Goal: Transaction & Acquisition: Purchase product/service

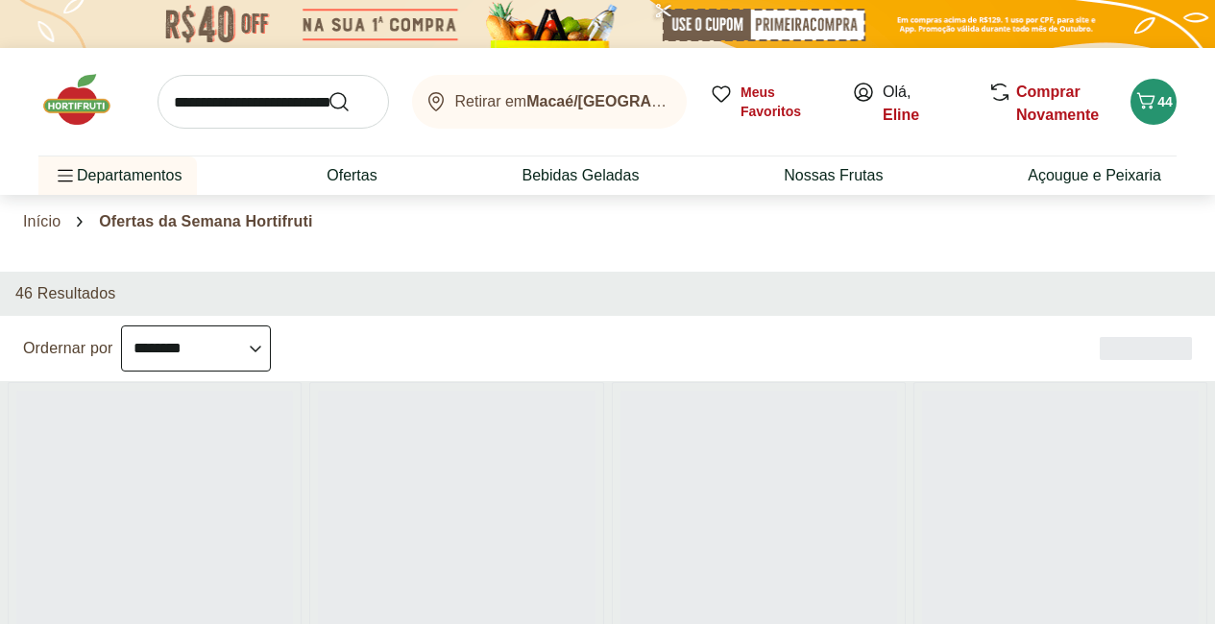
select select "**********"
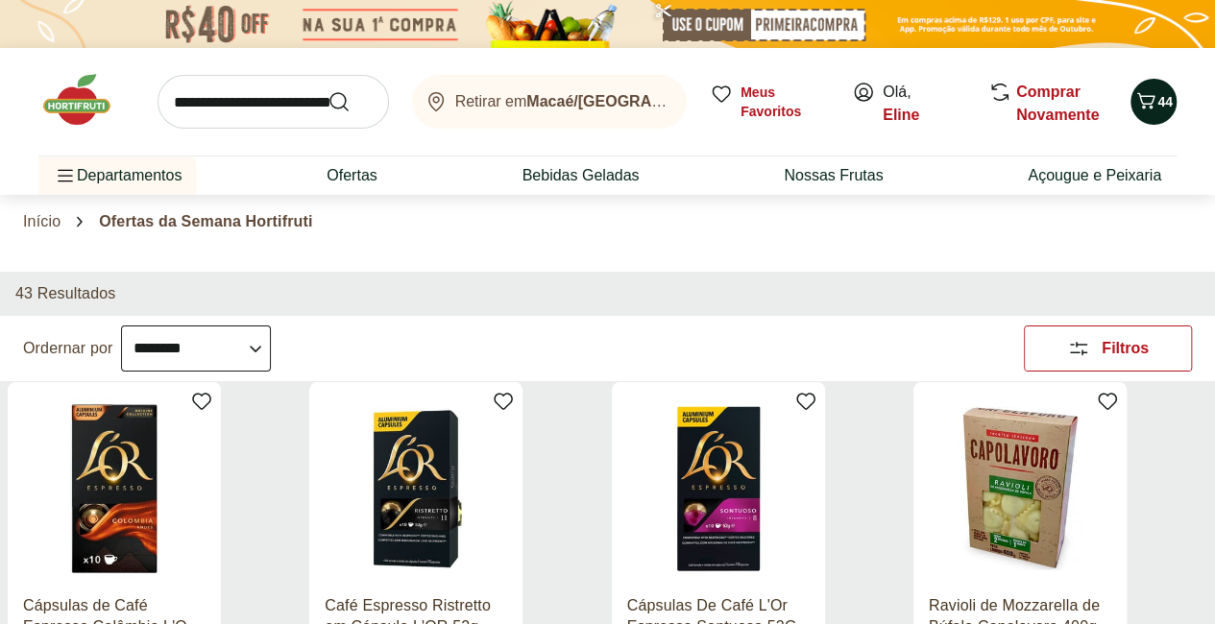
click at [1148, 102] on icon "Carrinho" at bounding box center [1145, 100] width 23 height 23
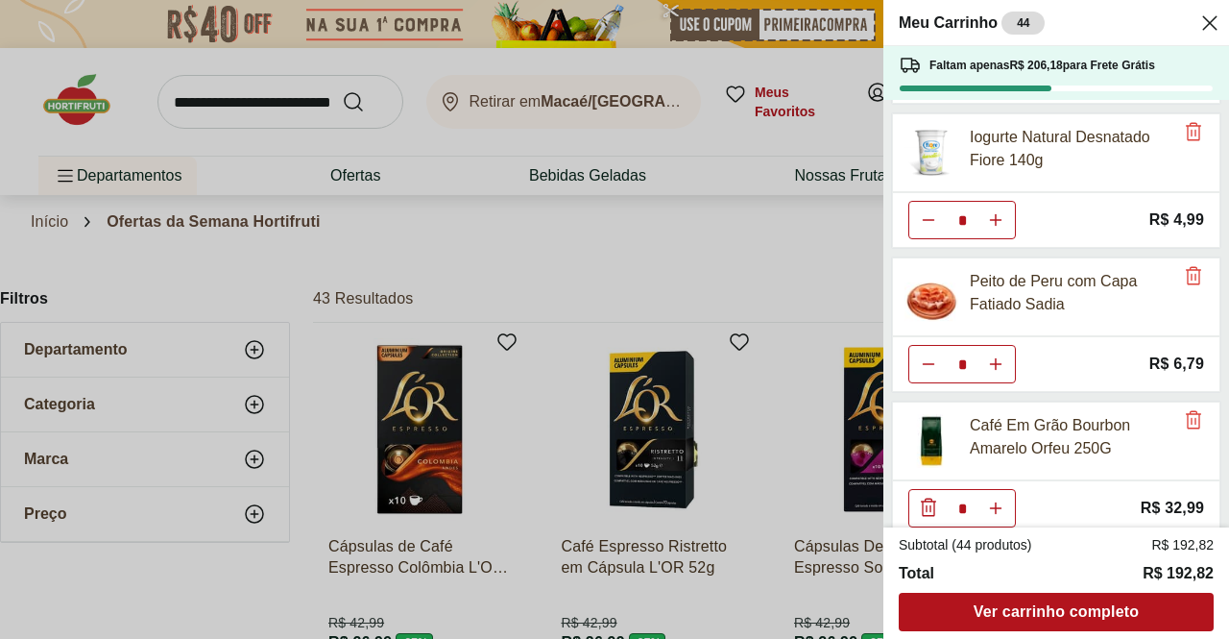
scroll to position [284, 0]
click at [997, 358] on icon "Aumentar Quantidade" at bounding box center [995, 362] width 15 height 15
type input "*"
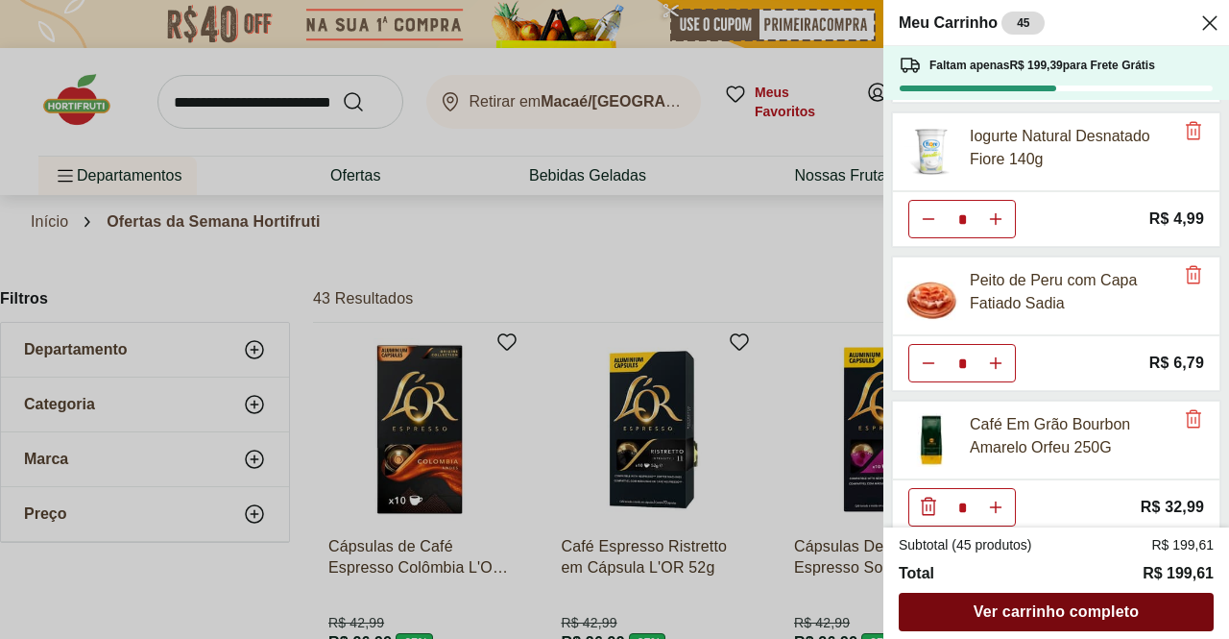
click at [1008, 608] on span "Ver carrinho completo" at bounding box center [1056, 611] width 165 height 15
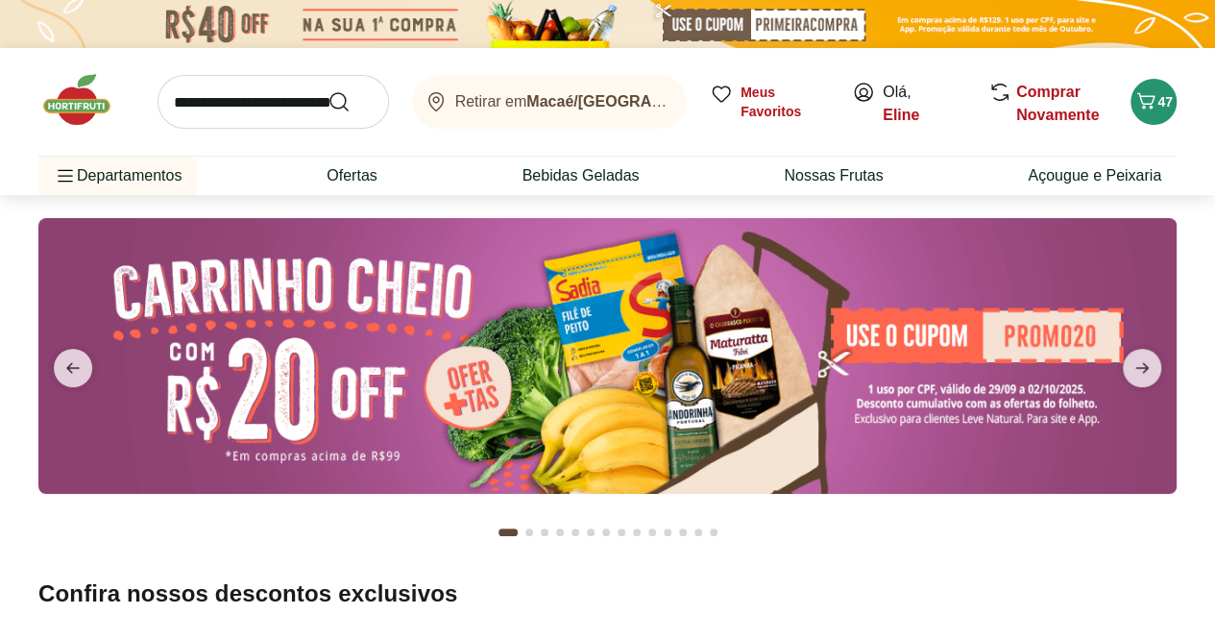
click at [157, 147] on div "Retirar em Macaé/RJ Meus Favoritos [PERSON_NAME], [PERSON_NAME] Novamente 47" at bounding box center [607, 102] width 1138 height 108
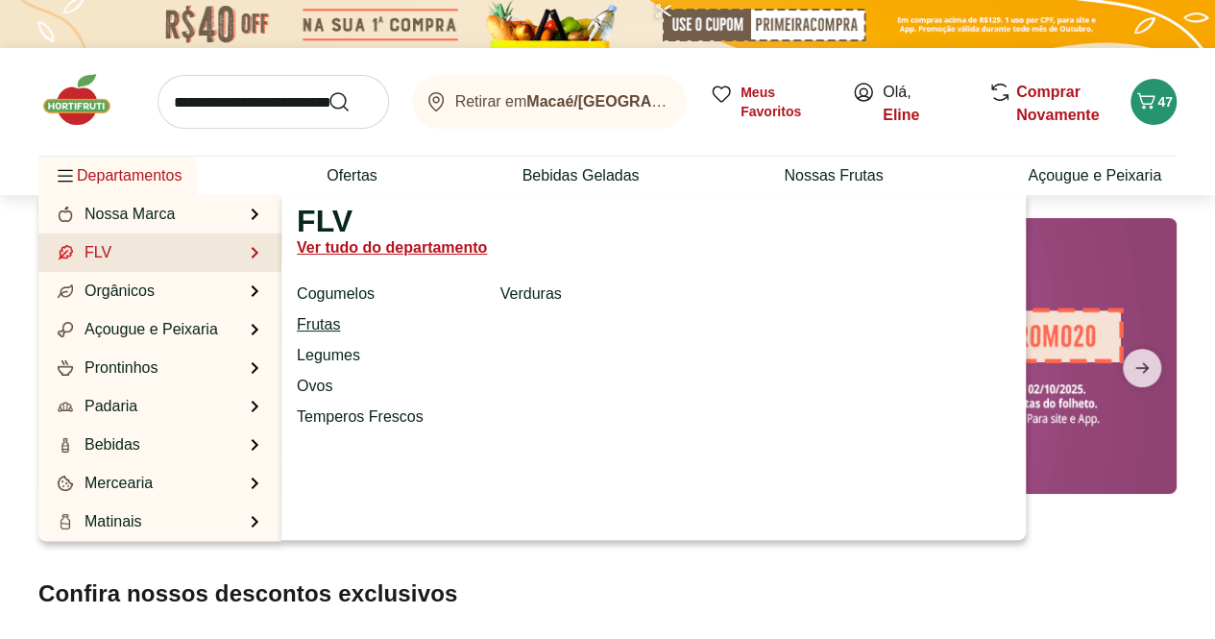
click at [313, 324] on link "Frutas" at bounding box center [318, 324] width 43 height 23
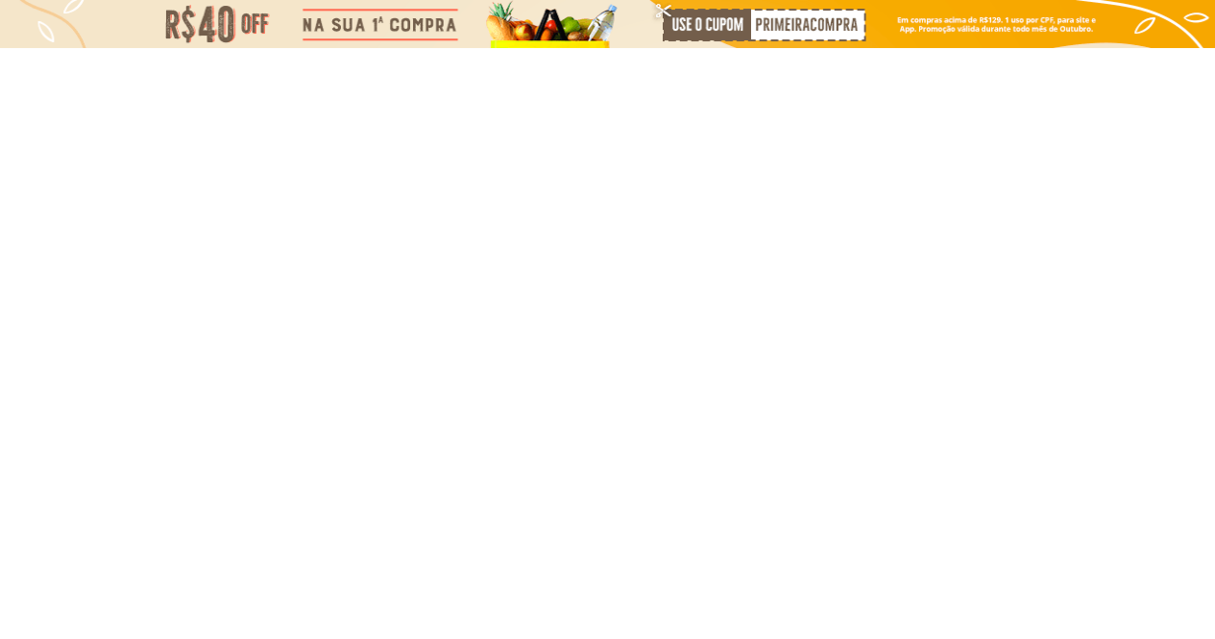
select select "**********"
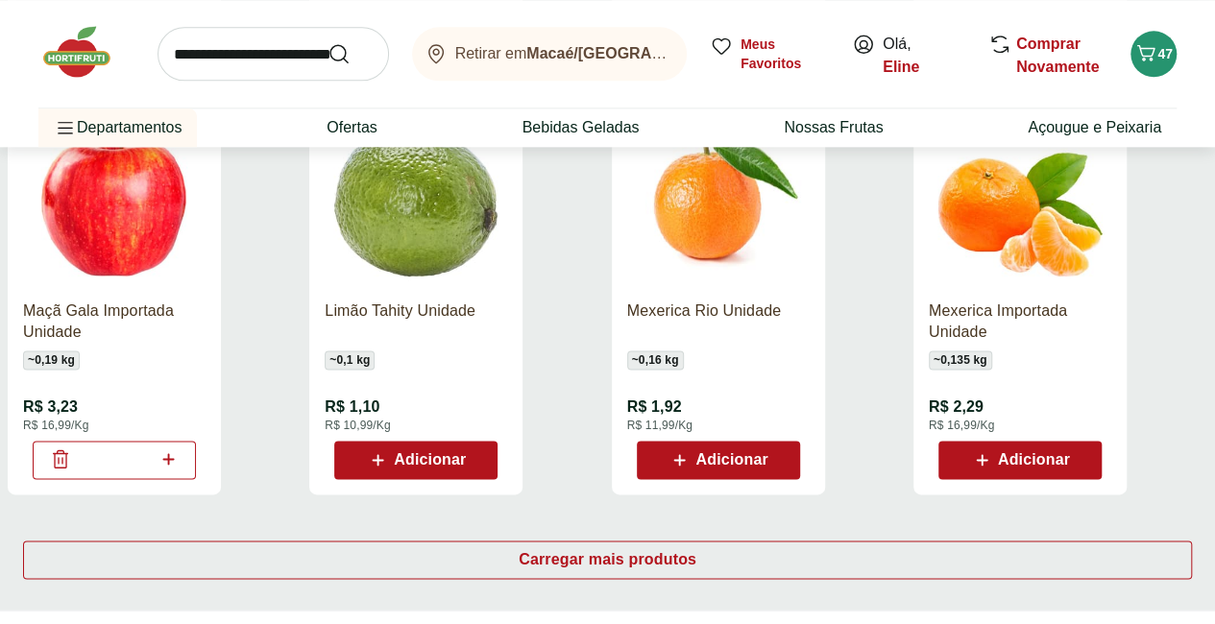
scroll to position [1124, 0]
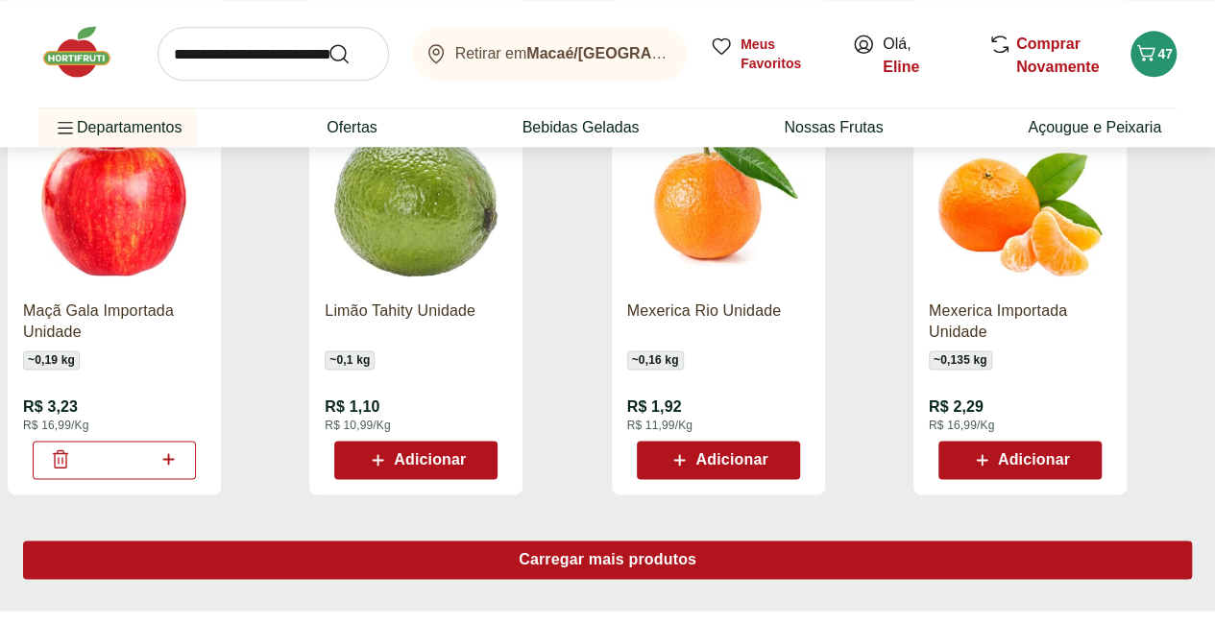
click at [696, 552] on span "Carregar mais produtos" at bounding box center [608, 559] width 178 height 15
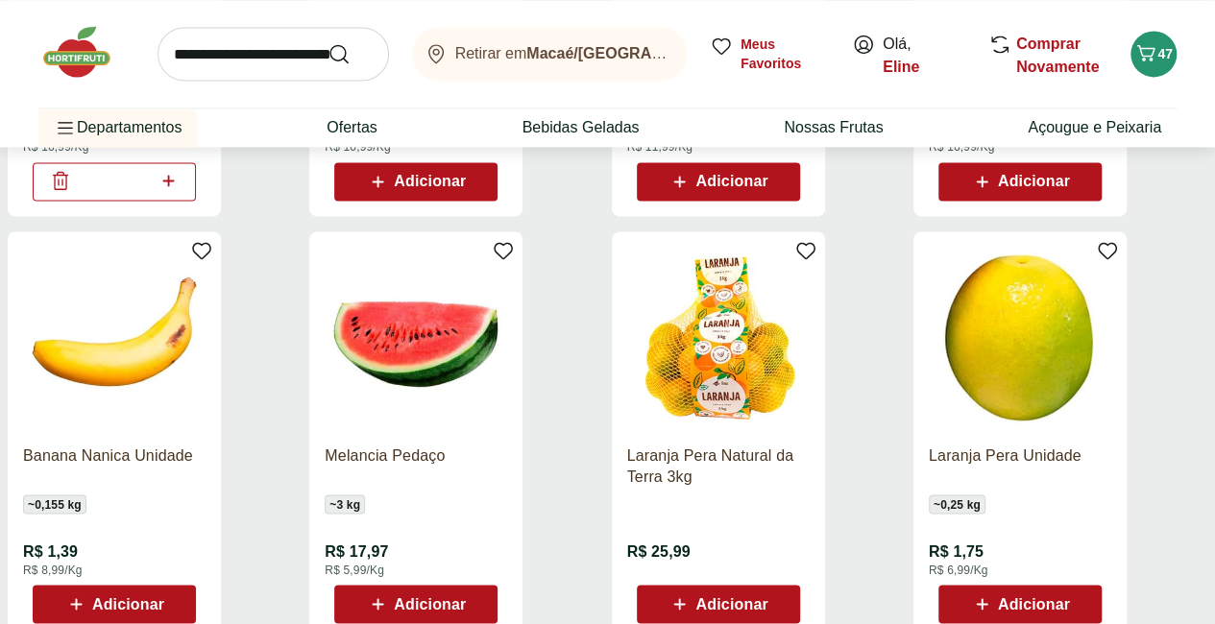
scroll to position [1405, 0]
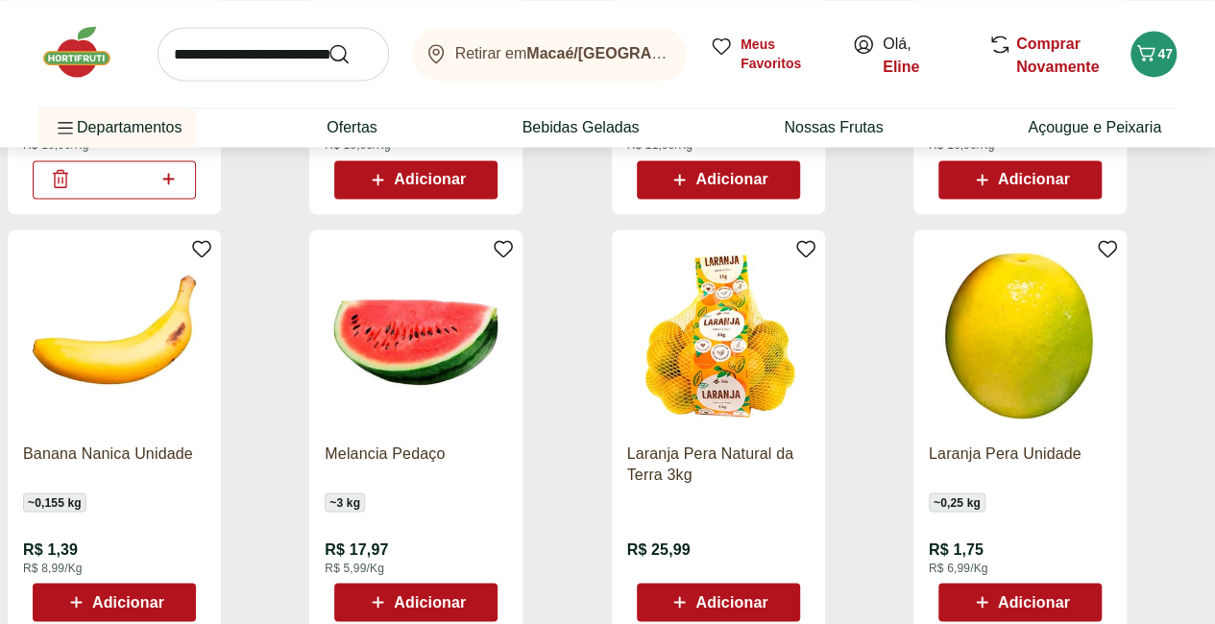
click at [1070, 594] on span "Adicionar" at bounding box center [1034, 601] width 72 height 15
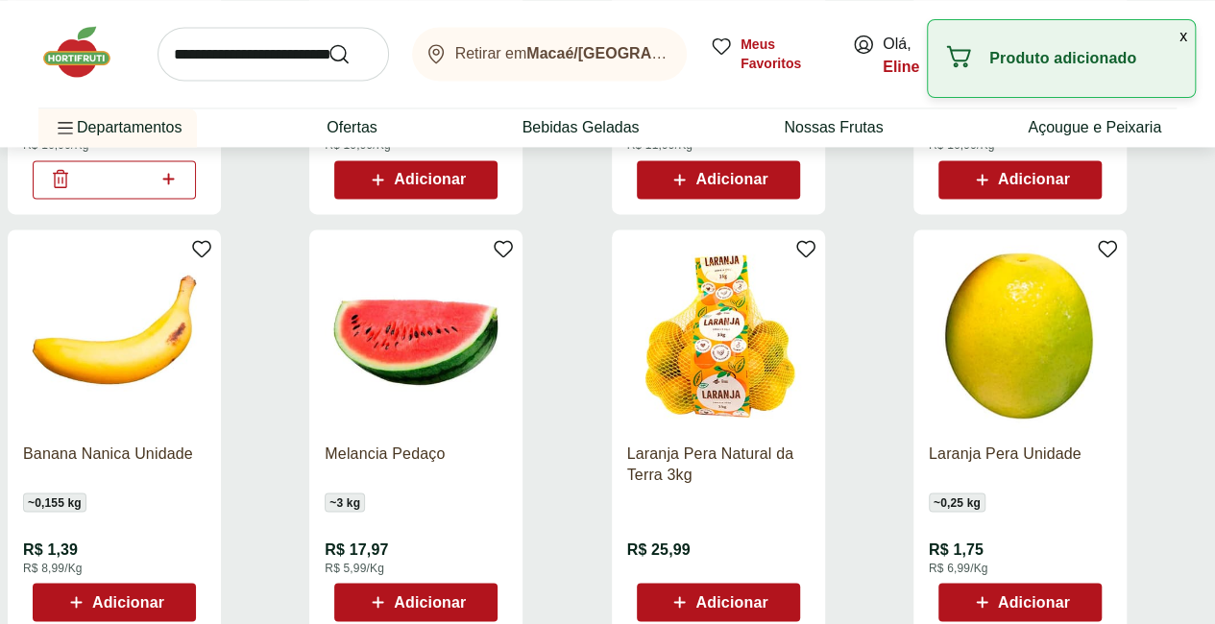
click at [1086, 585] on div "Adicionar" at bounding box center [1019, 602] width 133 height 35
click at [1085, 590] on icon at bounding box center [1073, 601] width 24 height 23
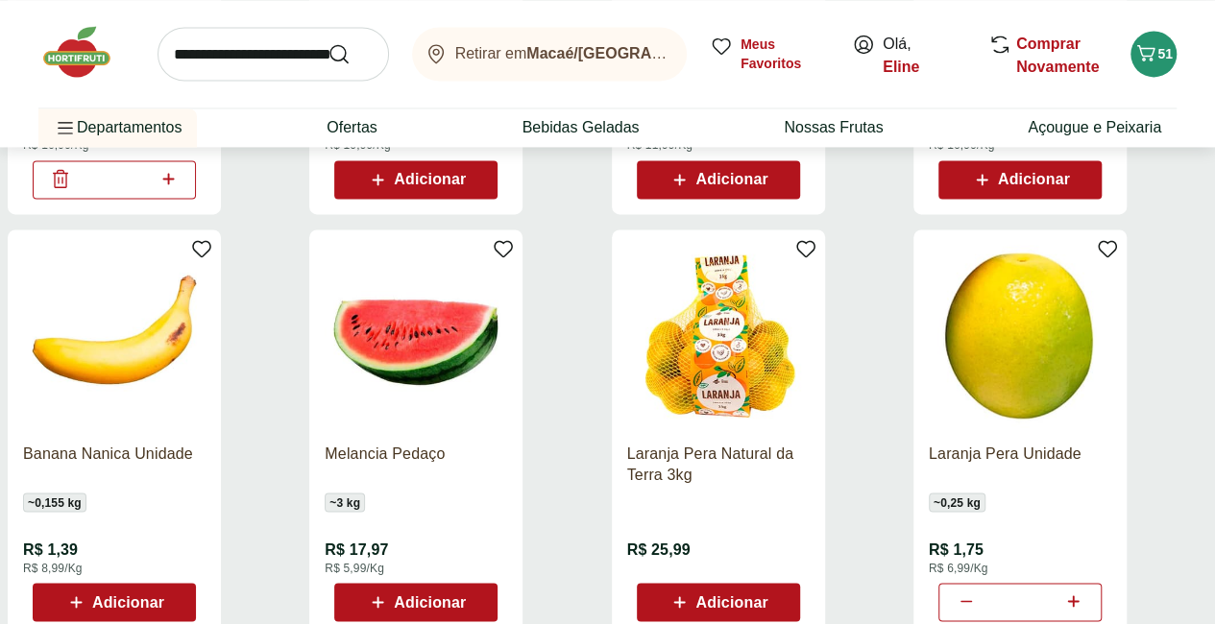
click at [1079, 595] on icon at bounding box center [1074, 601] width 12 height 12
type input "*"
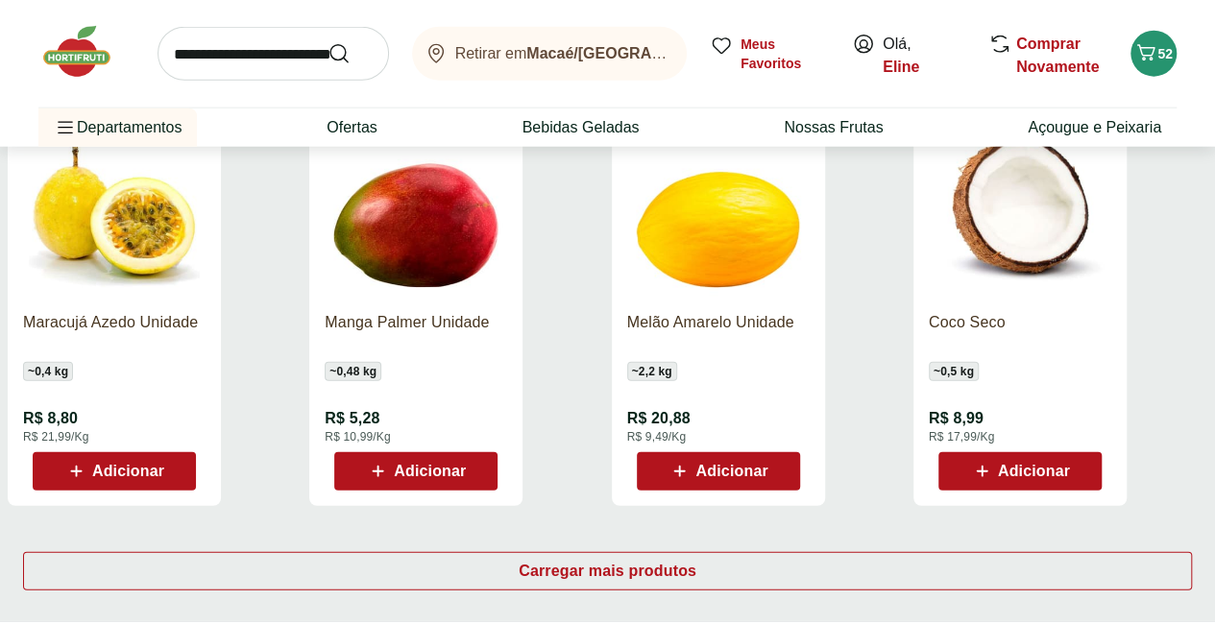
scroll to position [2364, 2]
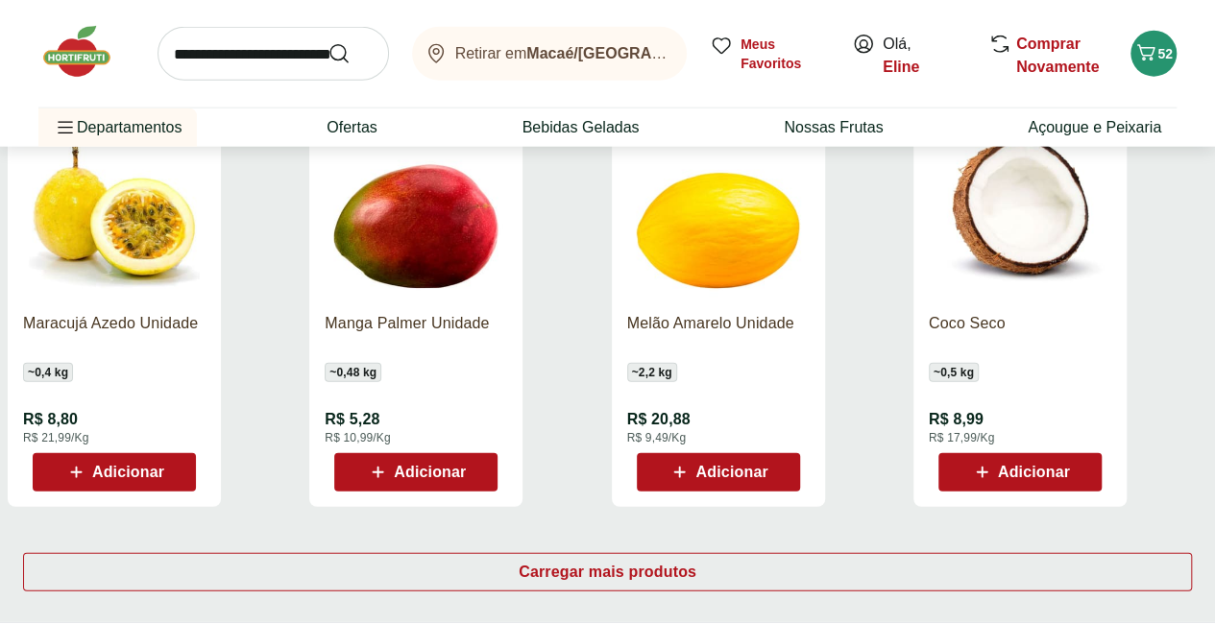
click at [466, 465] on span "Adicionar" at bounding box center [430, 472] width 72 height 15
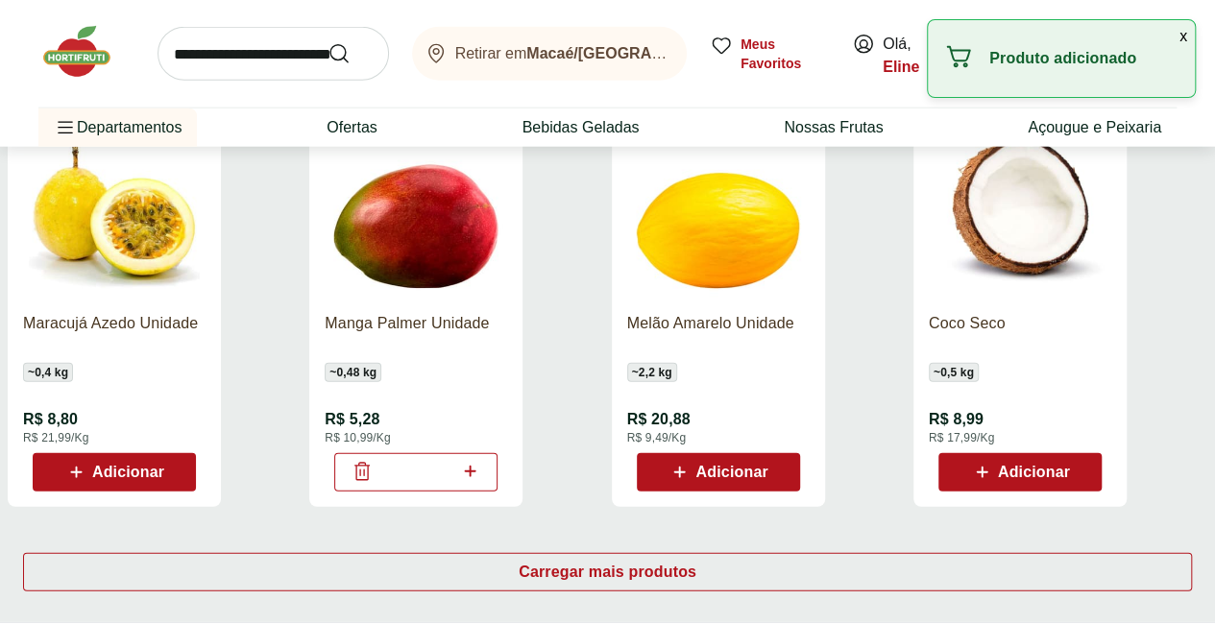
click at [374, 460] on icon at bounding box center [361, 471] width 23 height 23
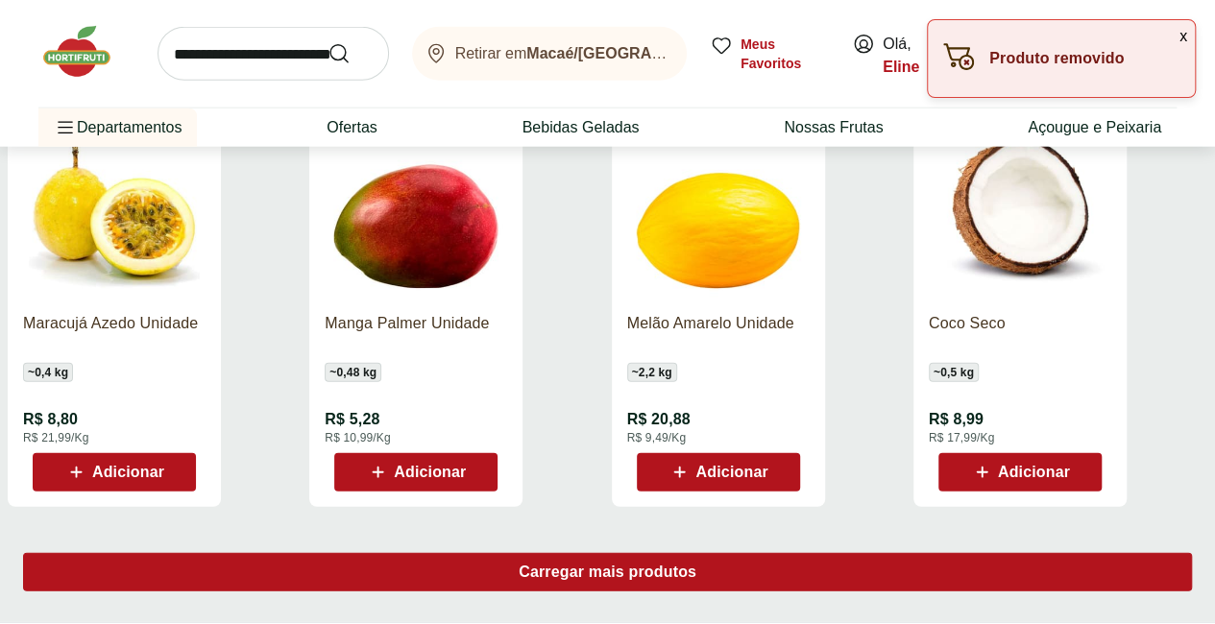
click at [696, 565] on span "Carregar mais produtos" at bounding box center [608, 572] width 178 height 15
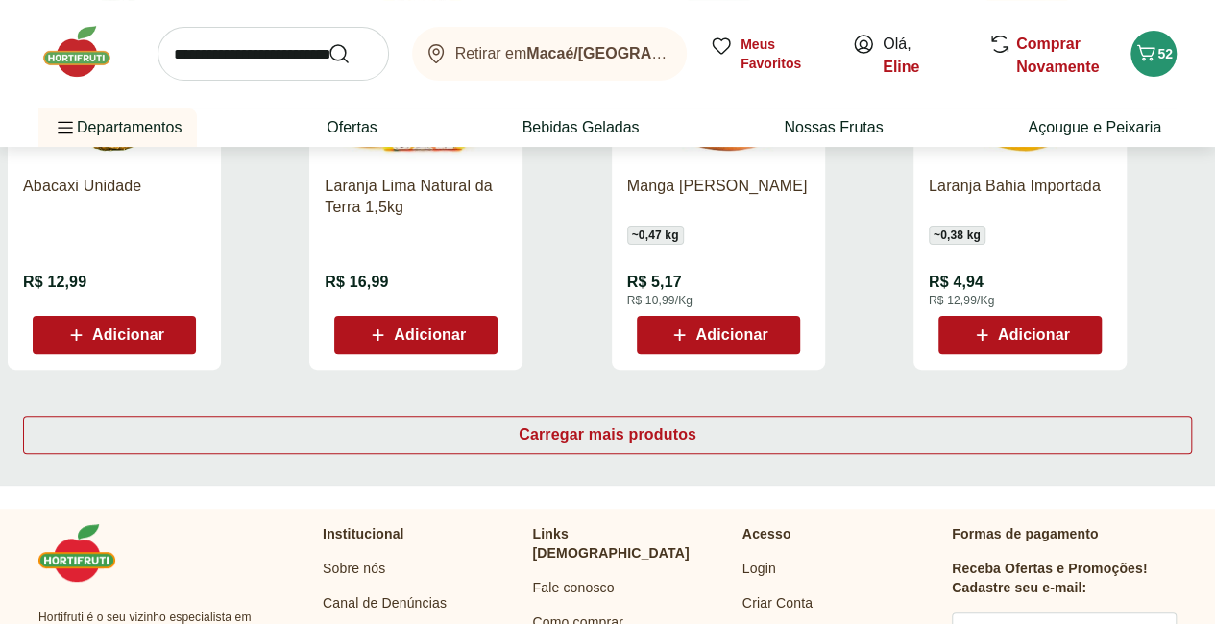
scroll to position [3754, 0]
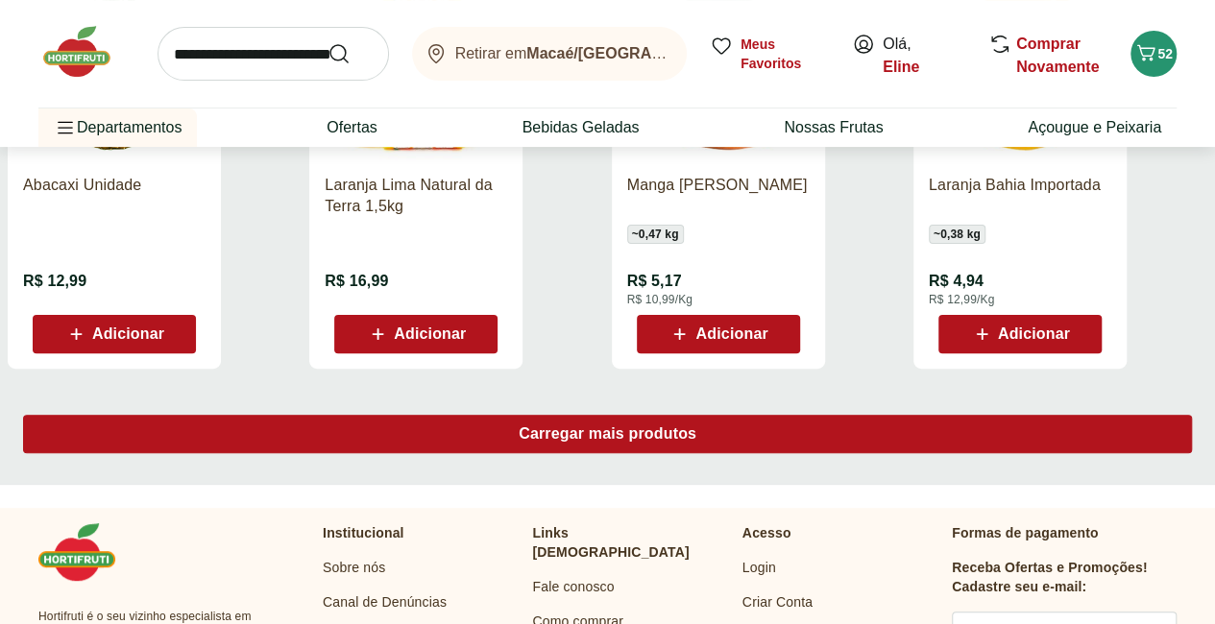
click at [696, 426] on span "Carregar mais produtos" at bounding box center [608, 433] width 178 height 15
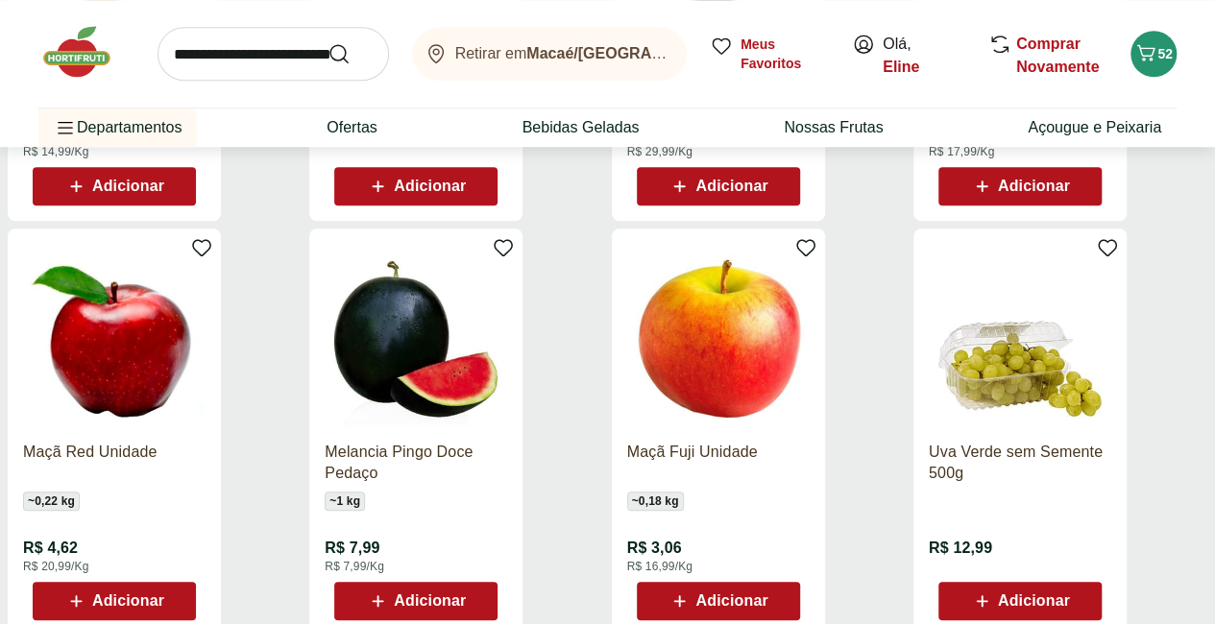
scroll to position [4324, 0]
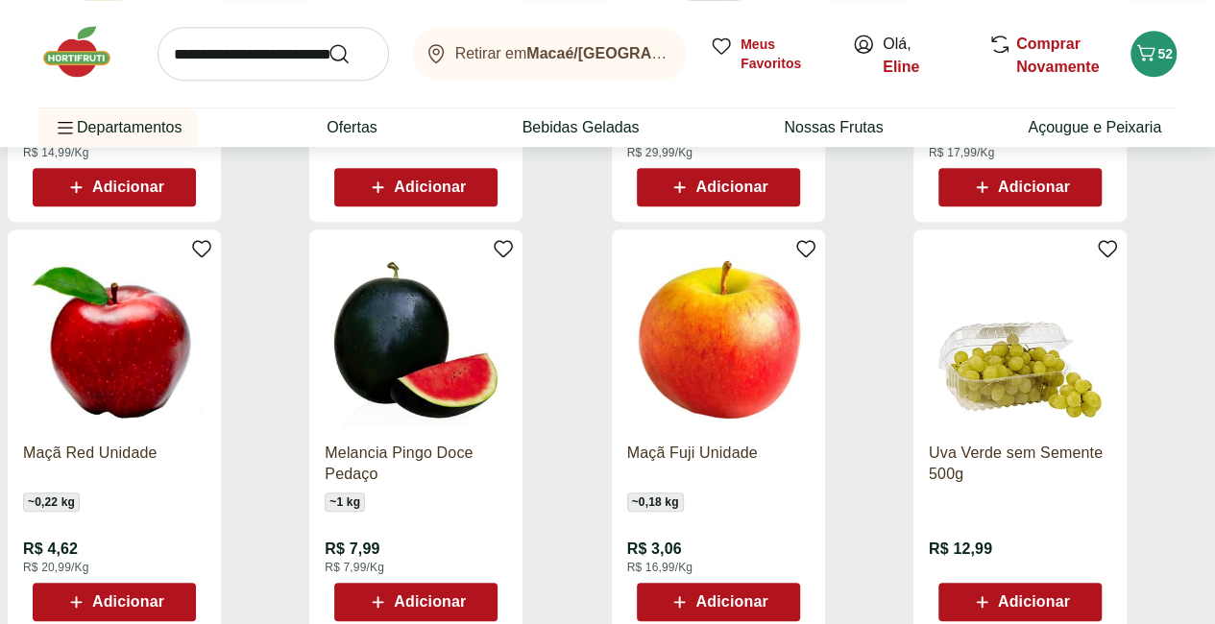
click at [384, 596] on icon at bounding box center [379, 602] width 12 height 12
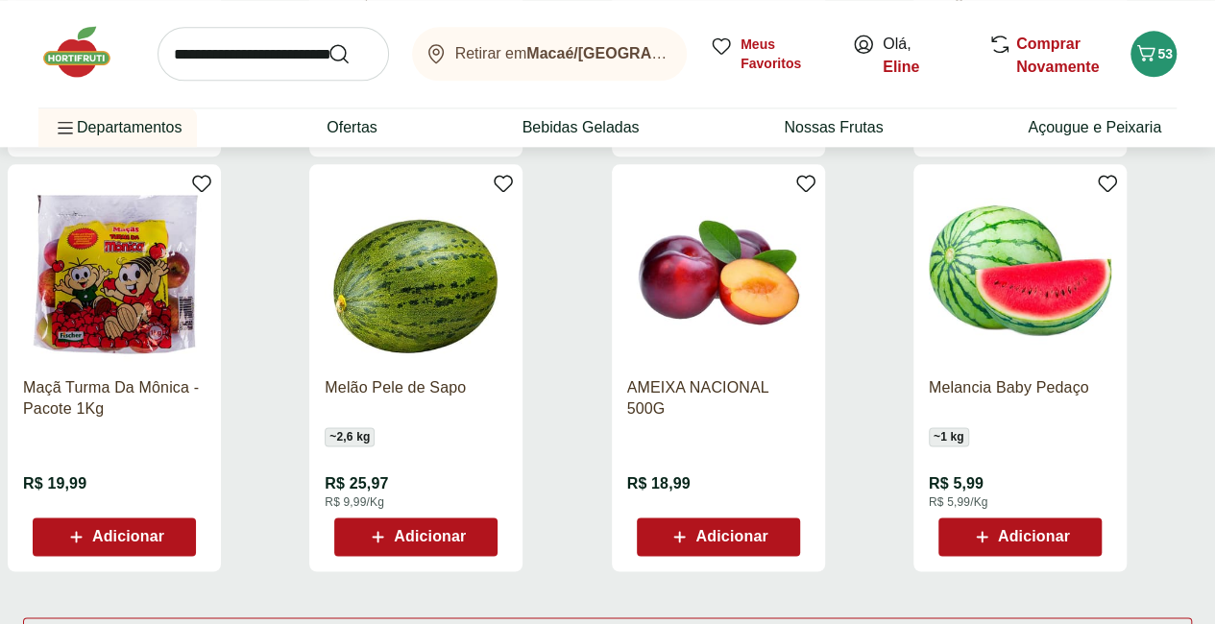
scroll to position [4805, 0]
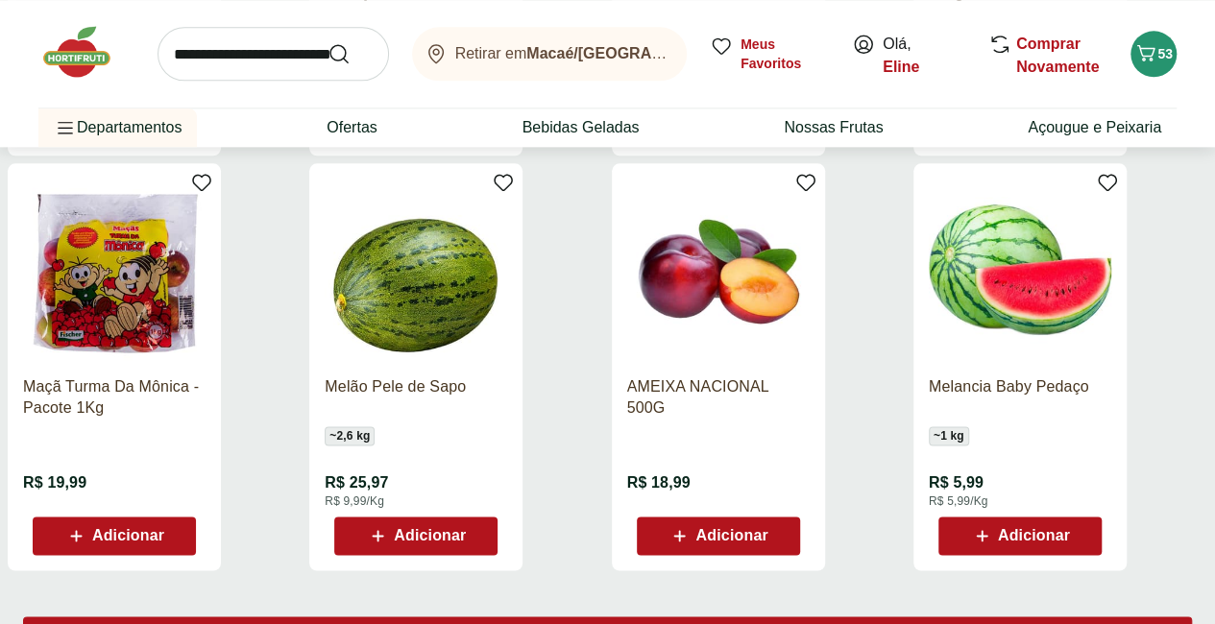
click at [695, 628] on span "Carregar mais produtos" at bounding box center [608, 635] width 178 height 15
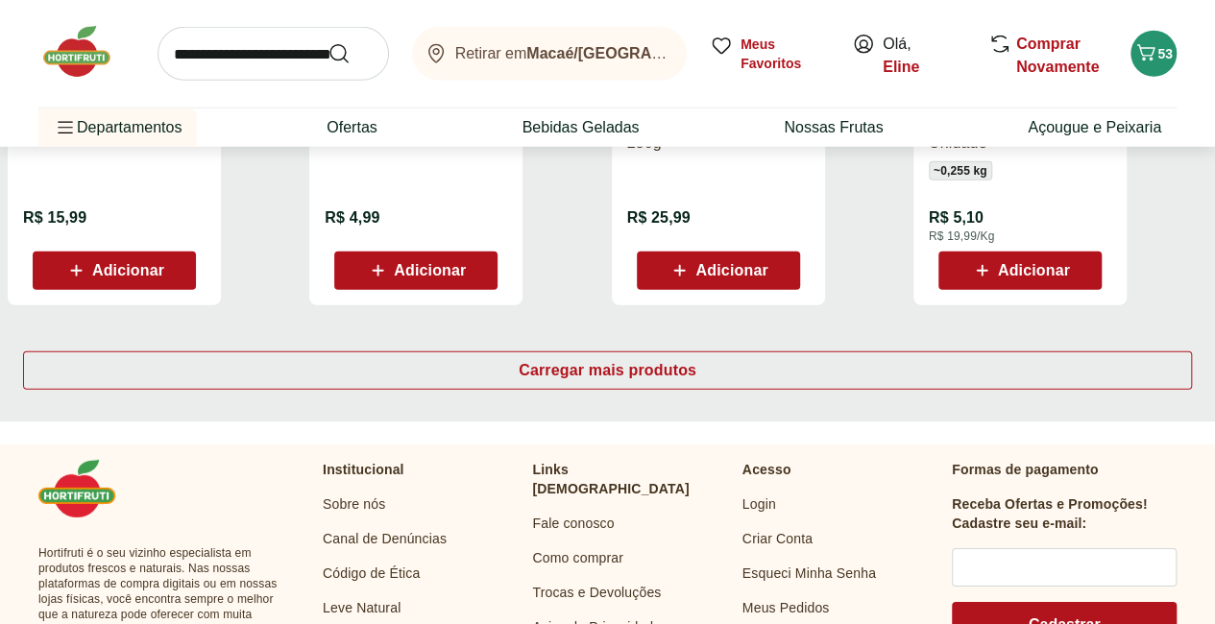
scroll to position [6323, 0]
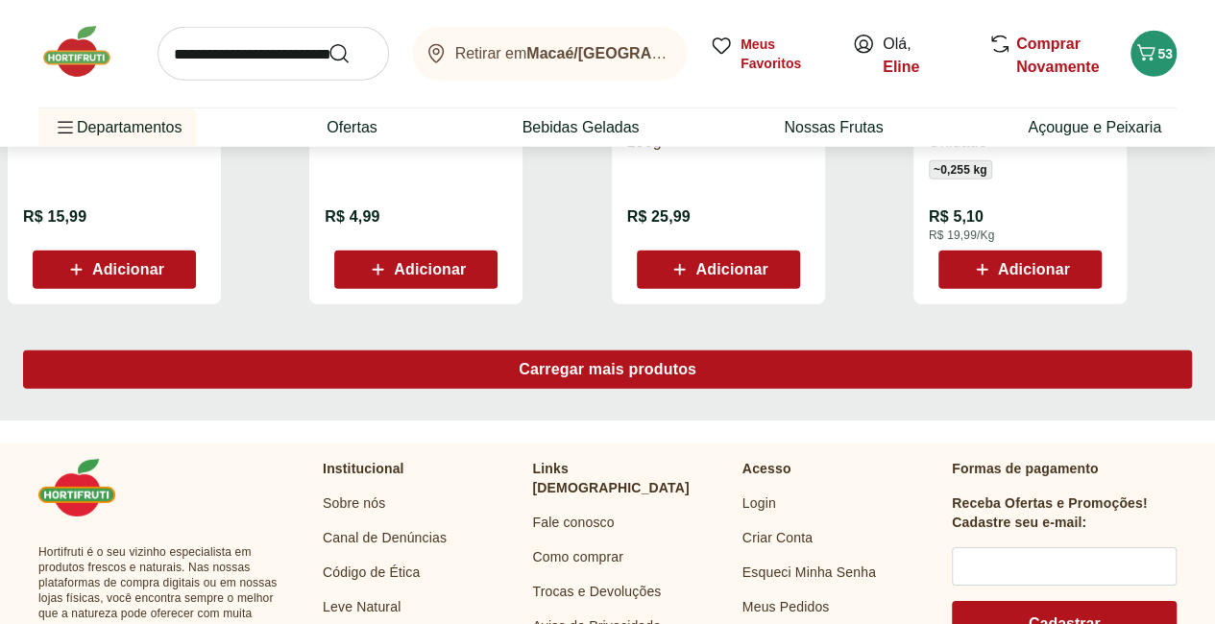
click at [696, 362] on span "Carregar mais produtos" at bounding box center [608, 369] width 178 height 15
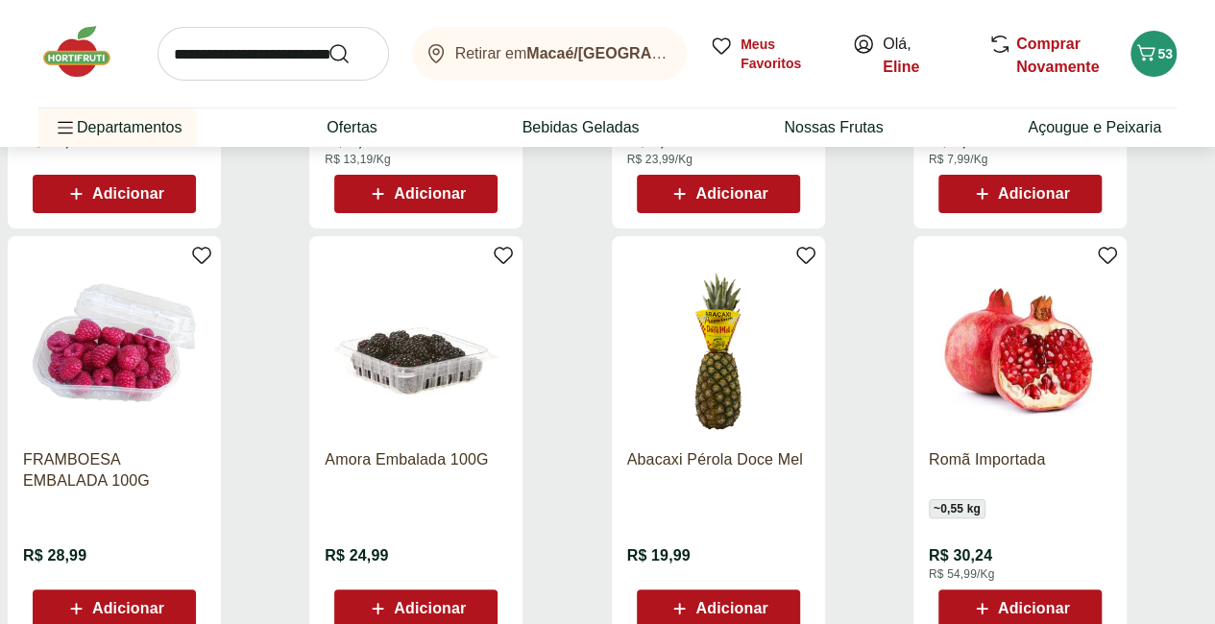
scroll to position [7235, 0]
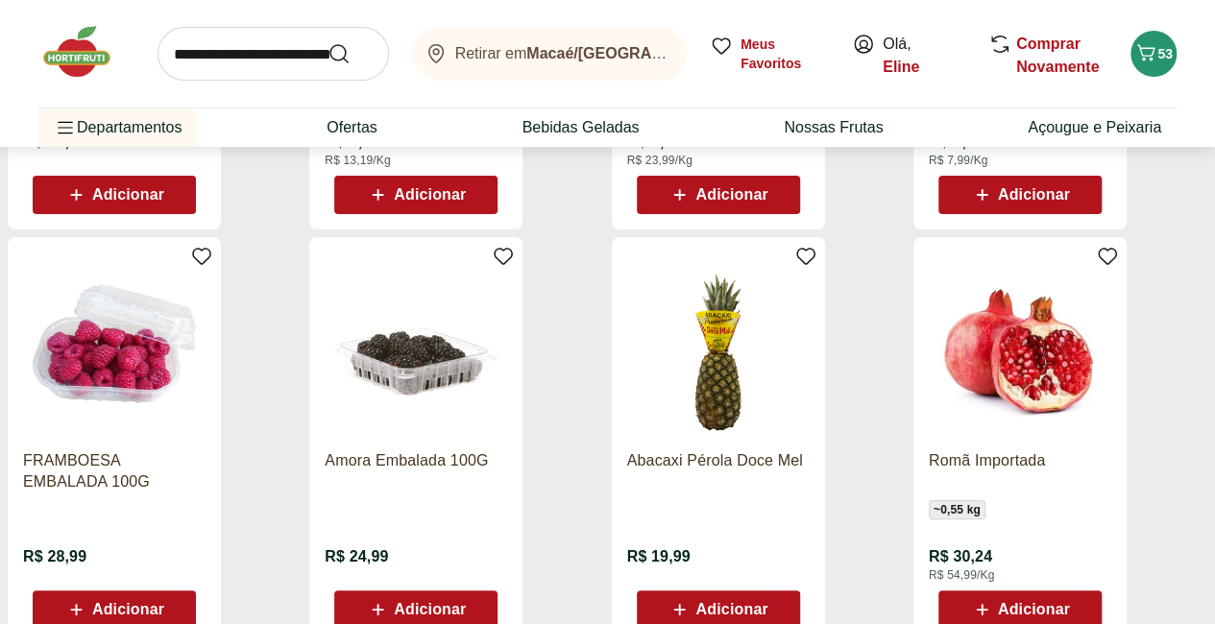
click at [507, 315] on img at bounding box center [416, 344] width 182 height 182
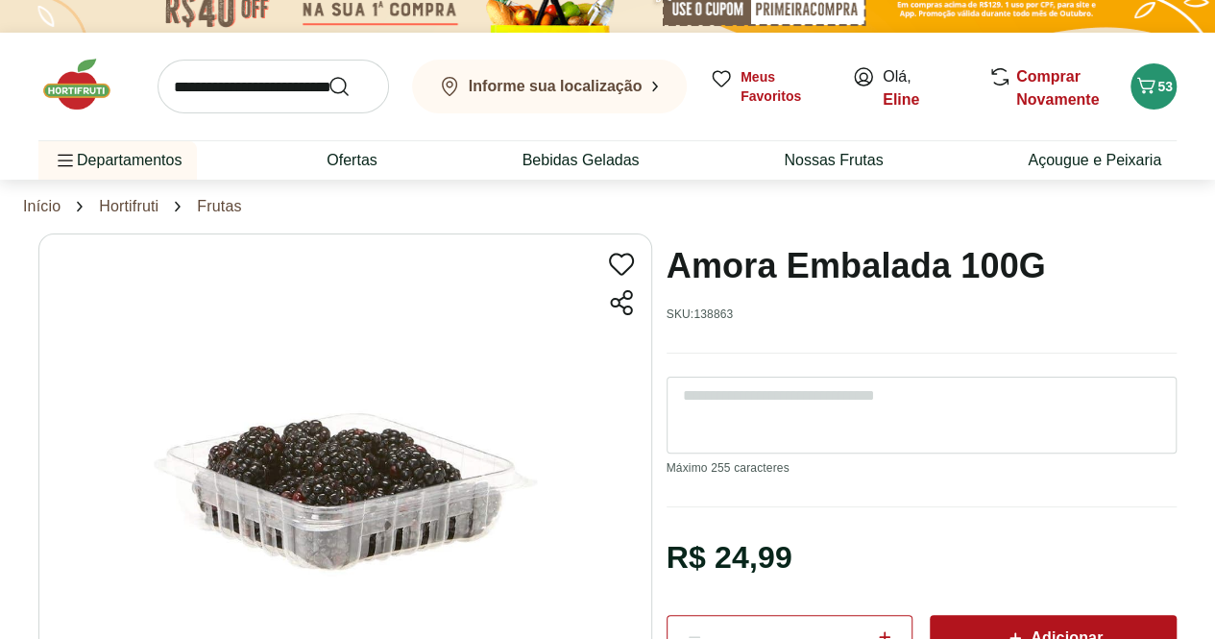
scroll to position [111, 0]
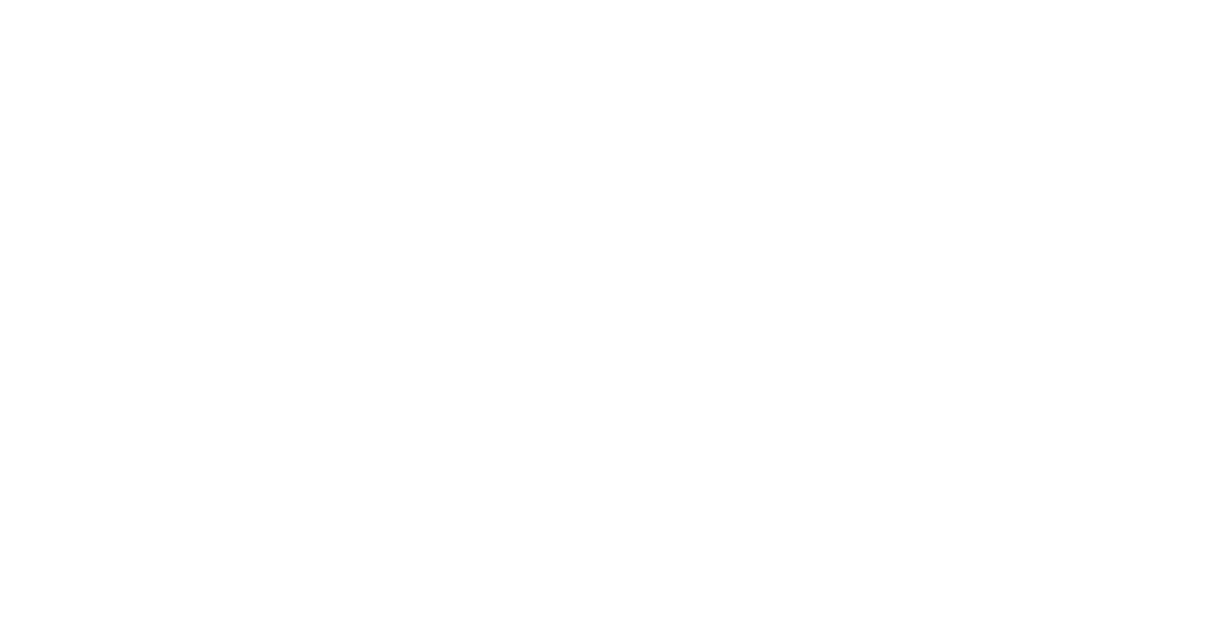
scroll to position [6424, 0]
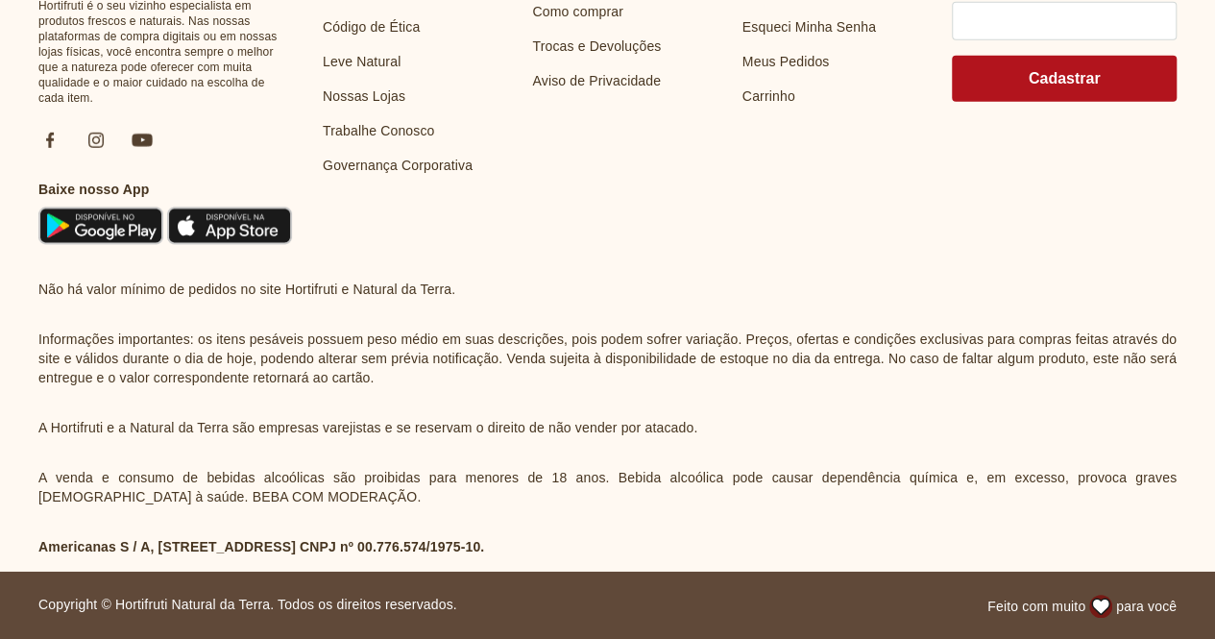
select select "**********"
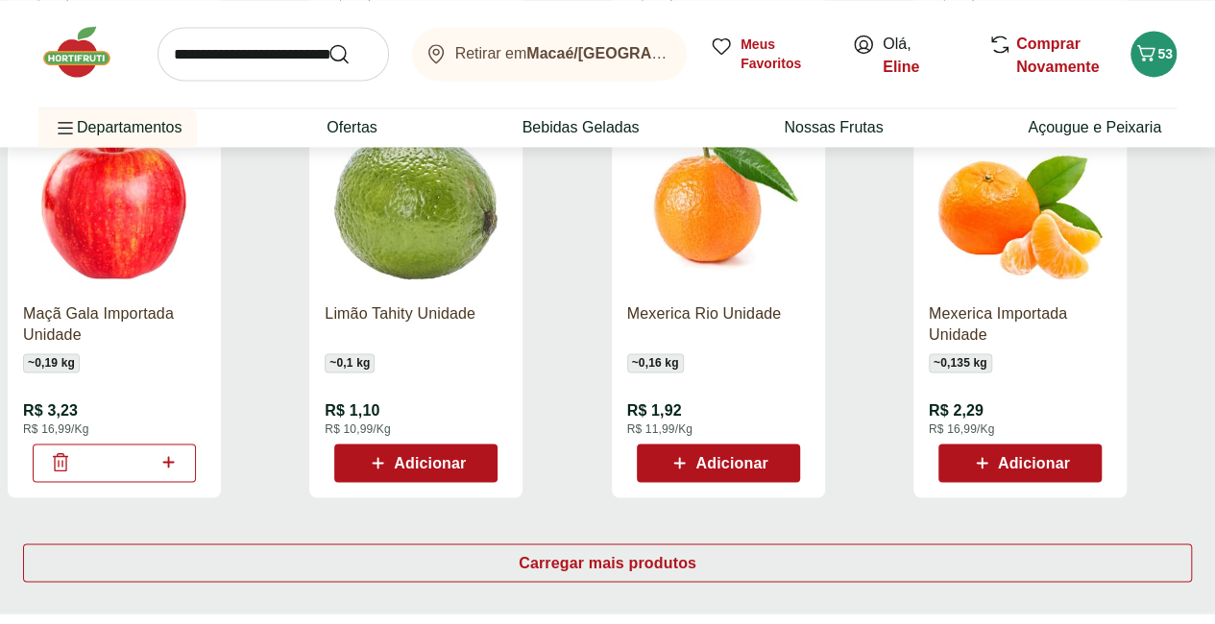
scroll to position [5074, 8]
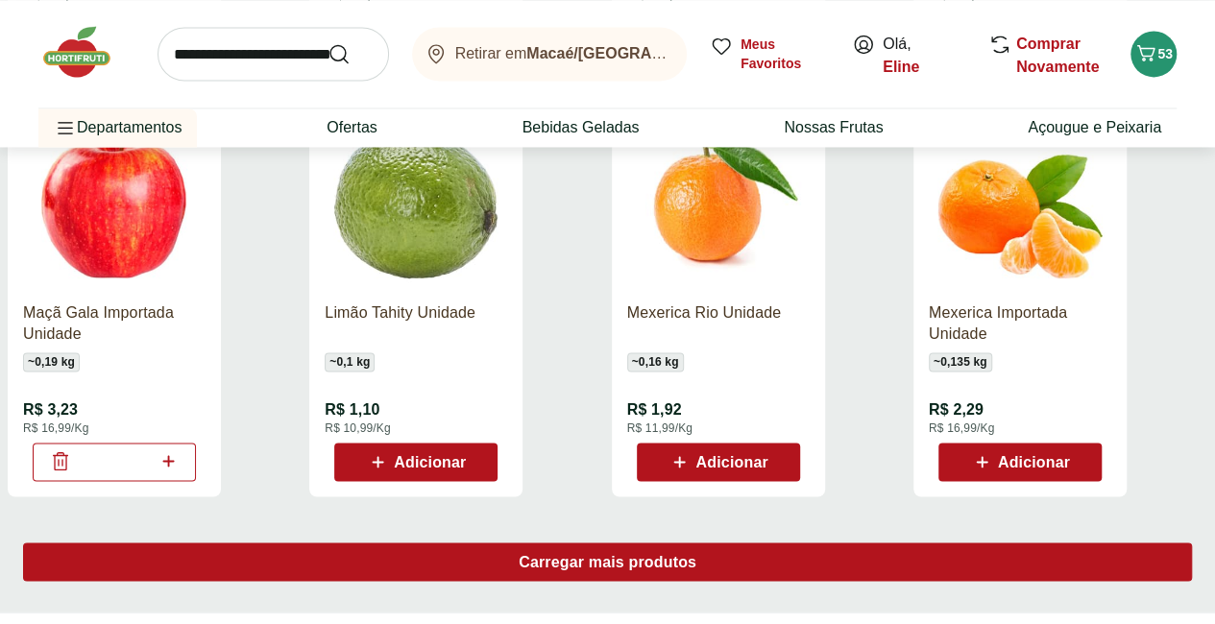
click at [768, 543] on div "Carregar mais produtos" at bounding box center [607, 562] width 1169 height 38
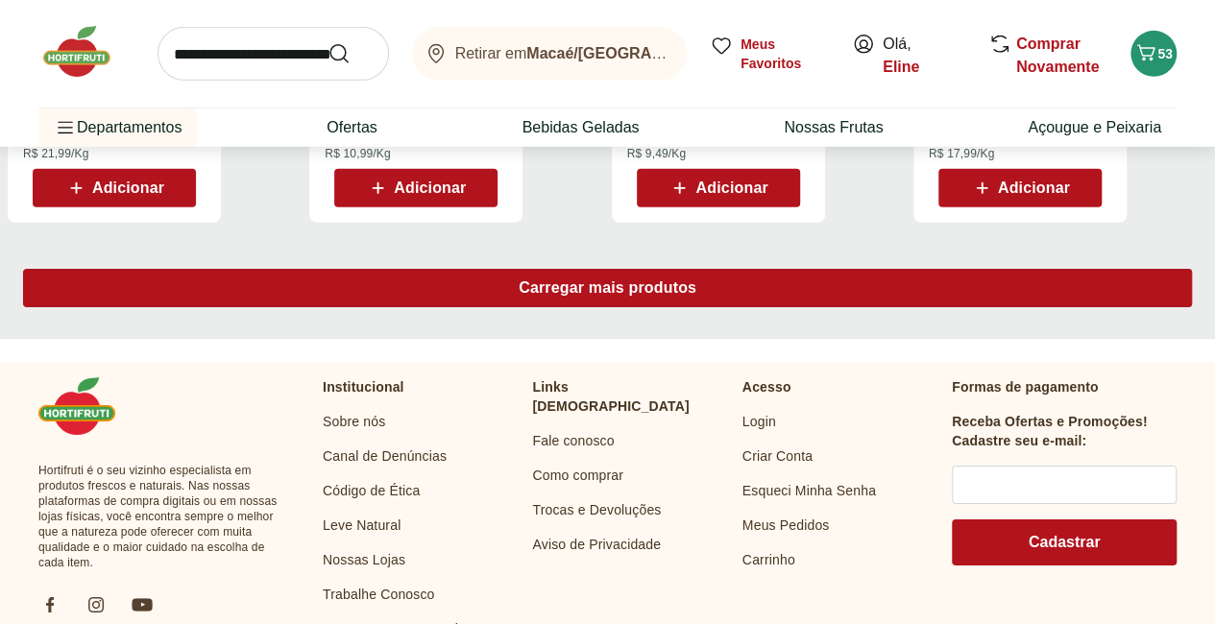
scroll to position [6601, 8]
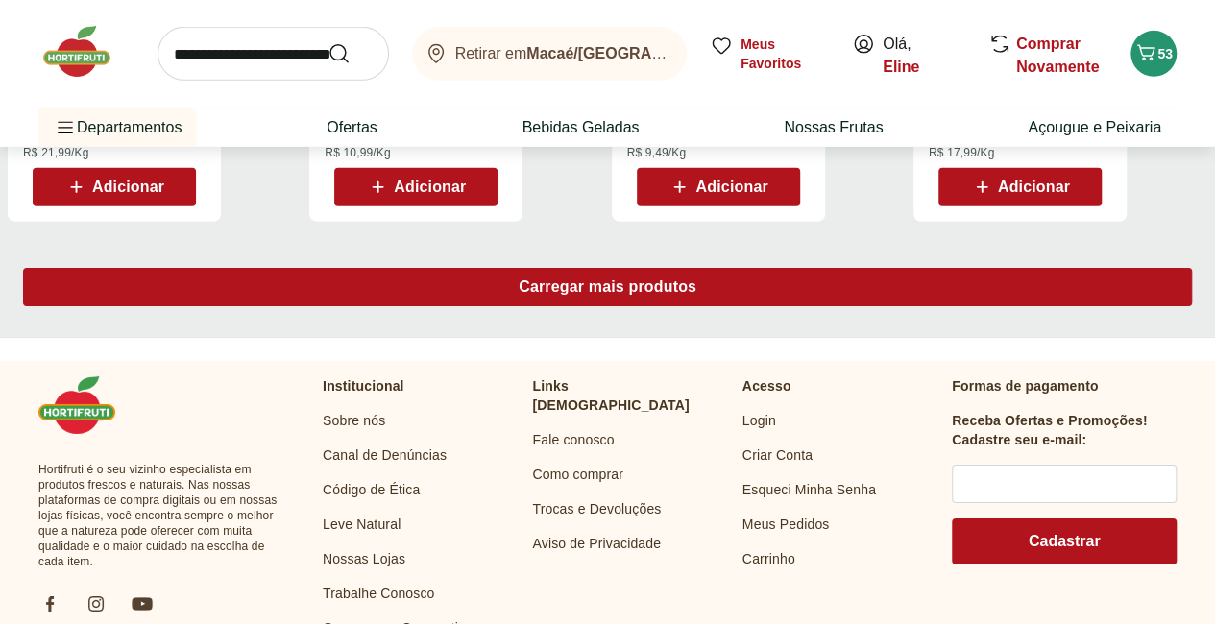
click at [688, 279] on span "Carregar mais produtos" at bounding box center [608, 286] width 178 height 15
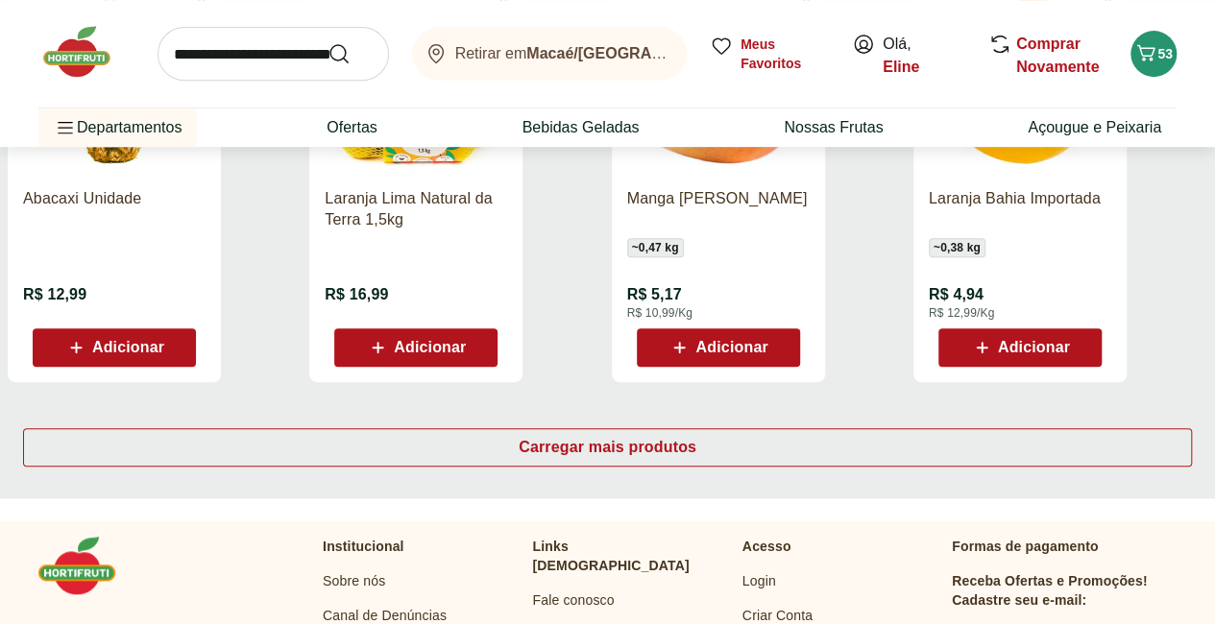
scroll to position [7691, 8]
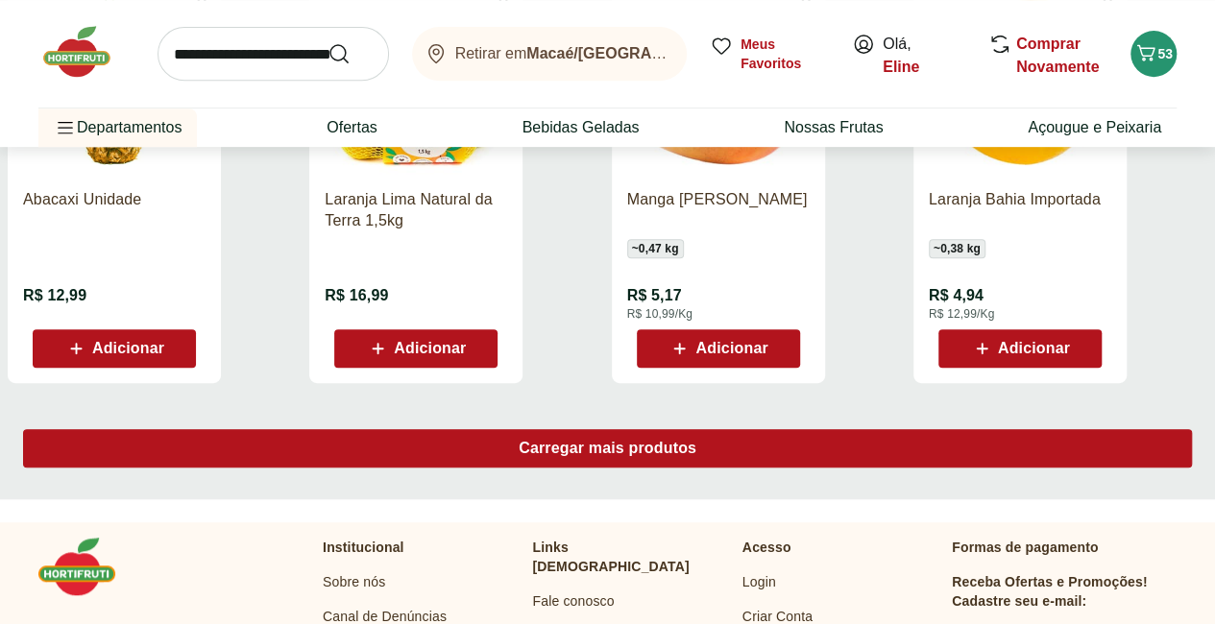
click at [752, 429] on div "Carregar mais produtos" at bounding box center [607, 448] width 1169 height 38
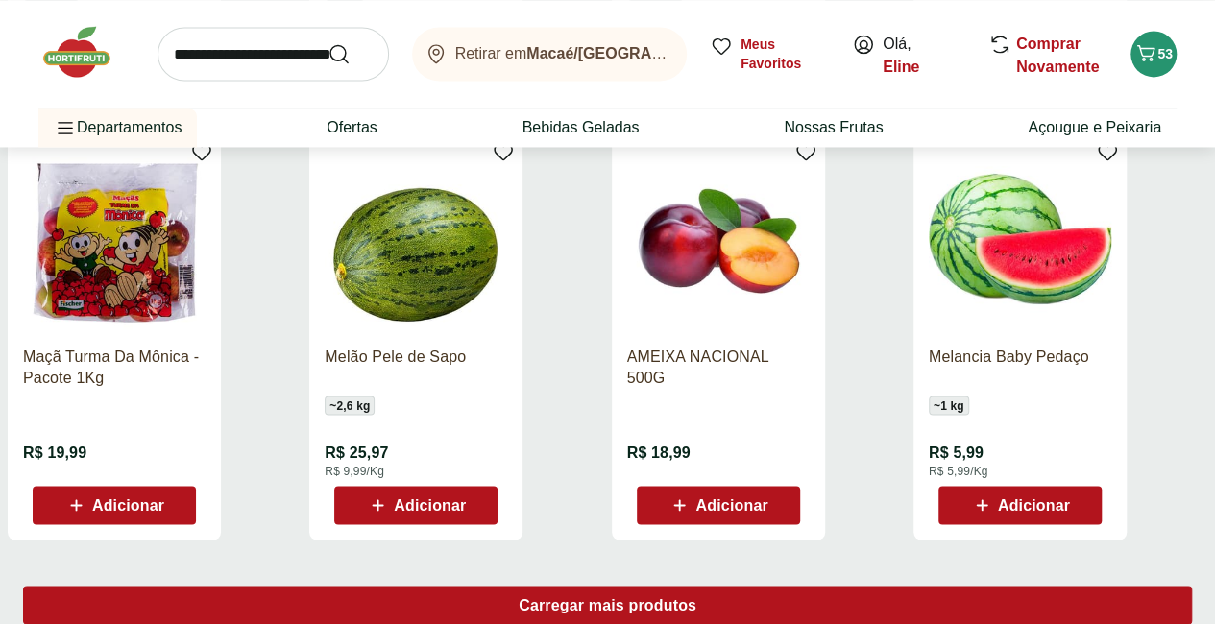
scroll to position [8788, 8]
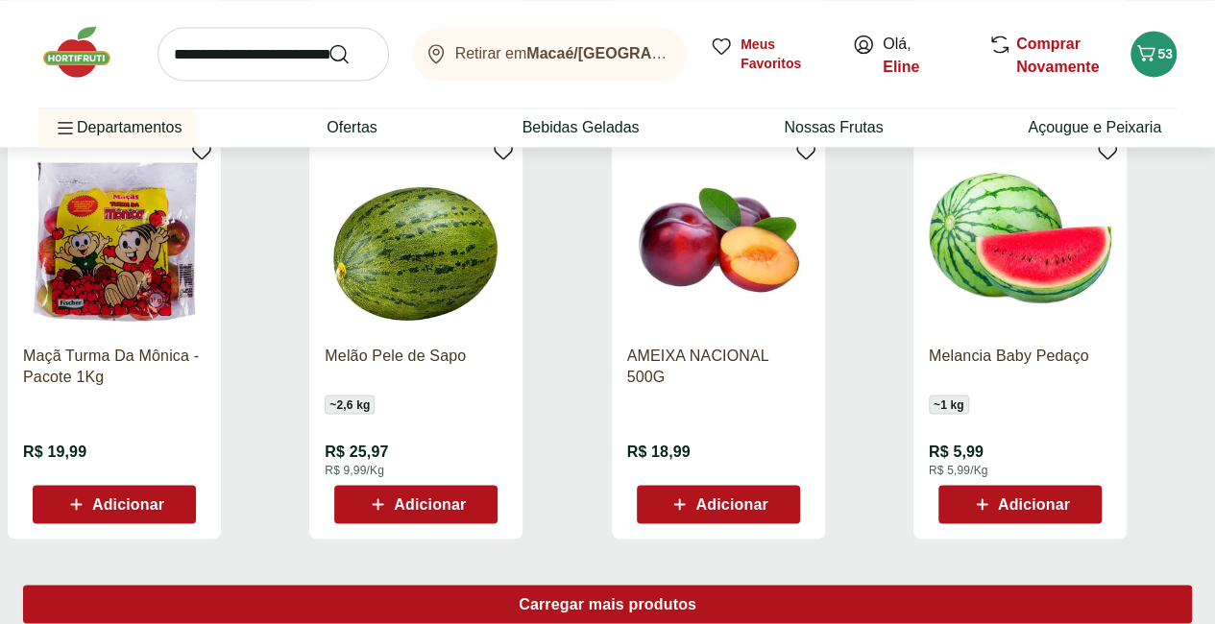
click at [696, 596] on span "Carregar mais produtos" at bounding box center [608, 603] width 178 height 15
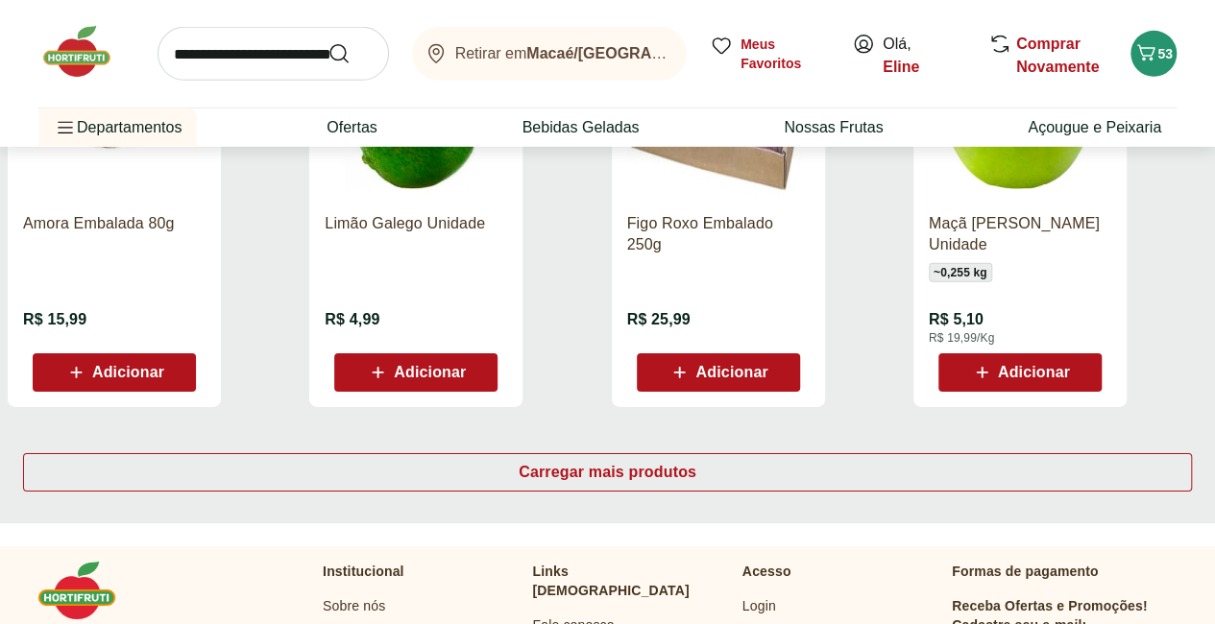
scroll to position [10172, 7]
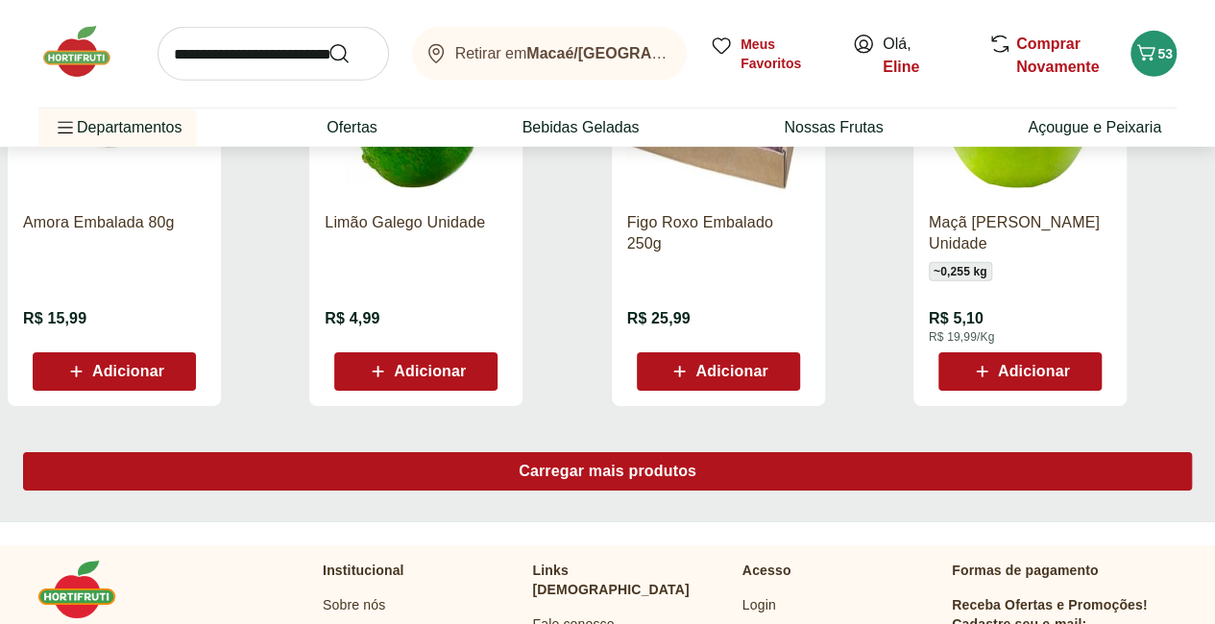
click at [696, 464] on span "Carregar mais produtos" at bounding box center [608, 471] width 178 height 15
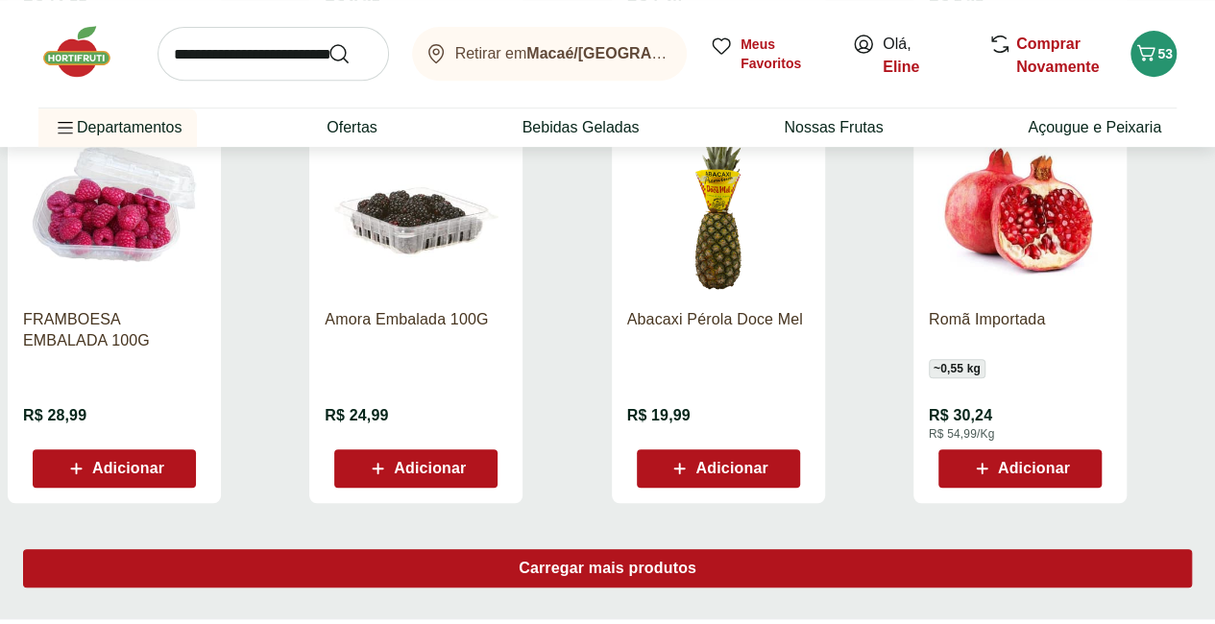
scroll to position [11332, 0]
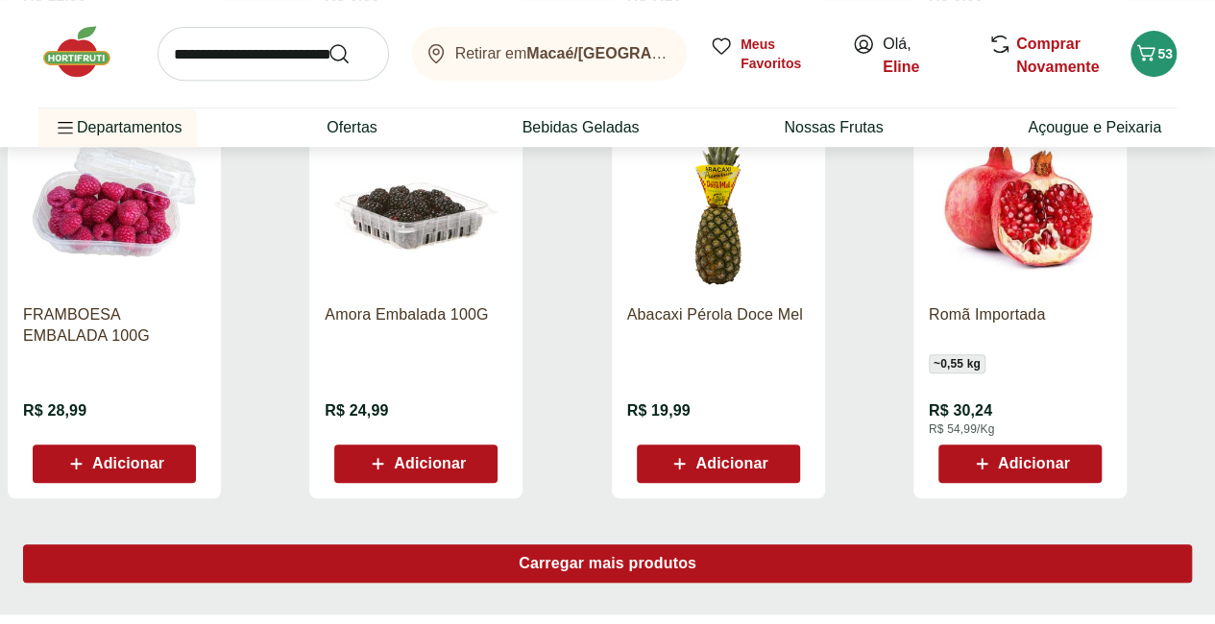
click at [696, 556] on span "Carregar mais produtos" at bounding box center [608, 563] width 178 height 15
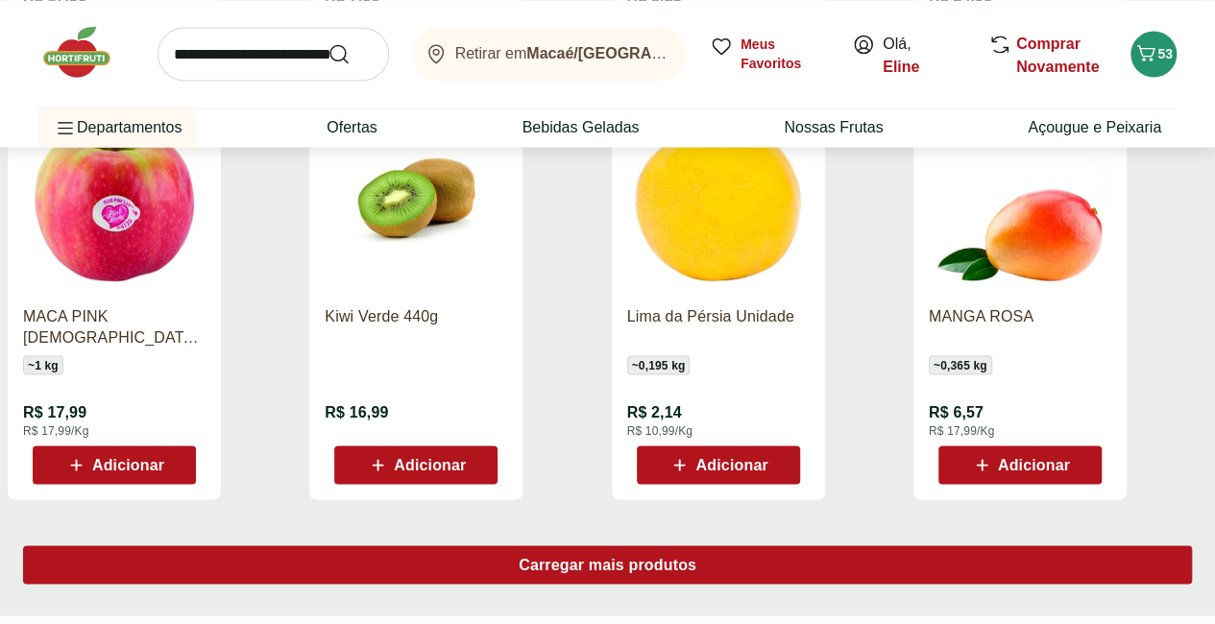
scroll to position [12585, 1]
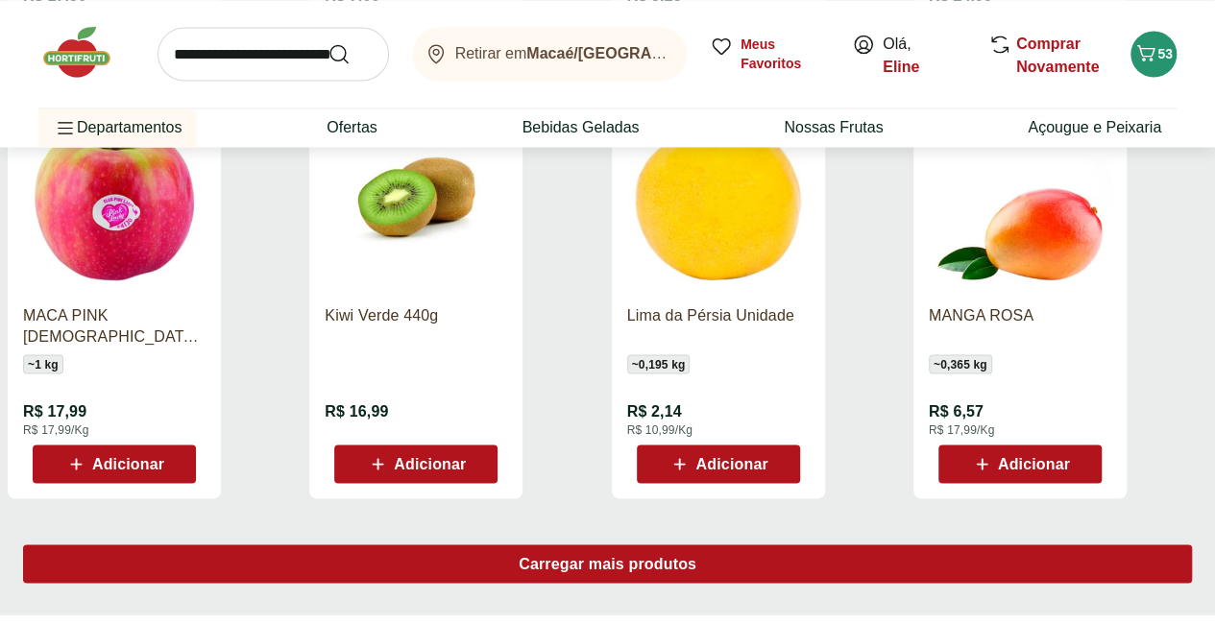
click at [696, 556] on span "Carregar mais produtos" at bounding box center [608, 563] width 178 height 15
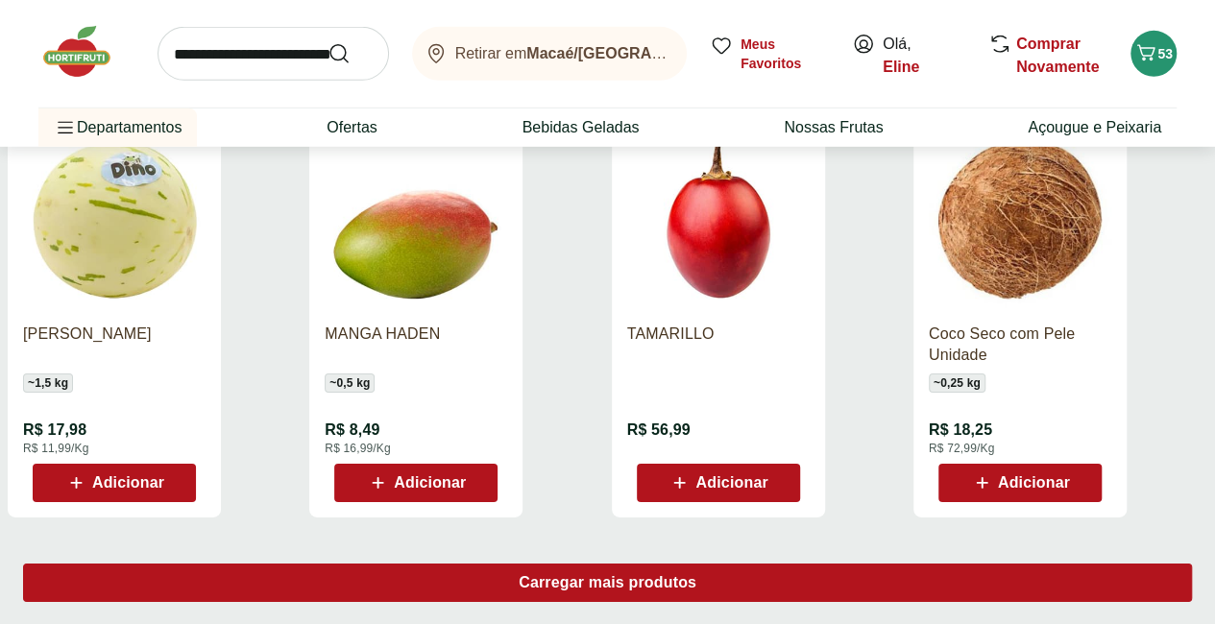
scroll to position [13816, 1]
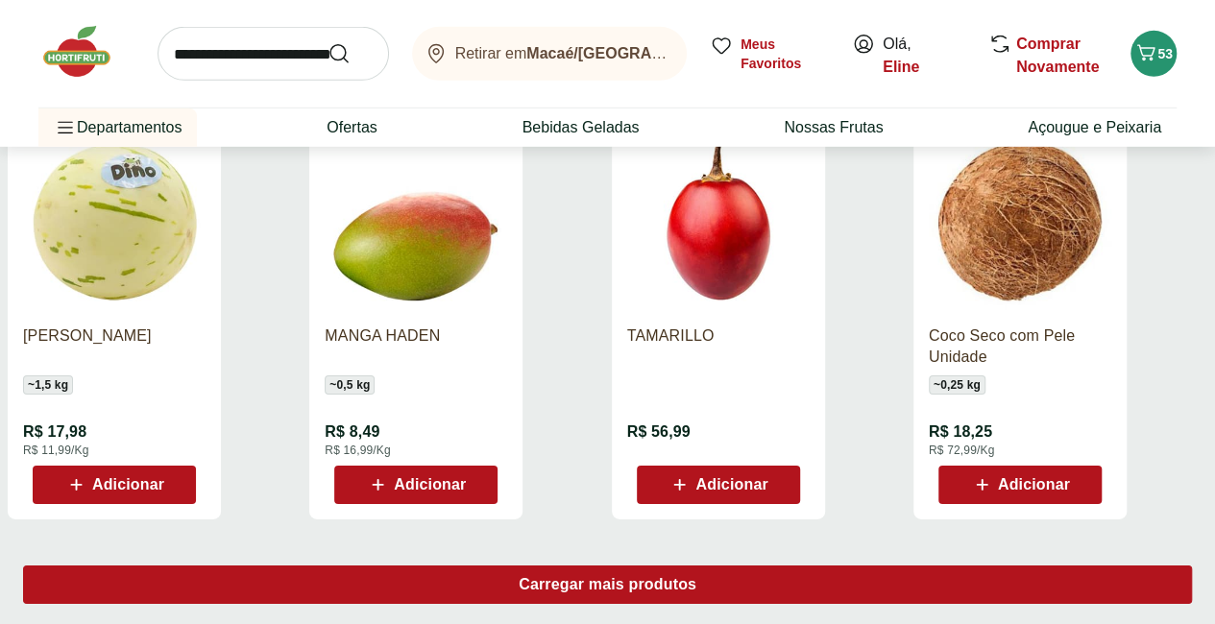
click at [753, 566] on div "Carregar mais produtos" at bounding box center [607, 585] width 1169 height 38
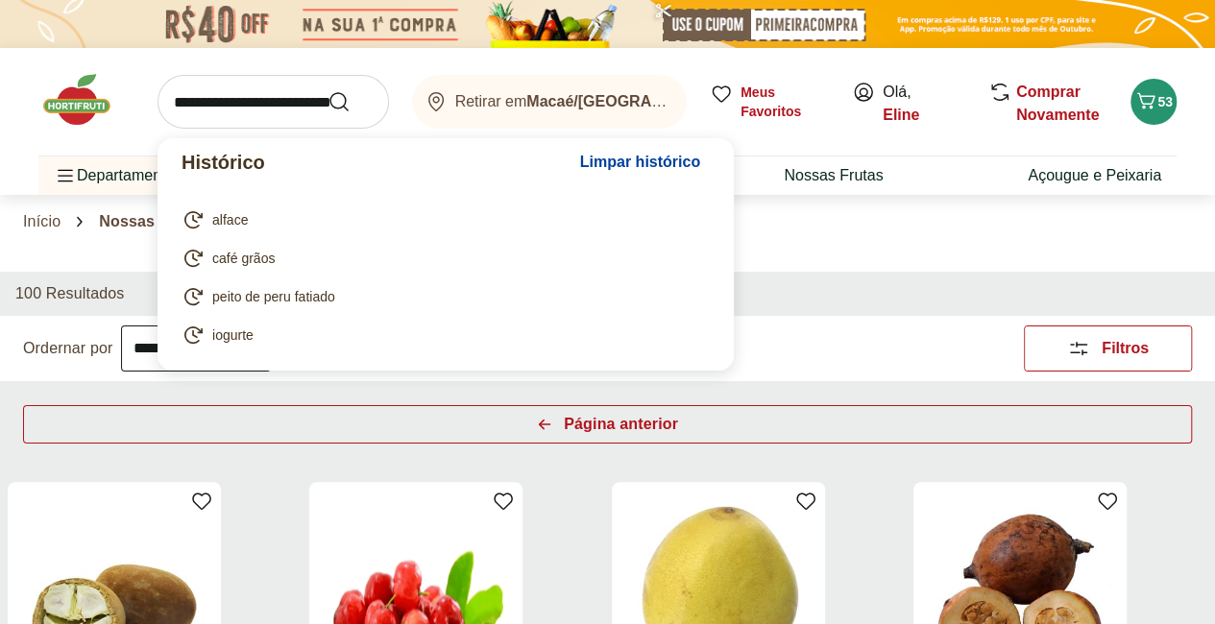
click at [261, 89] on input "search" at bounding box center [272, 102] width 231 height 54
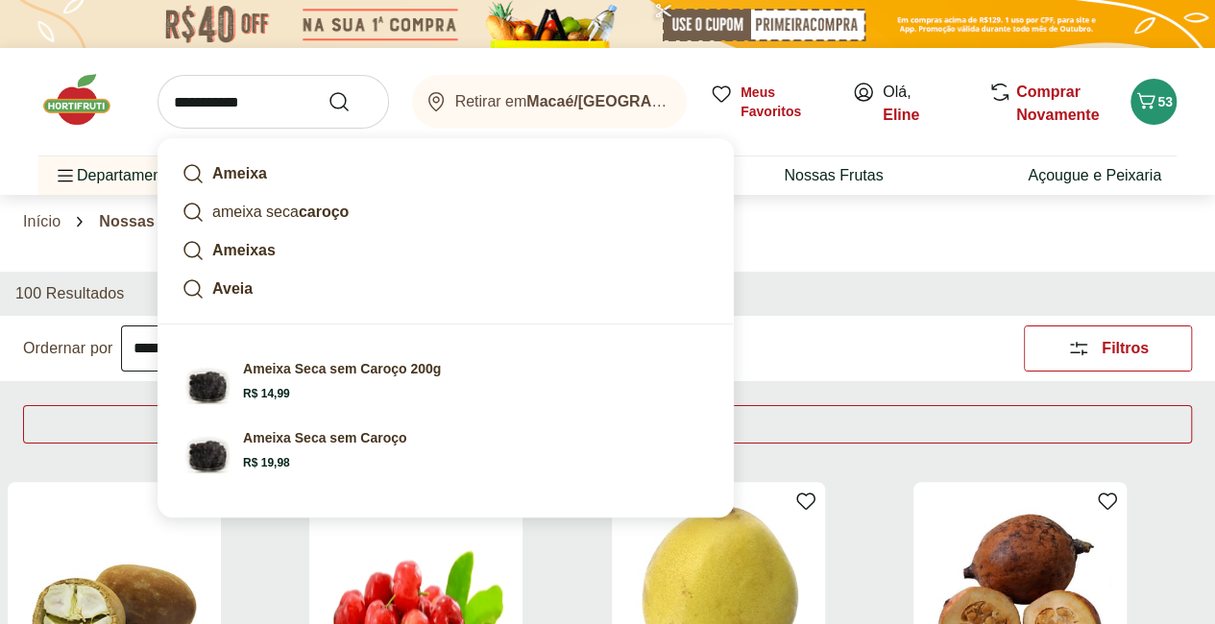
type input "**********"
click at [327, 90] on button "Submit Search" at bounding box center [350, 101] width 46 height 23
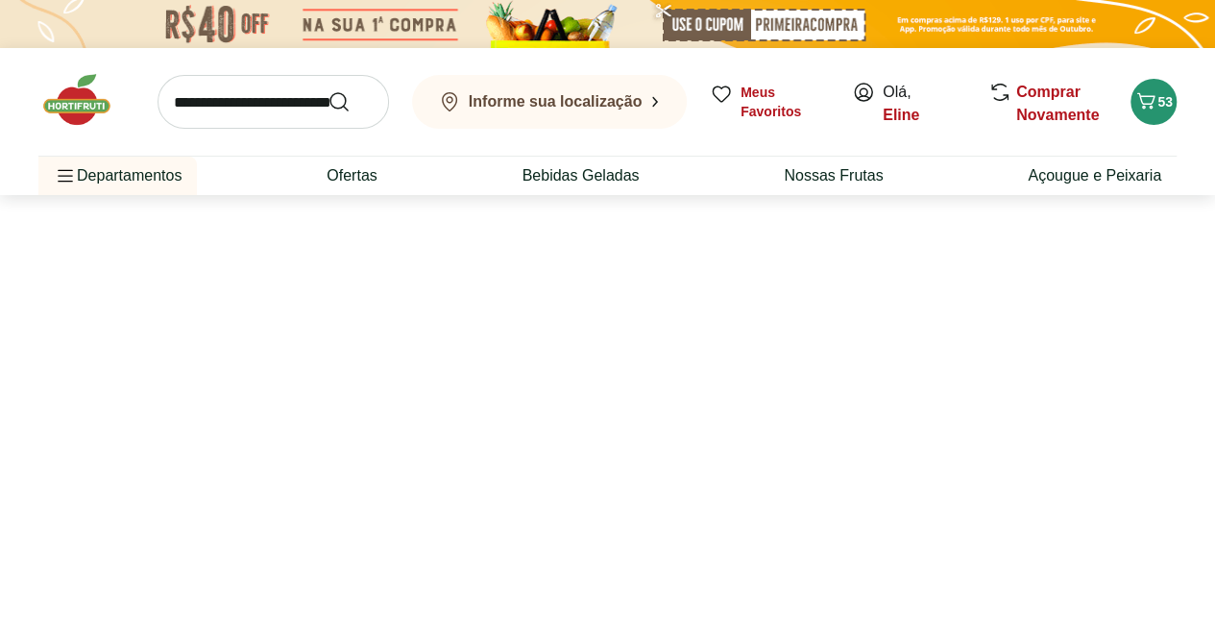
select select "**********"
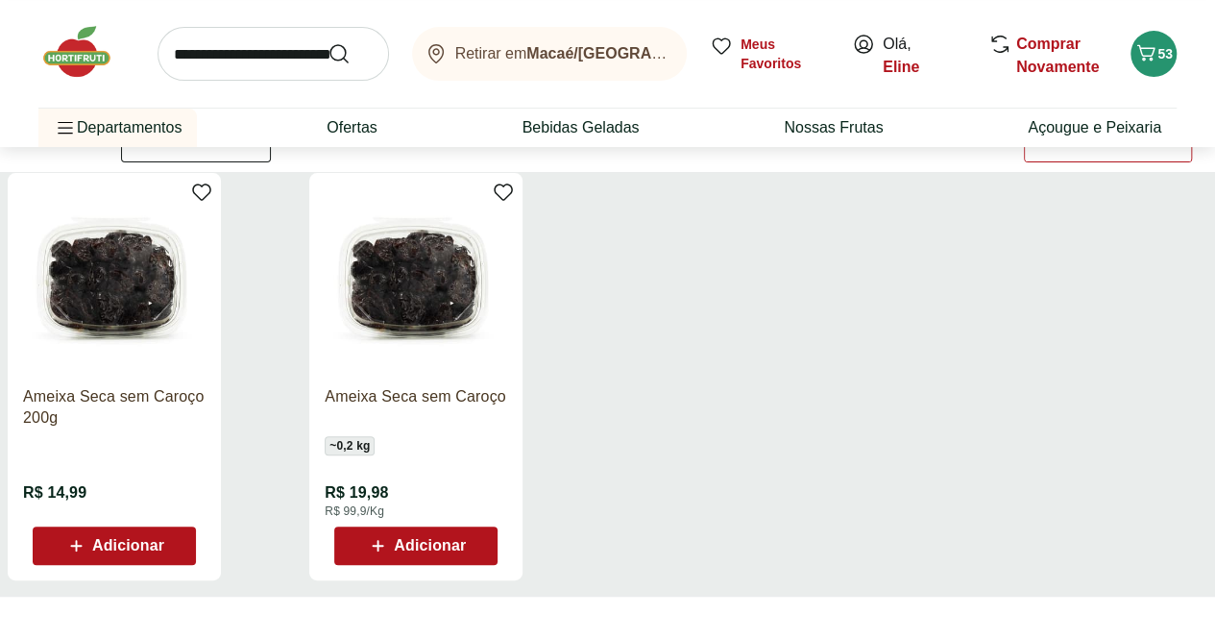
scroll to position [210, 0]
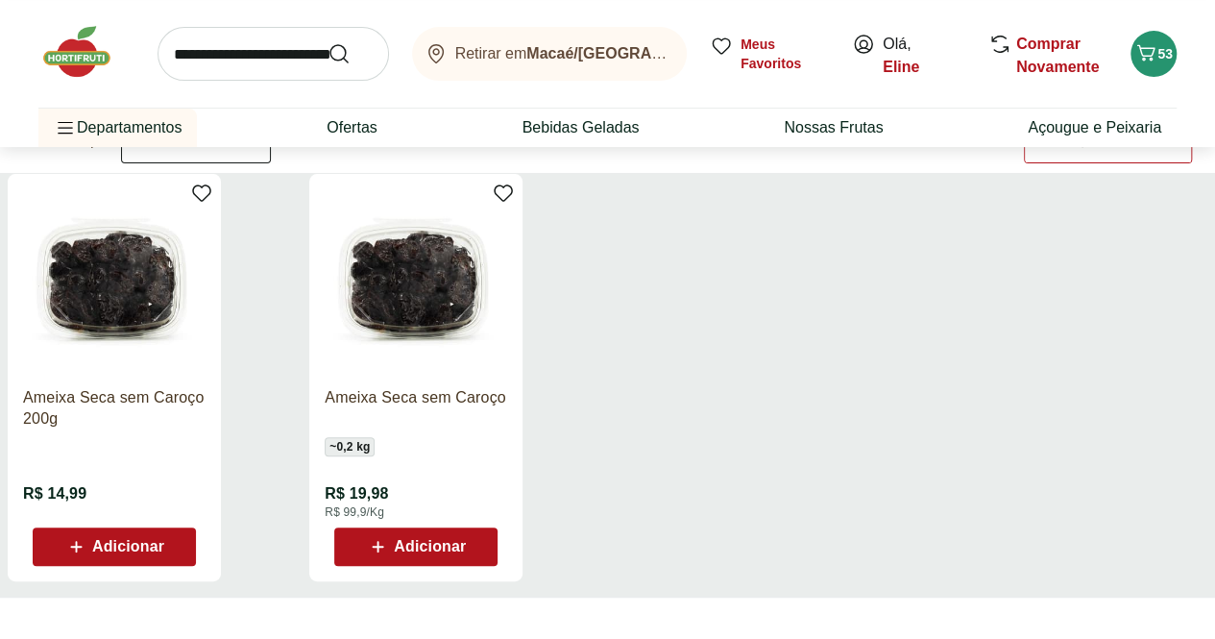
click at [88, 556] on icon at bounding box center [76, 546] width 24 height 23
click at [344, 128] on link "Ofertas" at bounding box center [351, 127] width 50 height 23
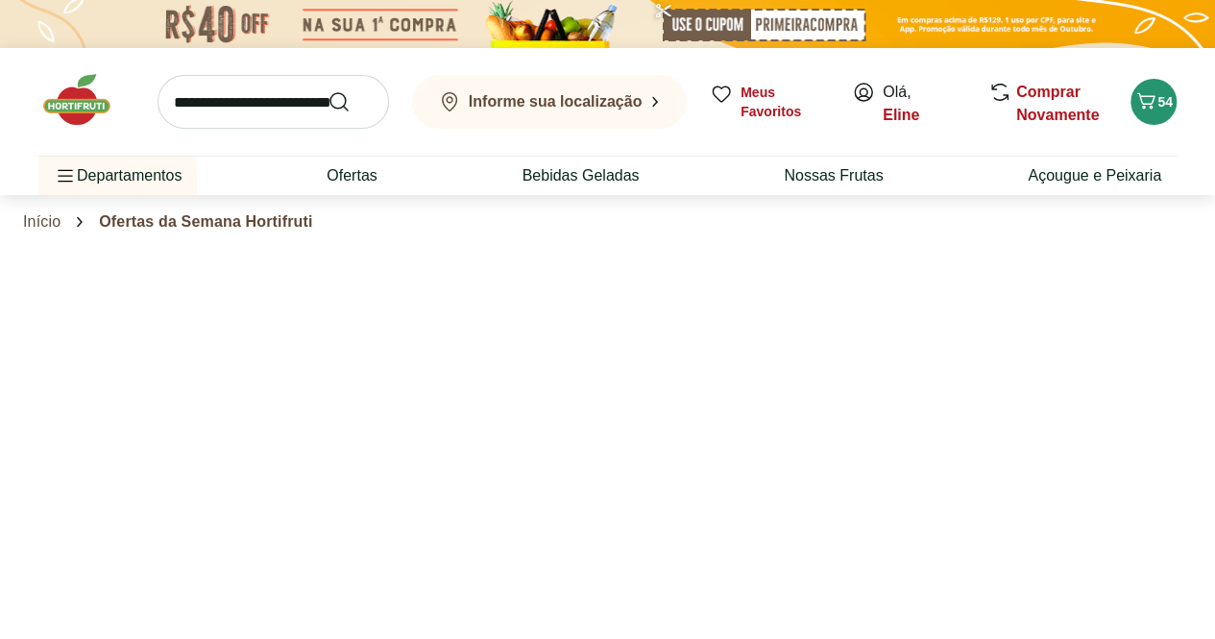
select select "**********"
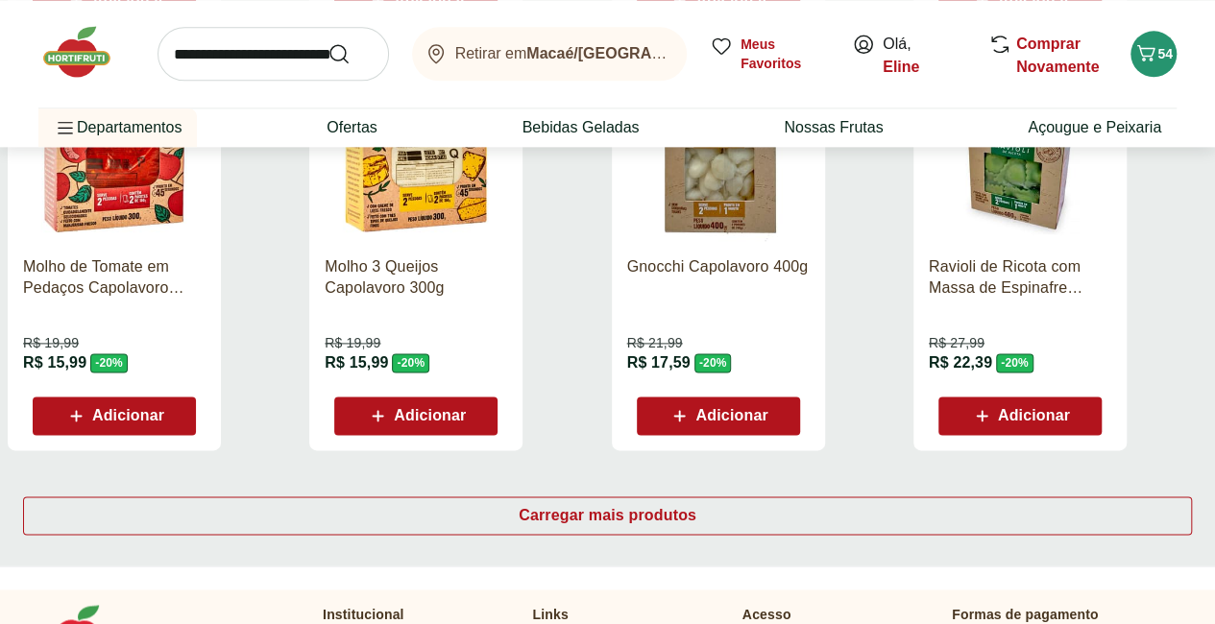
scroll to position [1168, 0]
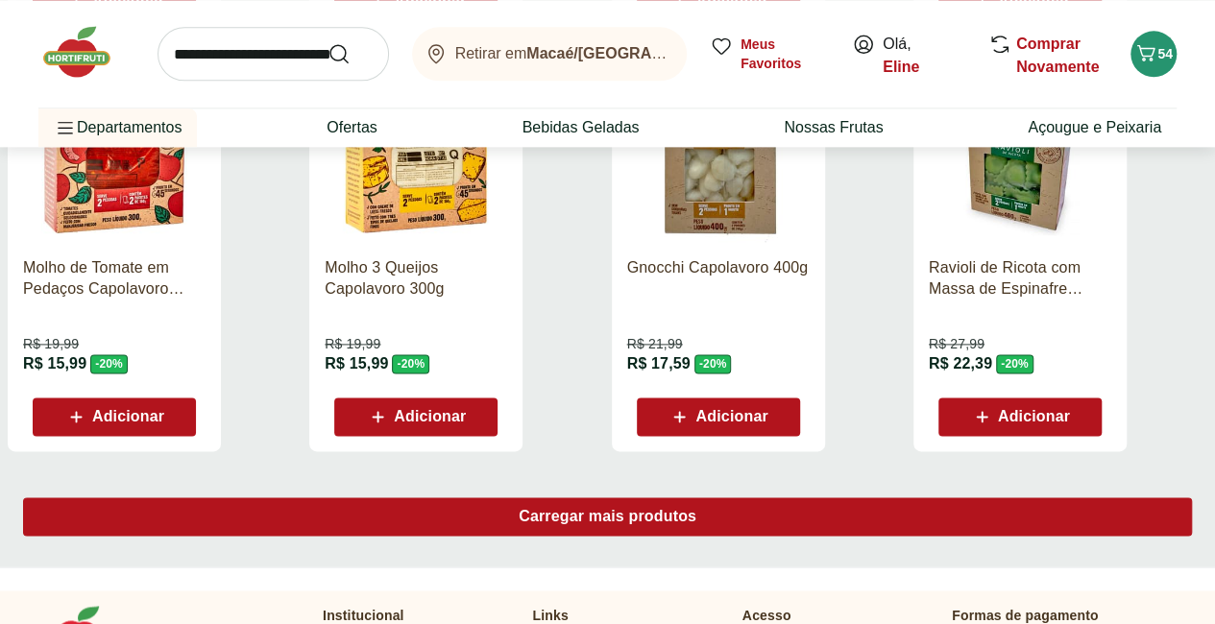
click at [696, 509] on span "Carregar mais produtos" at bounding box center [608, 516] width 178 height 15
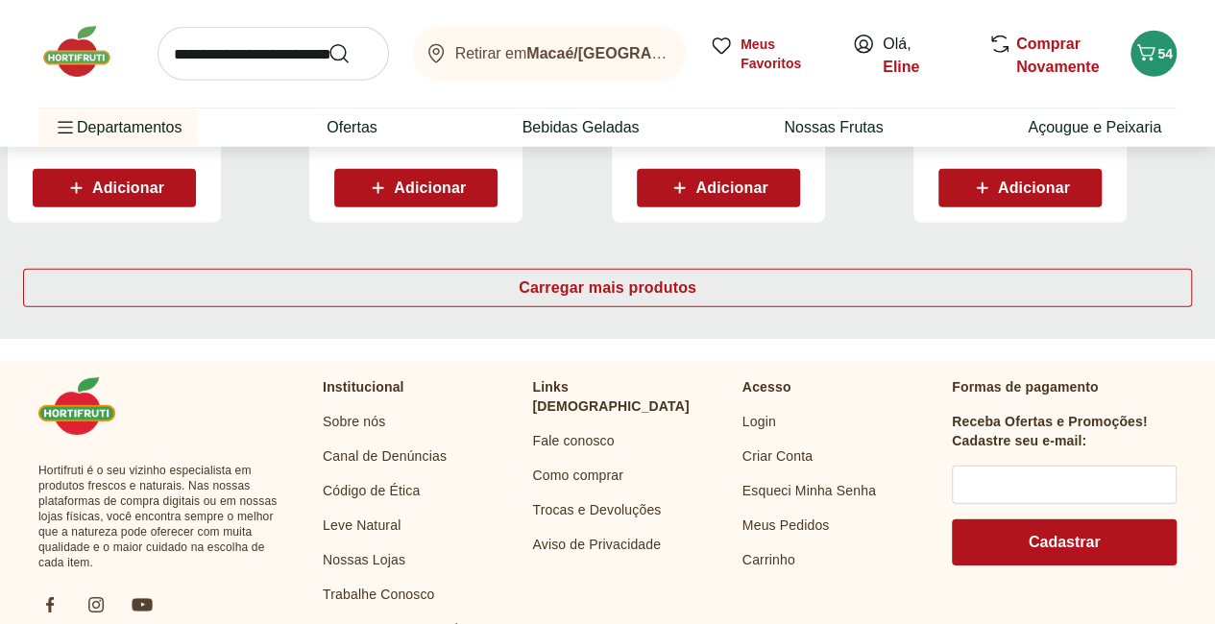
scroll to position [2643, 8]
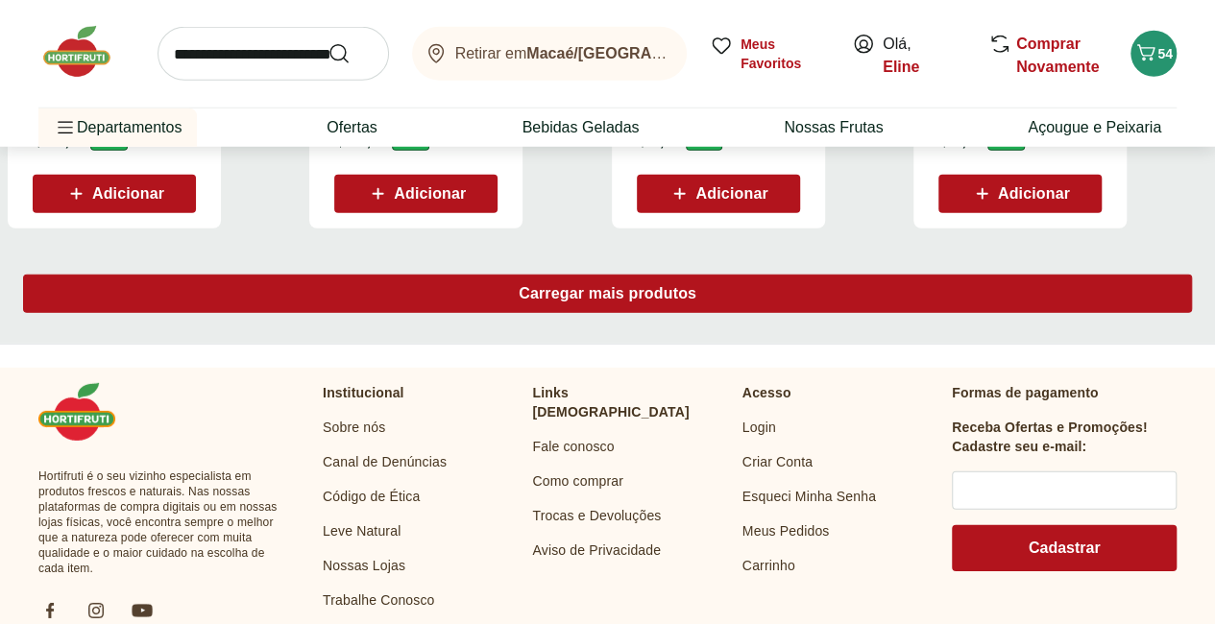
click at [696, 286] on span "Carregar mais produtos" at bounding box center [608, 293] width 178 height 15
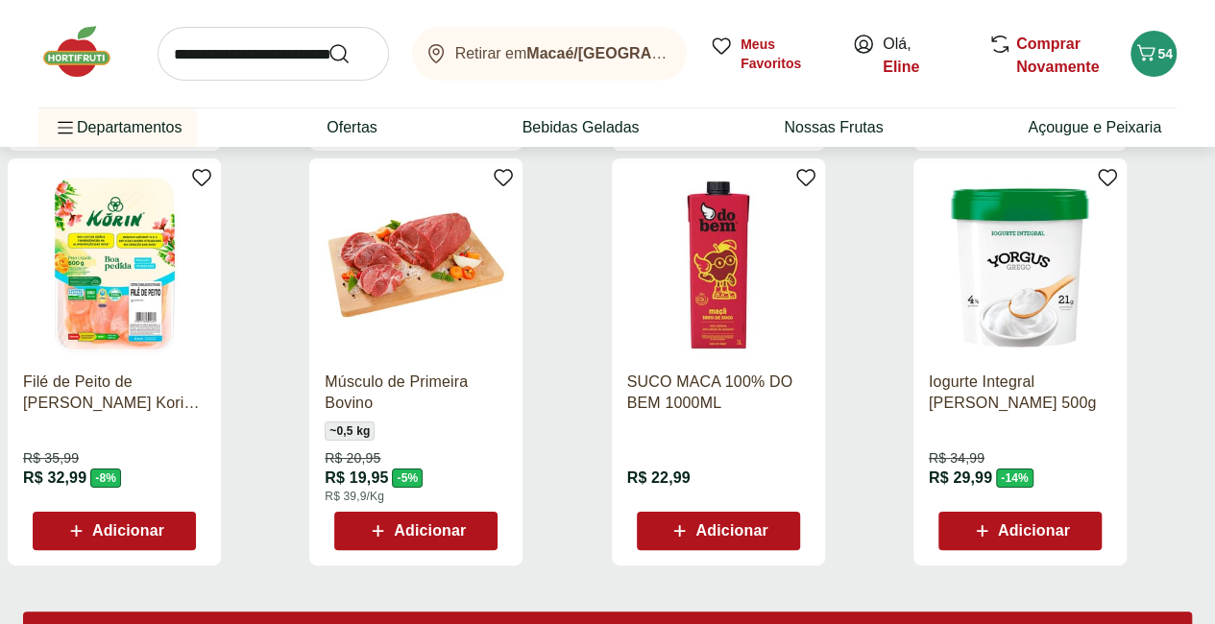
scroll to position [3560, 8]
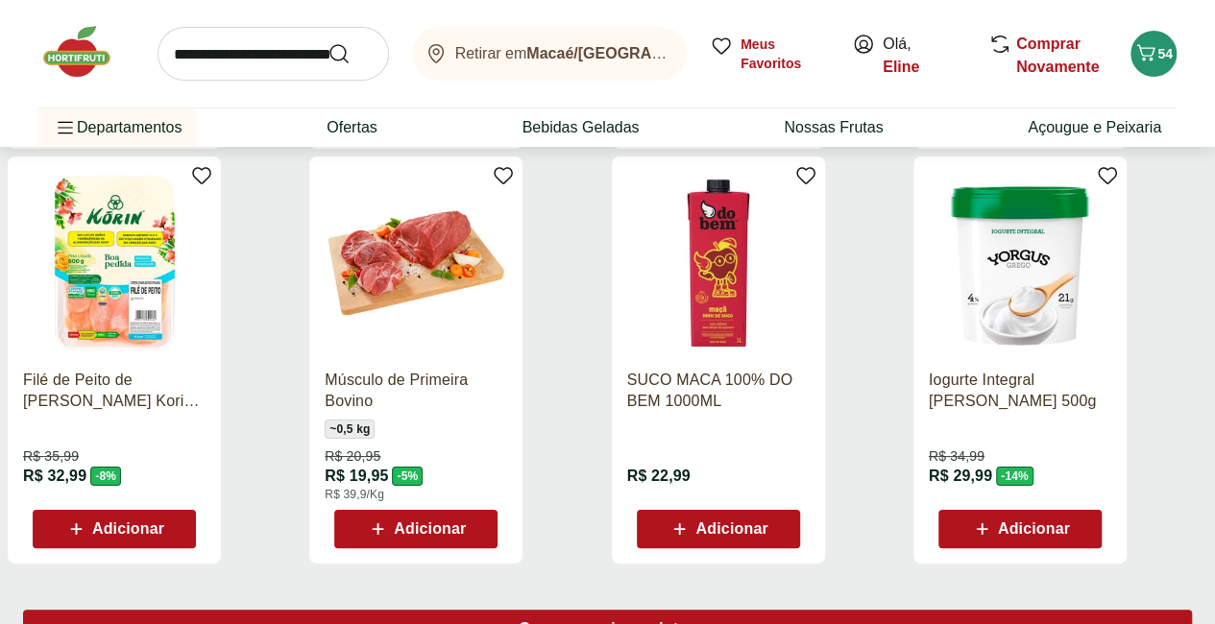
click at [696, 621] on span "Carregar mais produtos" at bounding box center [608, 628] width 178 height 15
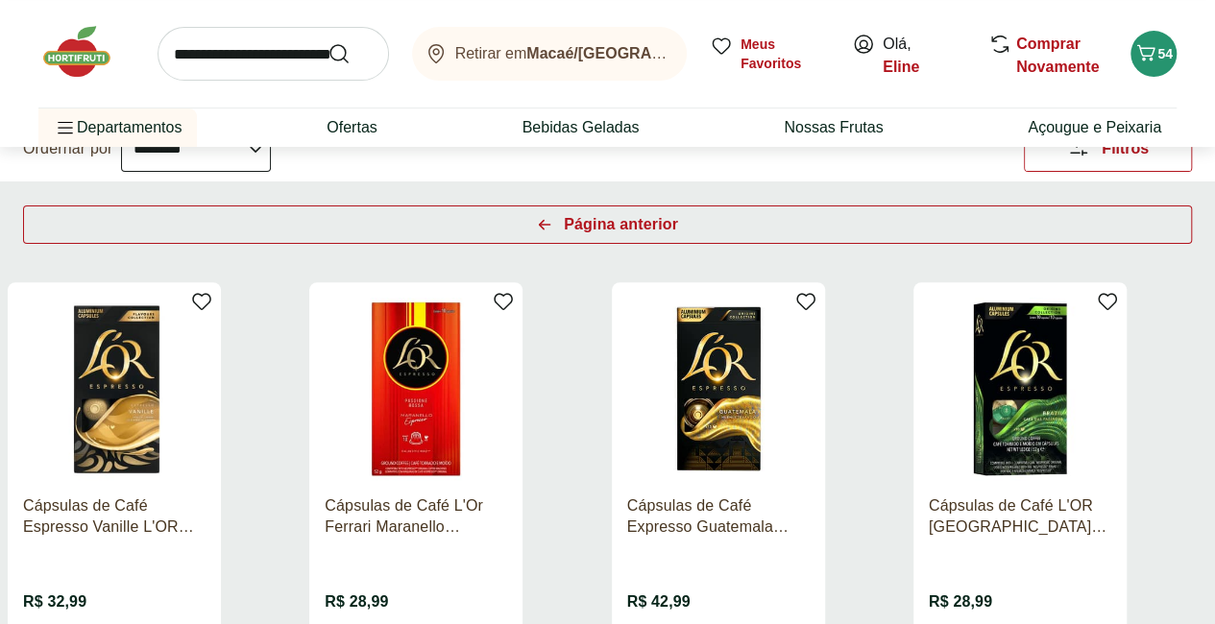
scroll to position [0, 8]
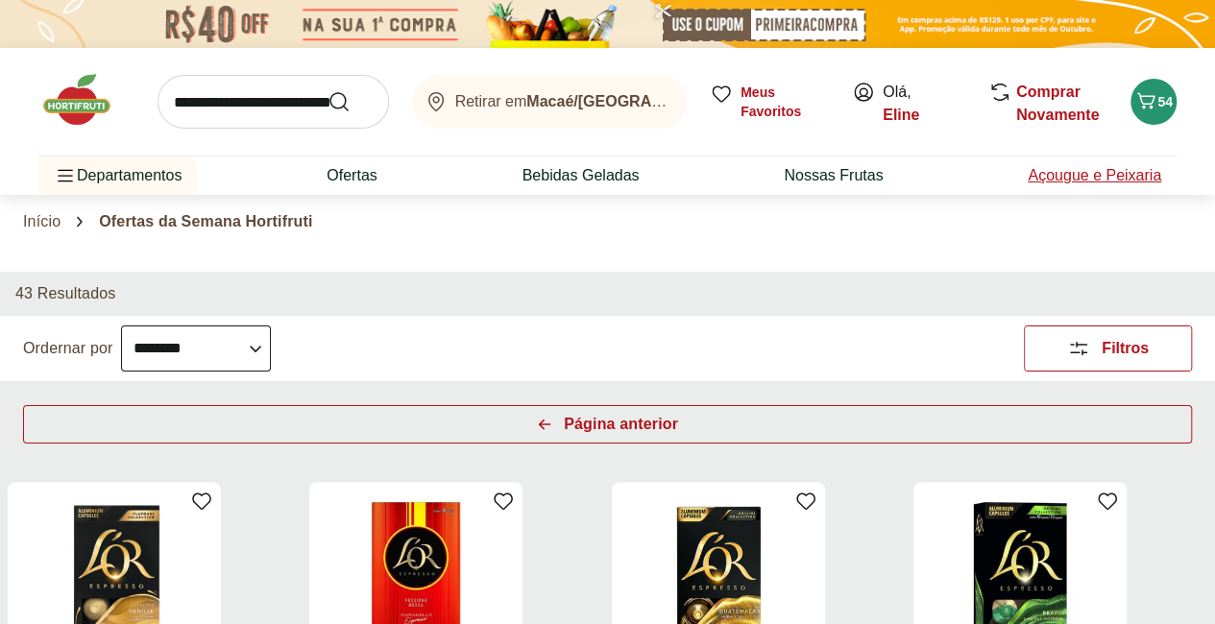
click at [1071, 172] on link "Açougue e Peixaria" at bounding box center [1093, 175] width 133 height 23
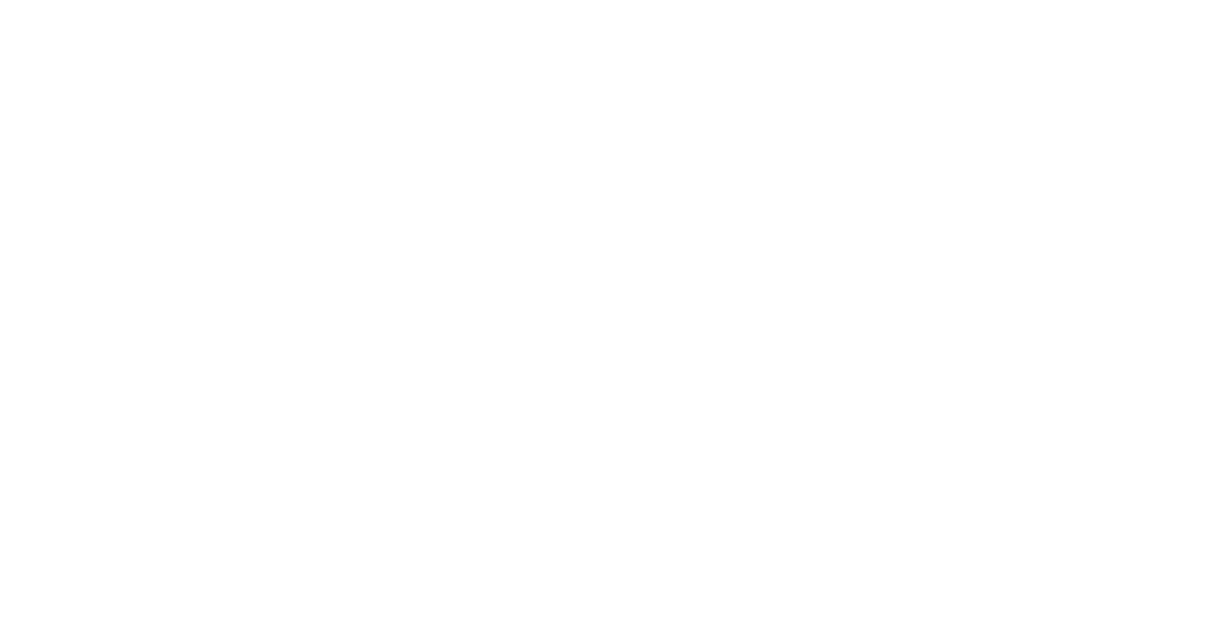
select select "**********"
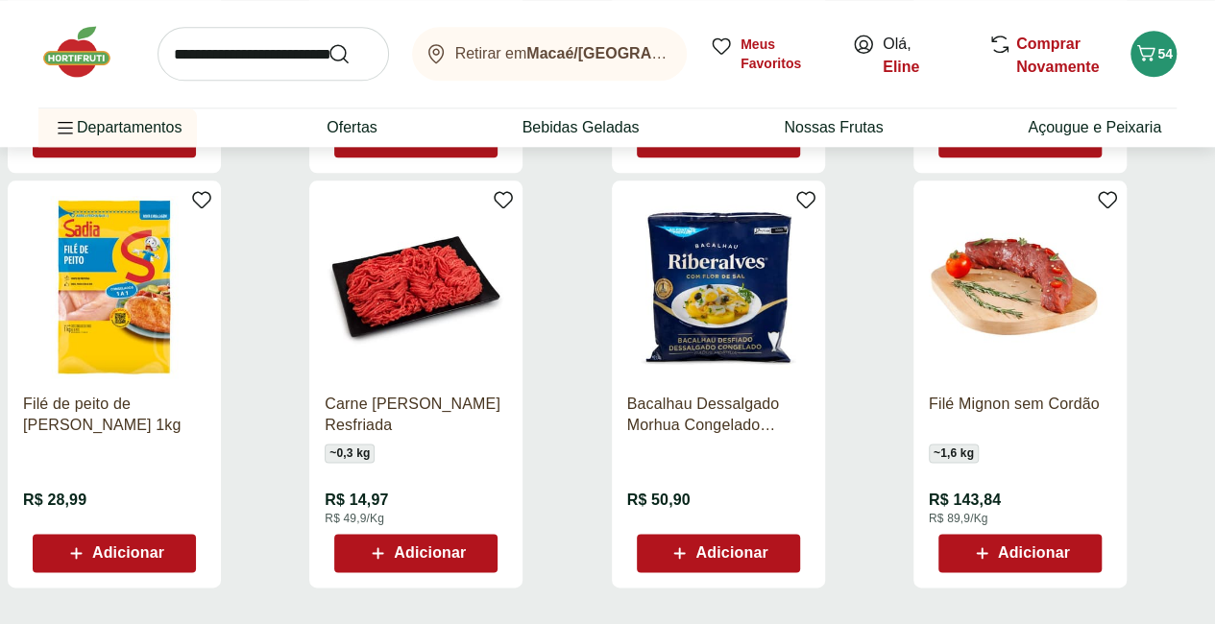
scroll to position [1030, 0]
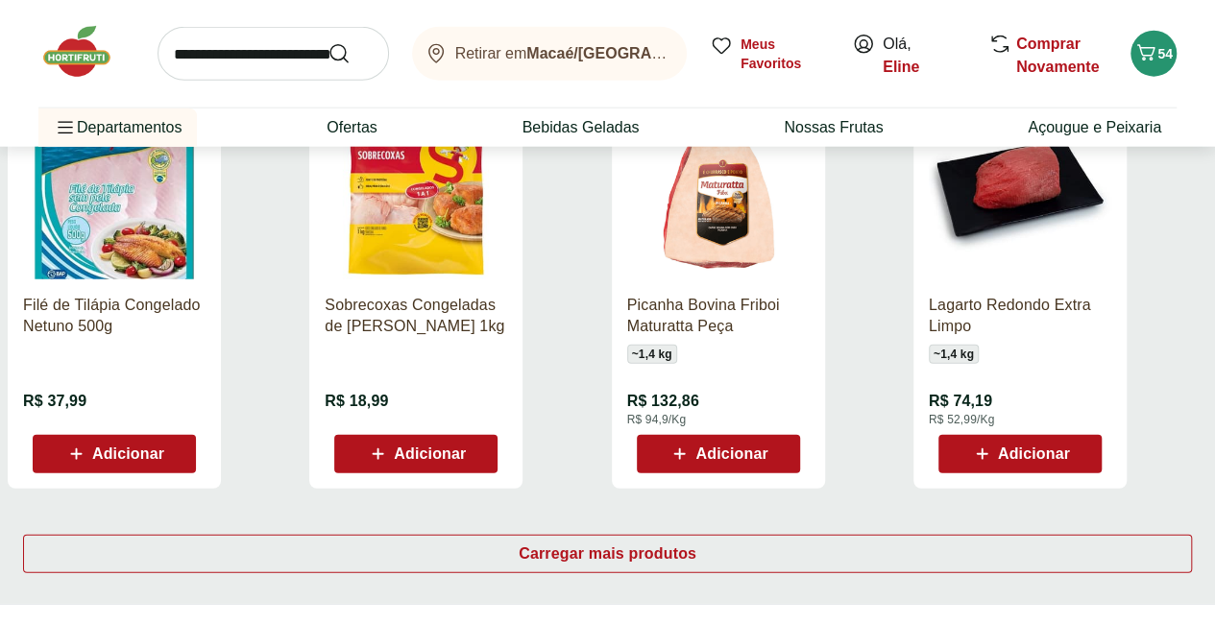
scroll to position [2383, 0]
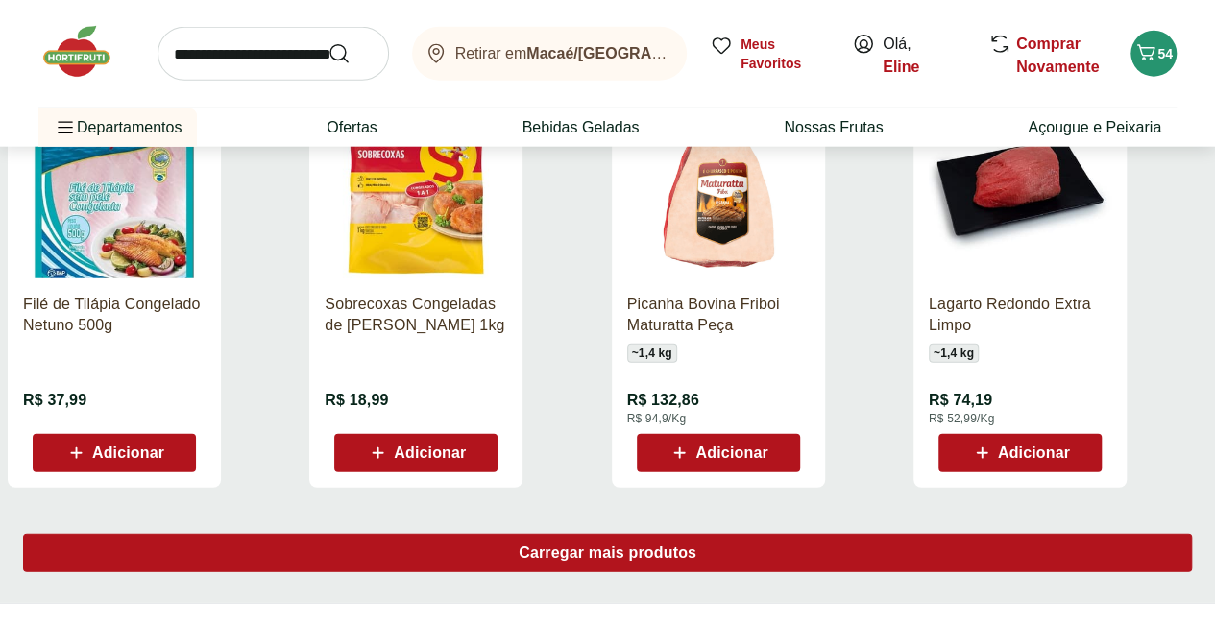
click at [696, 545] on span "Carregar mais produtos" at bounding box center [608, 552] width 178 height 15
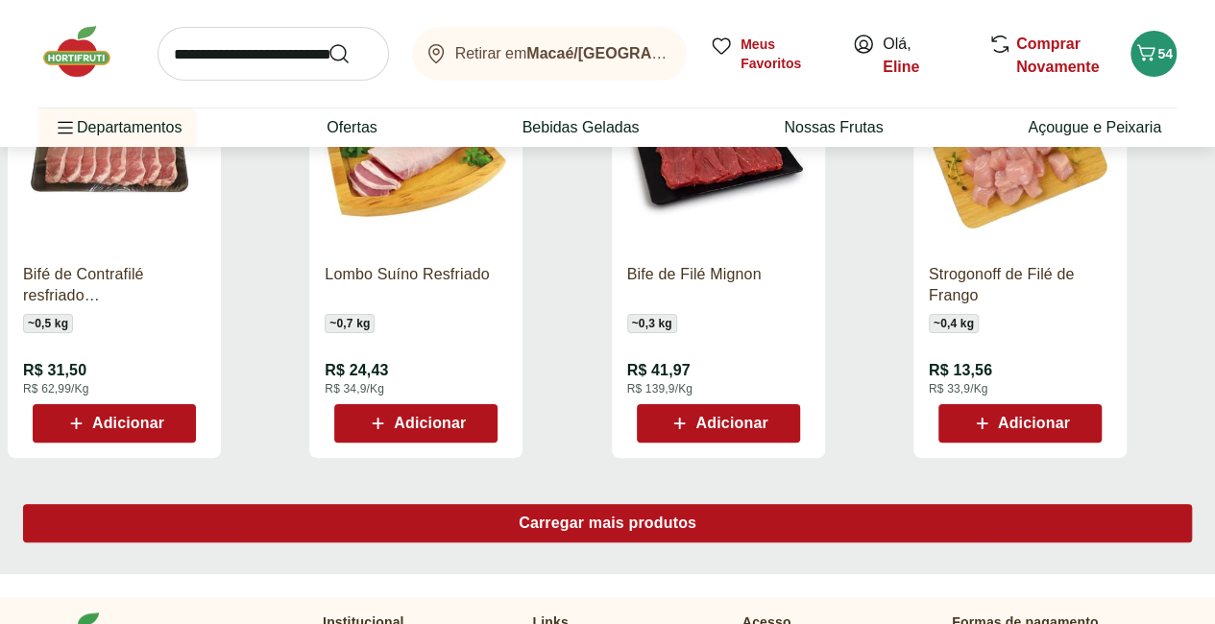
scroll to position [3666, 0]
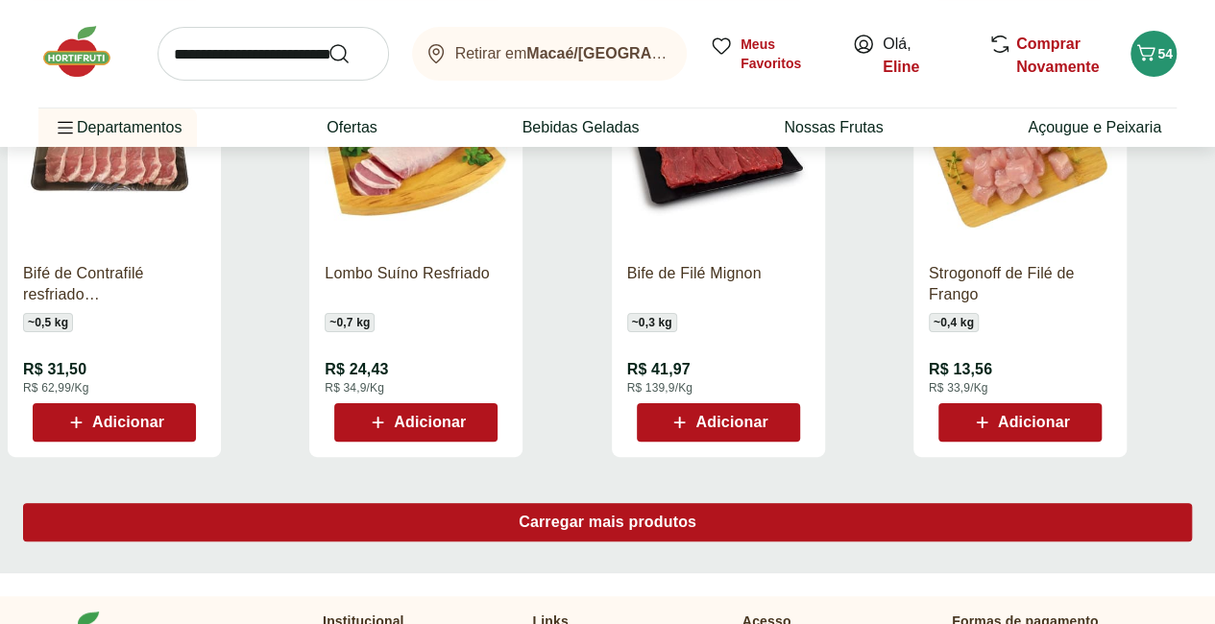
click at [696, 515] on span "Carregar mais produtos" at bounding box center [608, 522] width 178 height 15
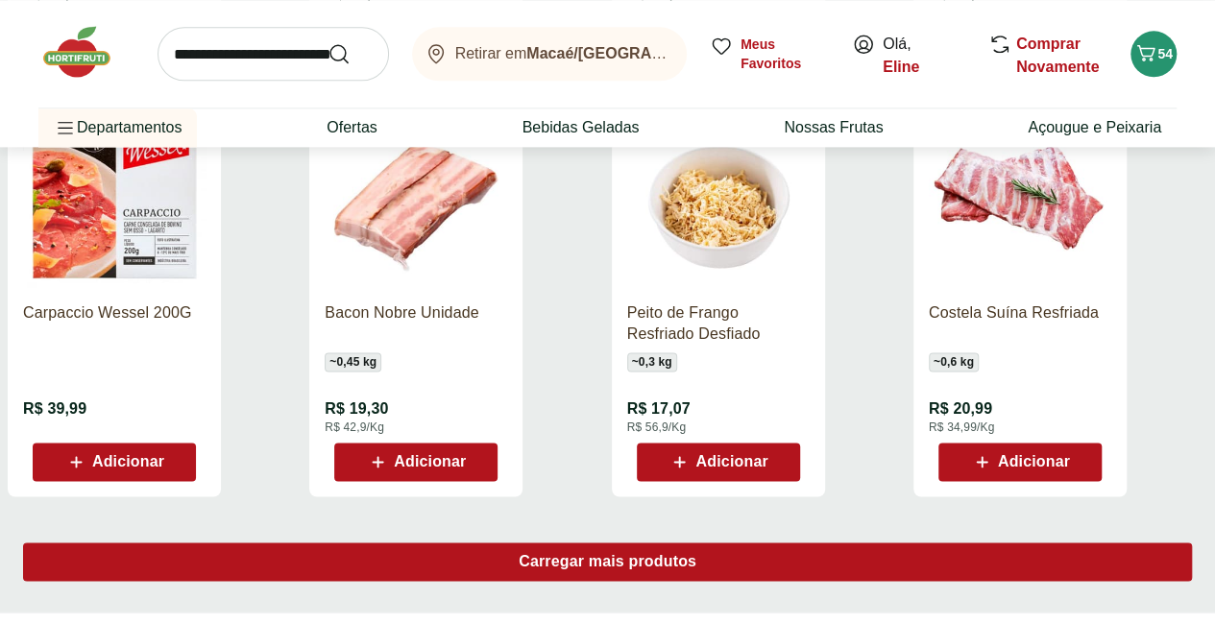
scroll to position [4878, 0]
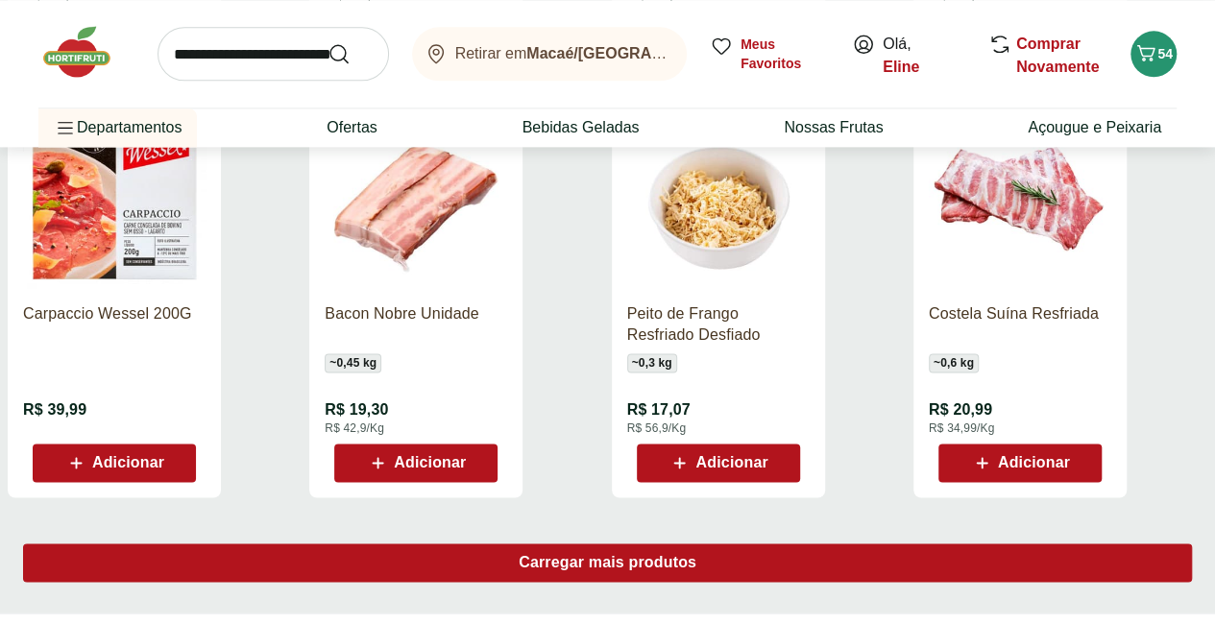
click at [696, 555] on span "Carregar mais produtos" at bounding box center [608, 562] width 178 height 15
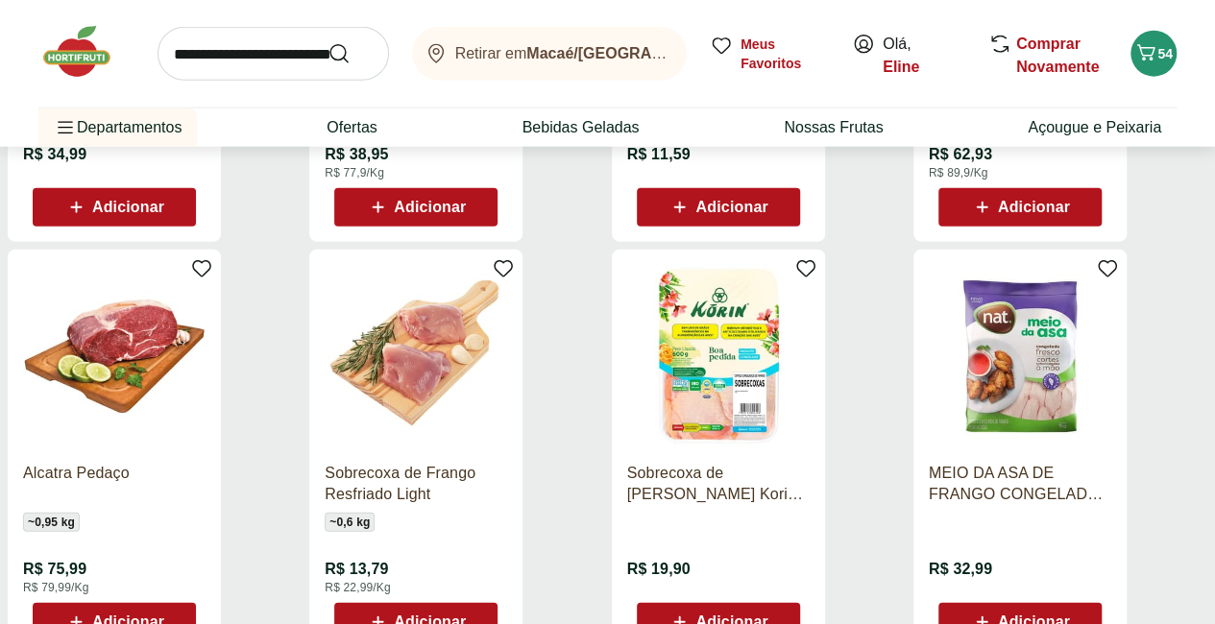
scroll to position [5971, 0]
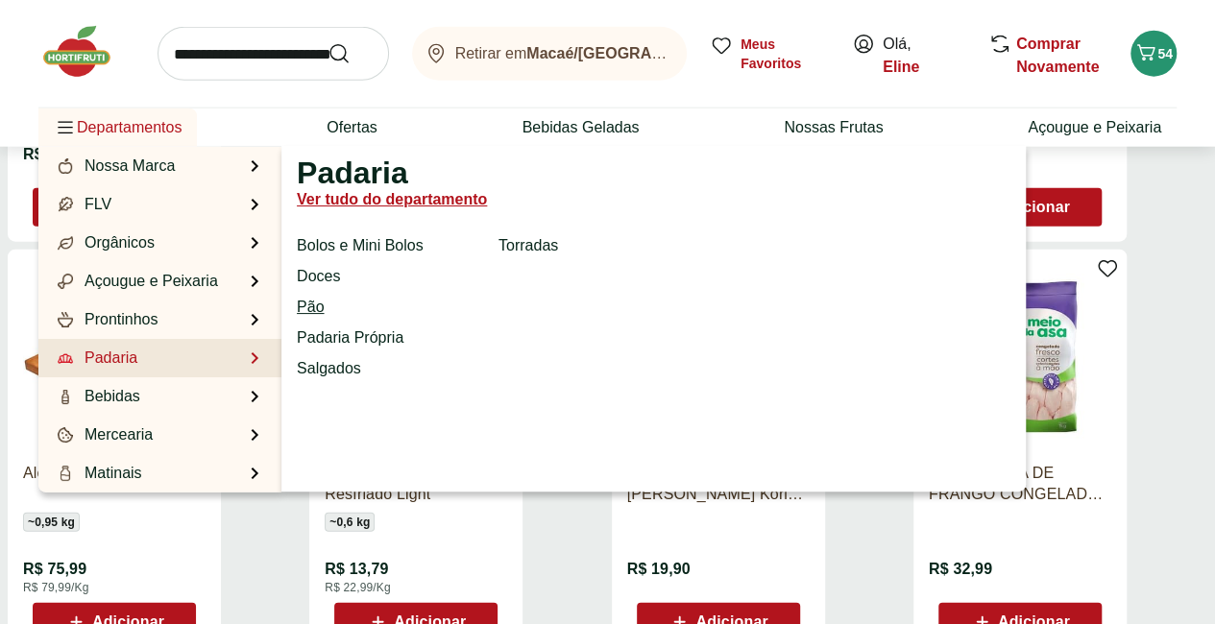
click at [307, 302] on link "Pão" at bounding box center [310, 307] width 27 height 23
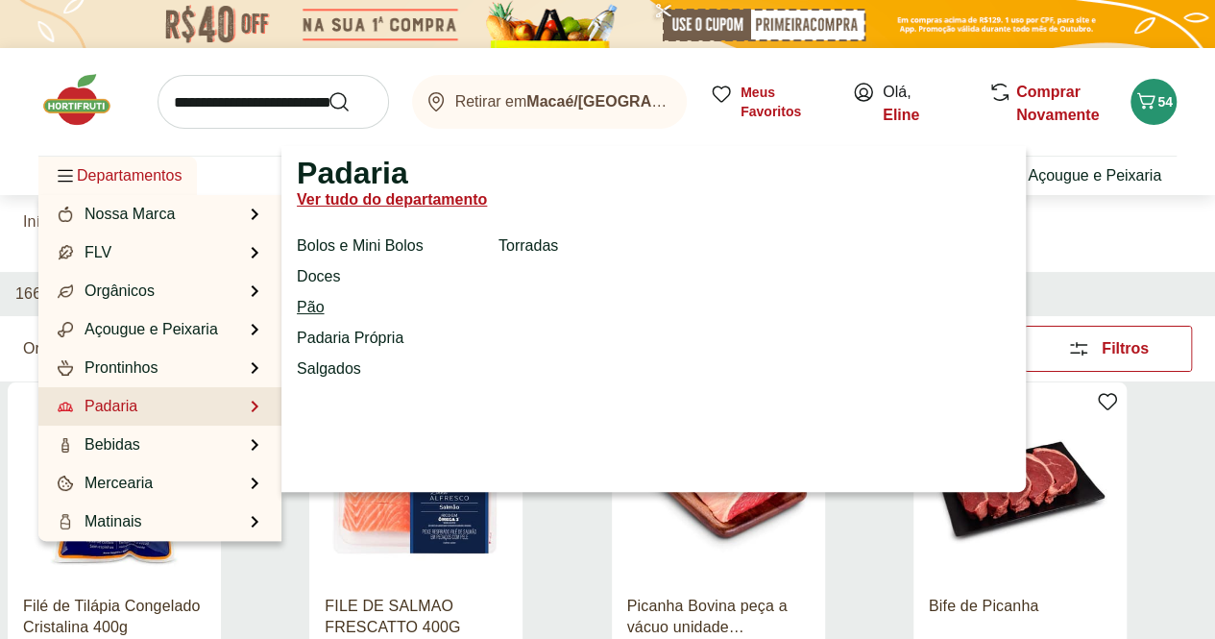
select select "**********"
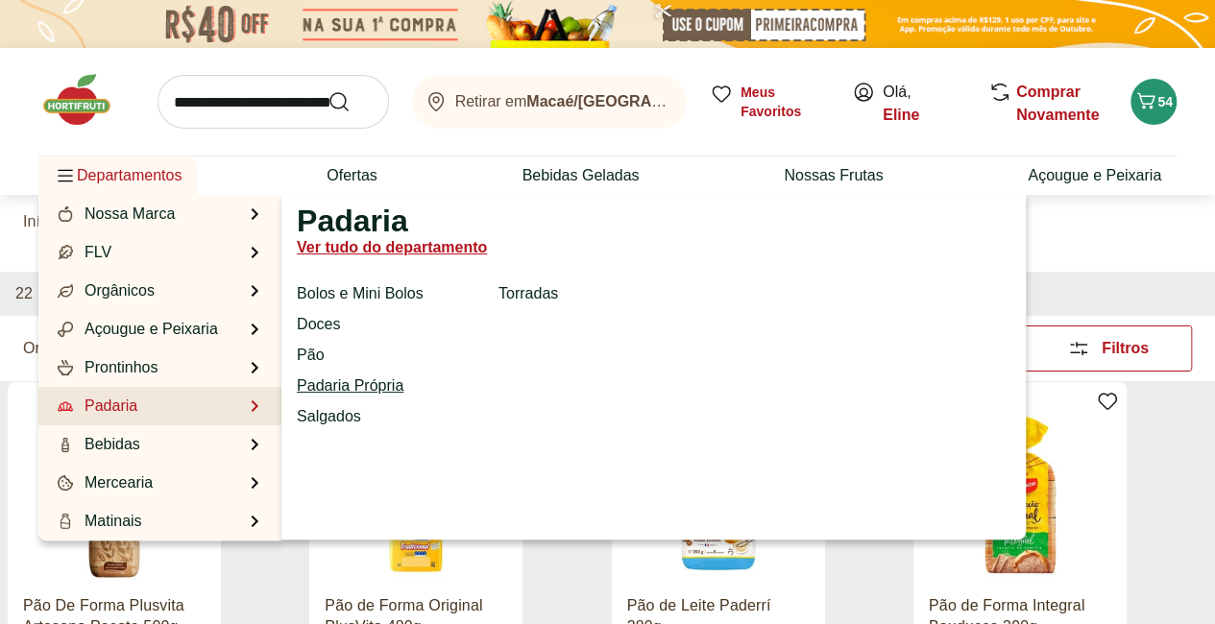
click at [343, 385] on link "Padaria Própria" at bounding box center [350, 385] width 107 height 23
select select "**********"
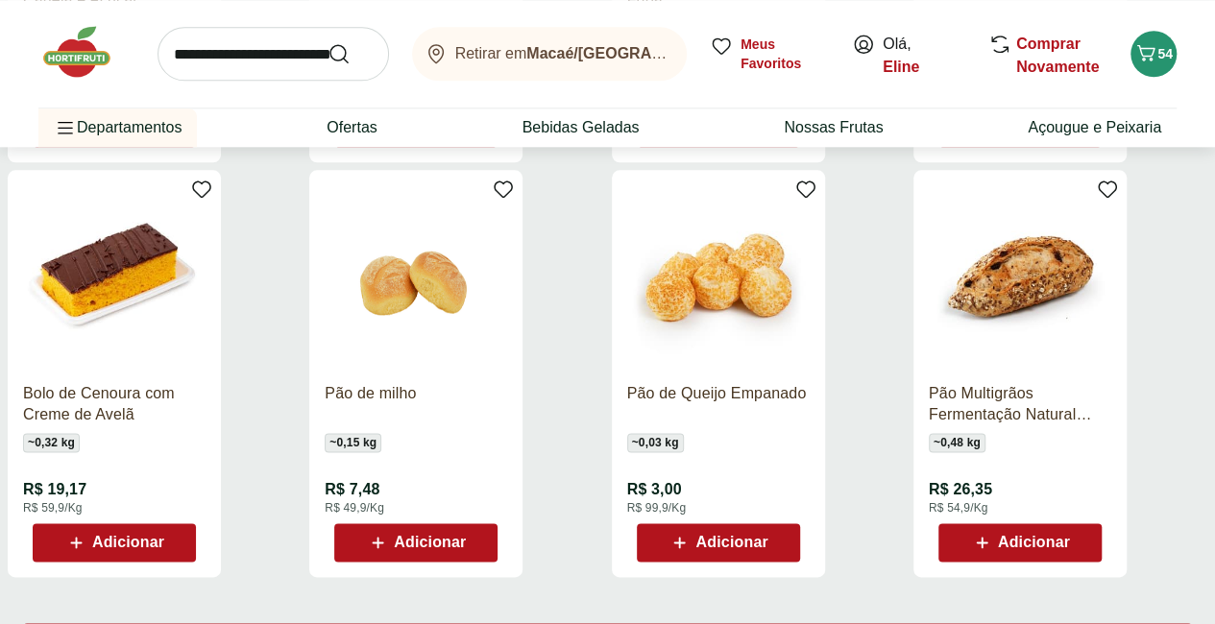
scroll to position [1043, 0]
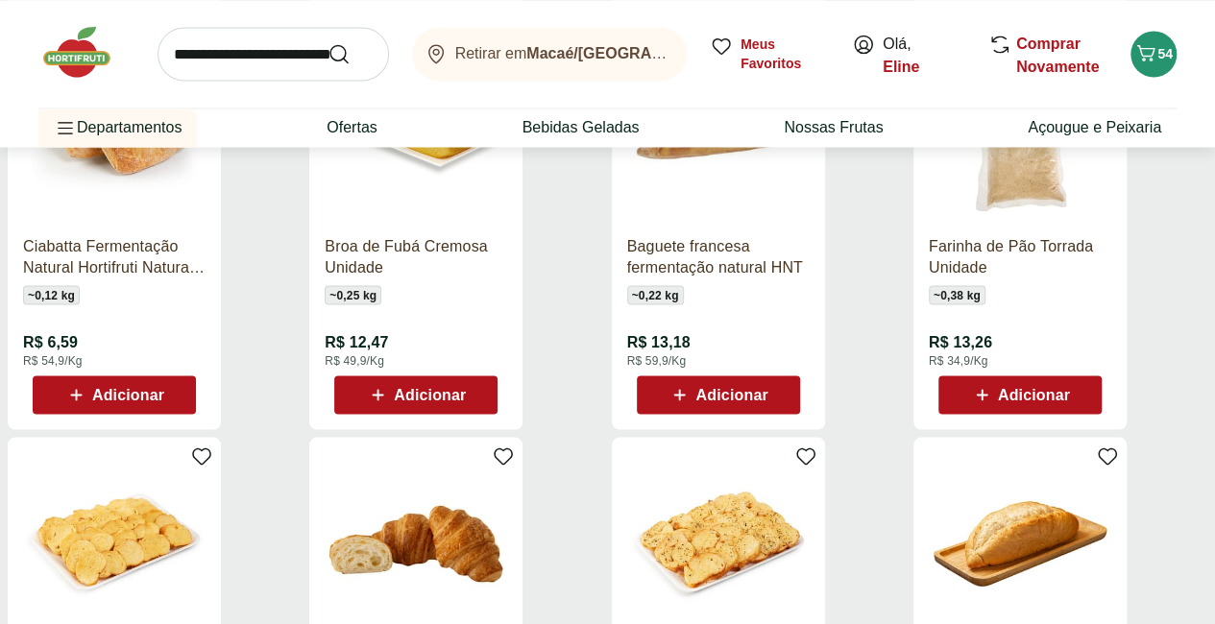
scroll to position [1613, 0]
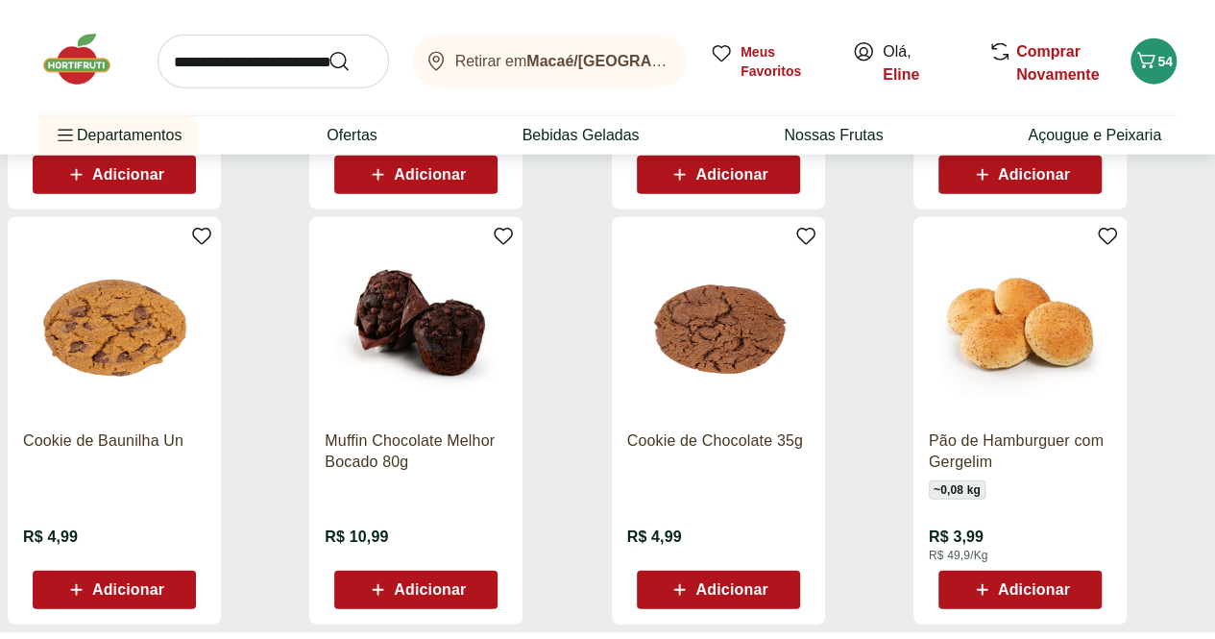
scroll to position [2316, 0]
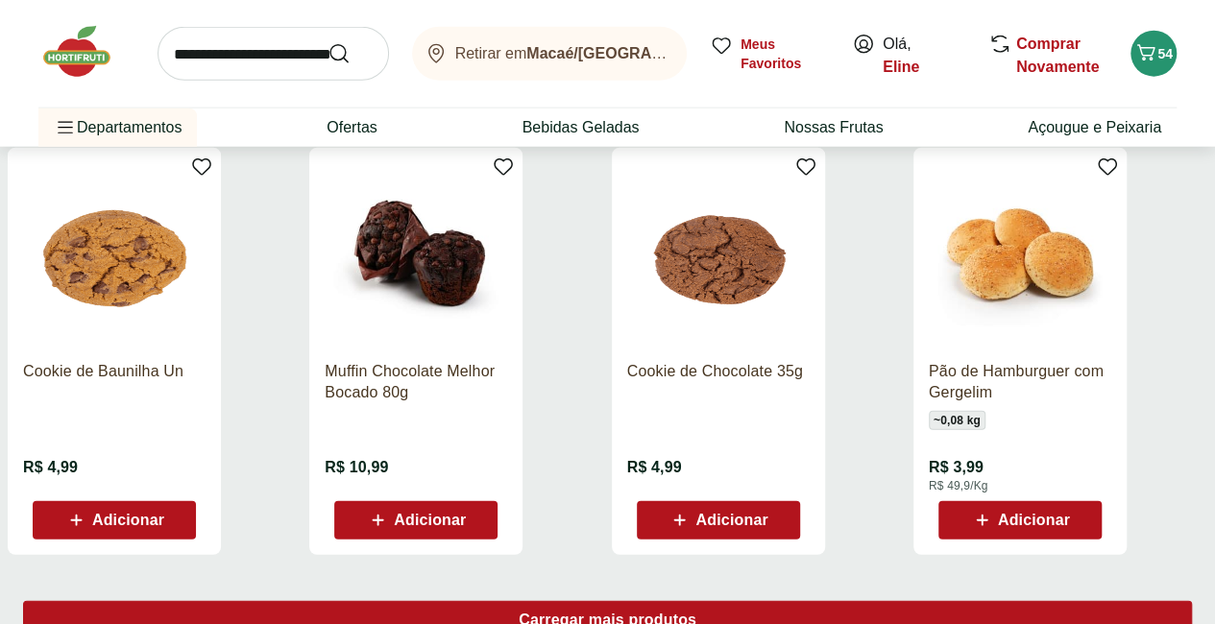
click at [693, 613] on span "Carregar mais produtos" at bounding box center [608, 620] width 178 height 15
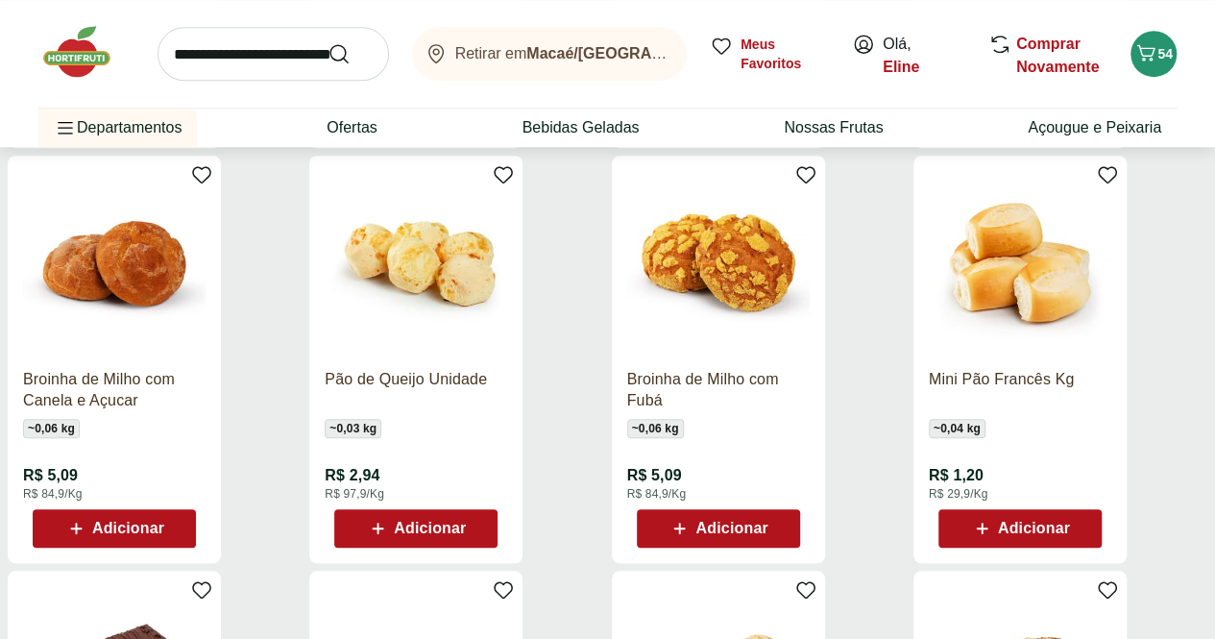
scroll to position [650, 0]
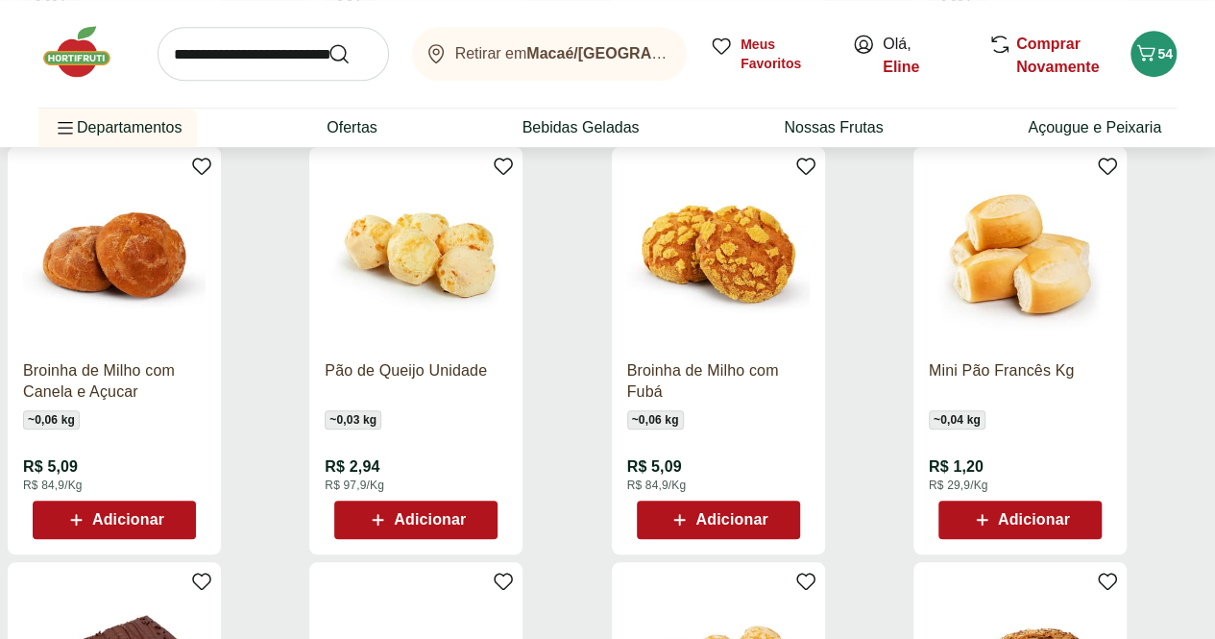
click at [1070, 512] on span "Adicionar" at bounding box center [1034, 519] width 72 height 15
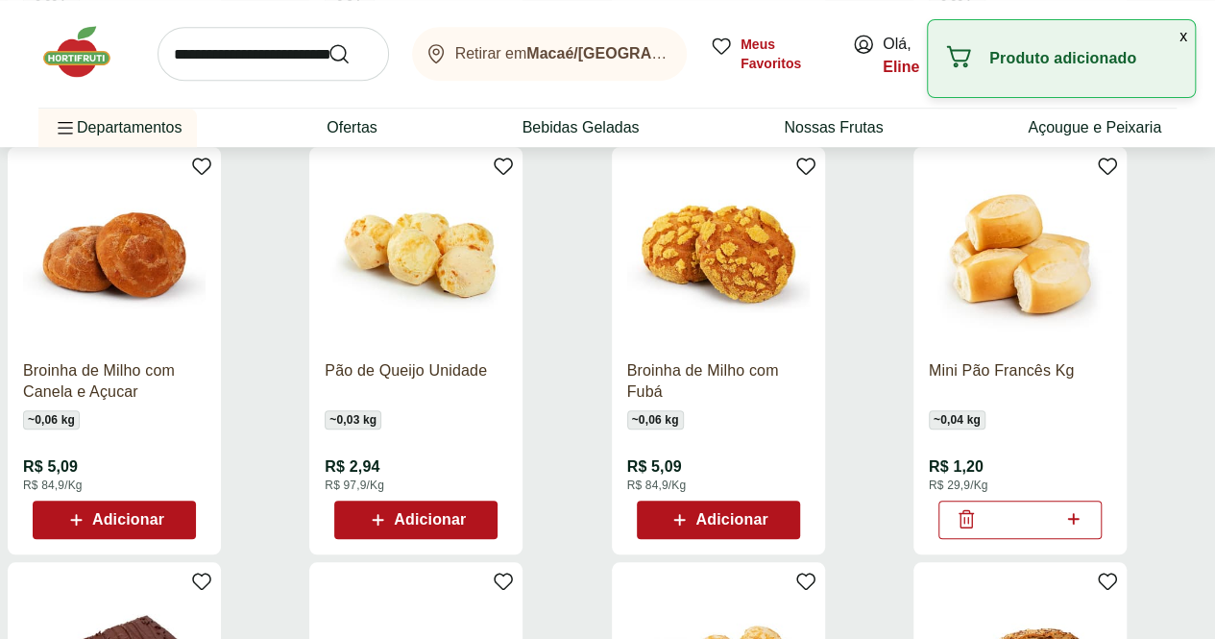
click at [1079, 513] on icon at bounding box center [1074, 519] width 12 height 12
type input "*"
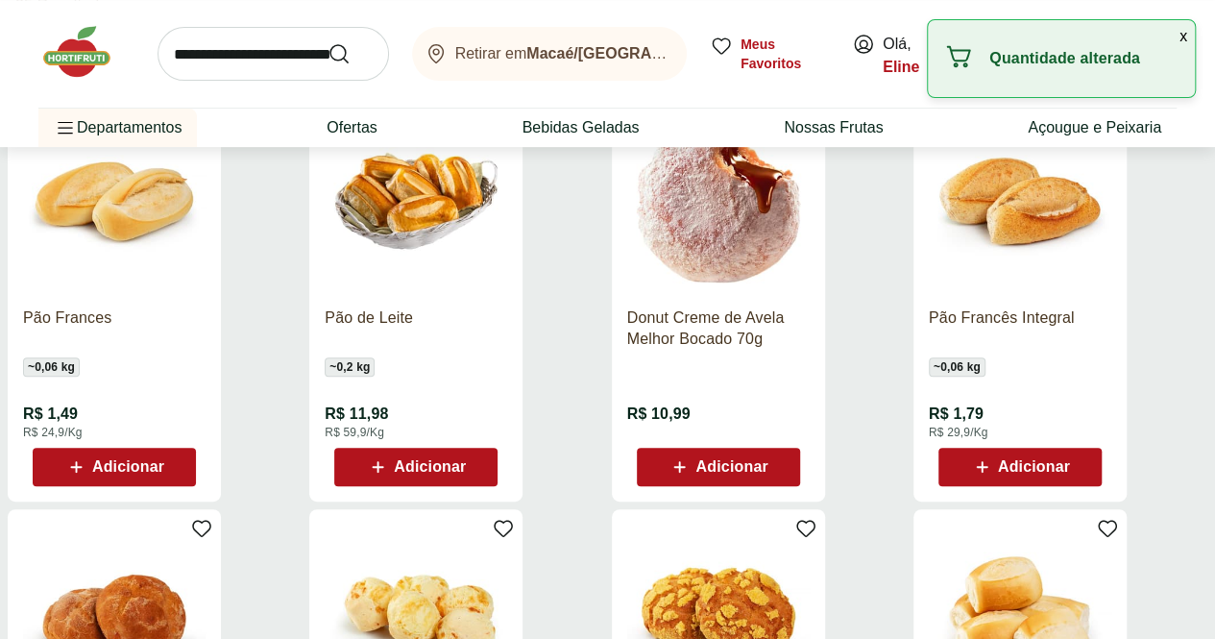
scroll to position [286, 0]
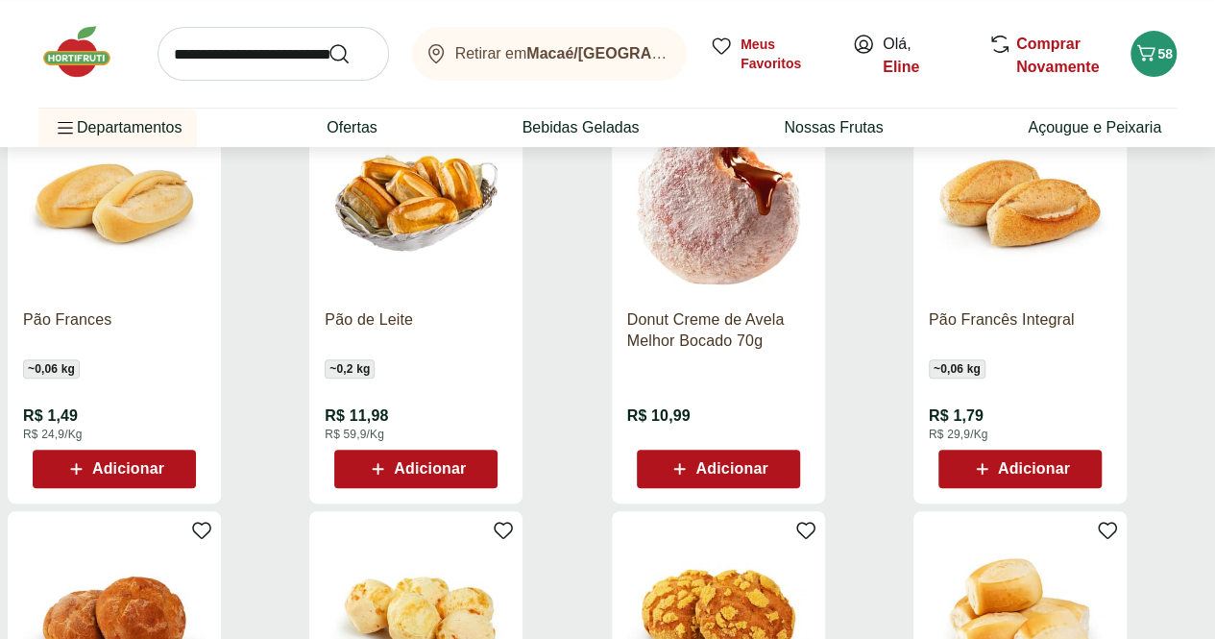
click at [88, 457] on icon at bounding box center [76, 468] width 24 height 23
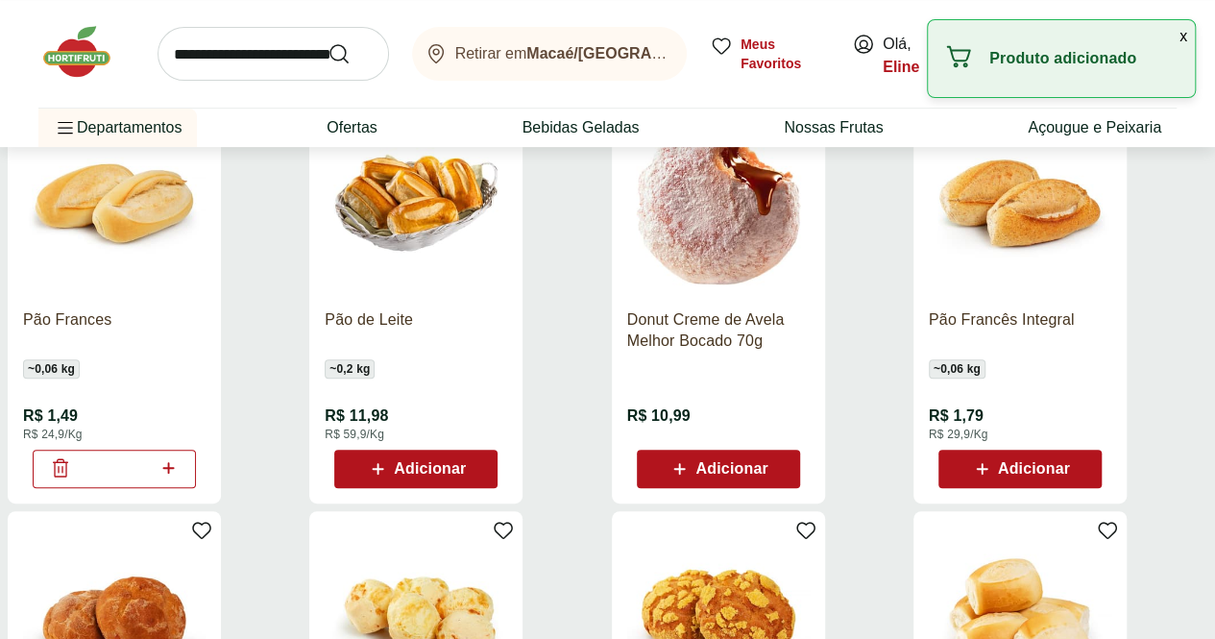
click at [174, 462] on icon at bounding box center [168, 468] width 12 height 12
click at [66, 467] on icon at bounding box center [61, 468] width 12 height 2
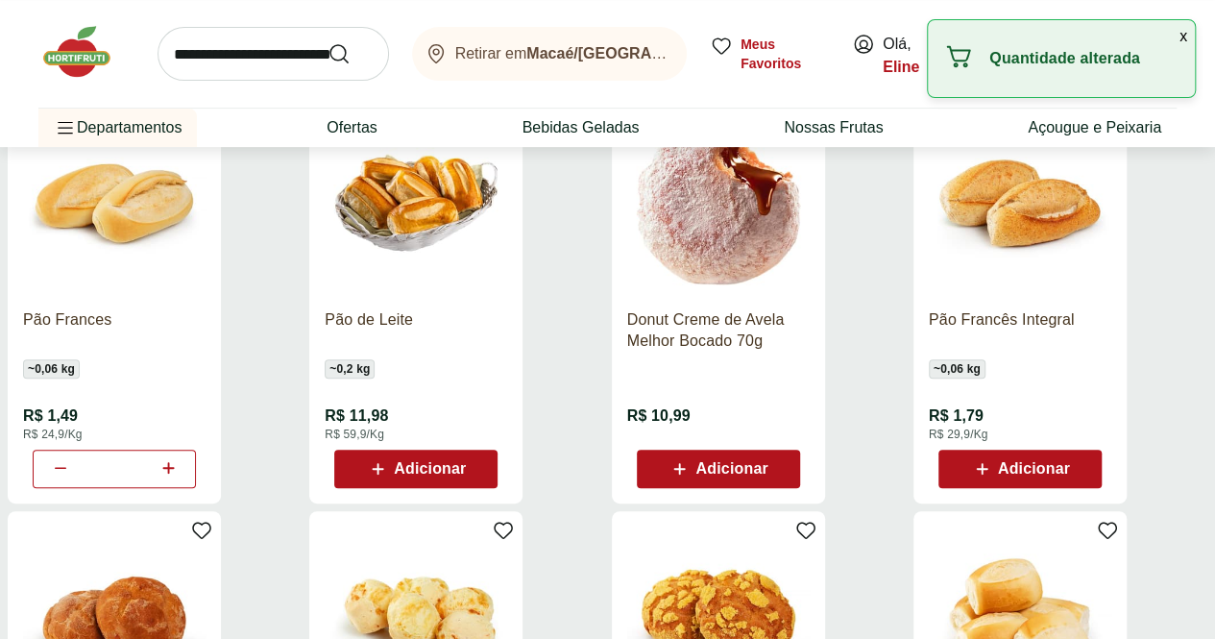
type input "*"
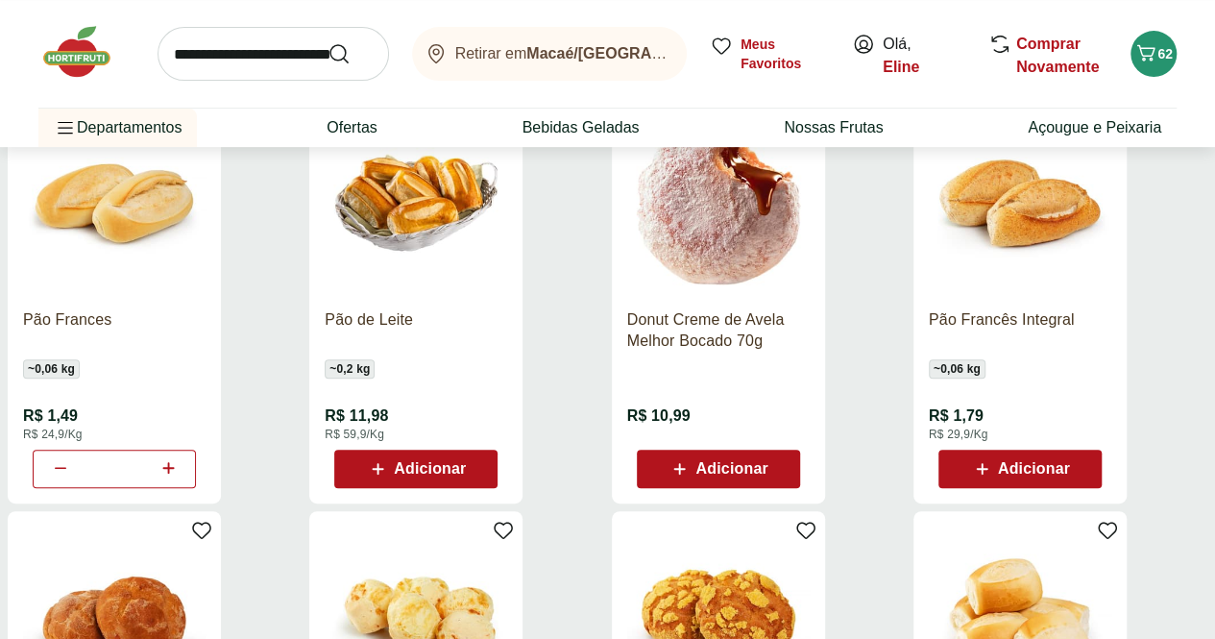
click at [281, 47] on input "search" at bounding box center [272, 54] width 231 height 54
type input "**********"
click at [327, 42] on button "Submit Search" at bounding box center [350, 53] width 46 height 23
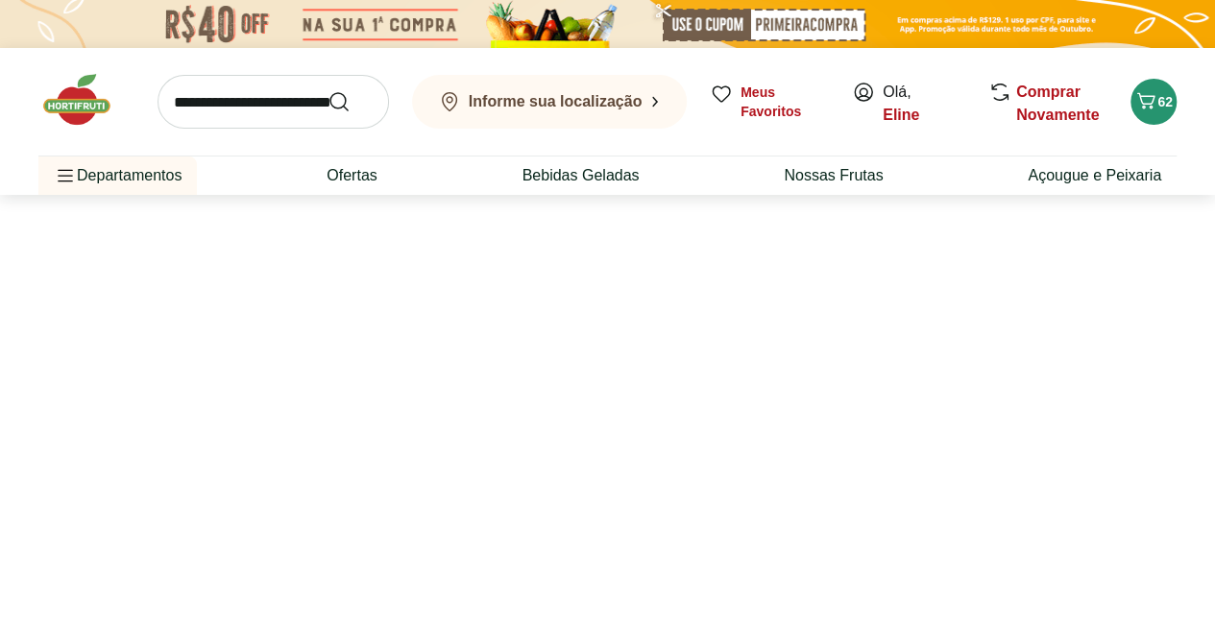
select select "**********"
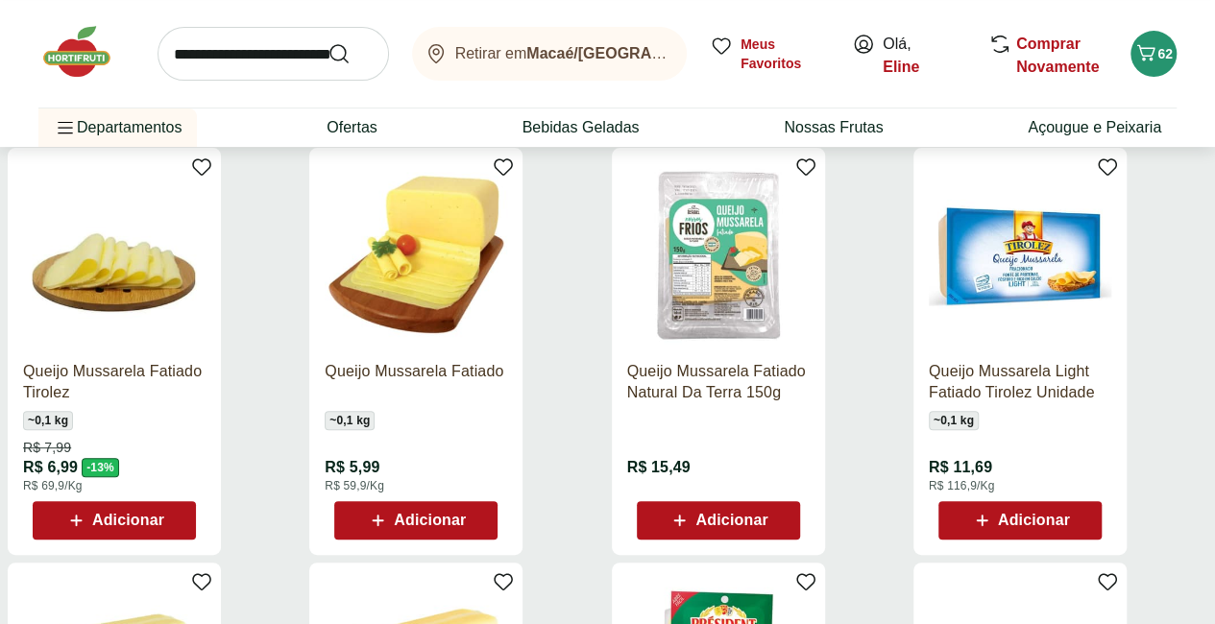
scroll to position [235, 8]
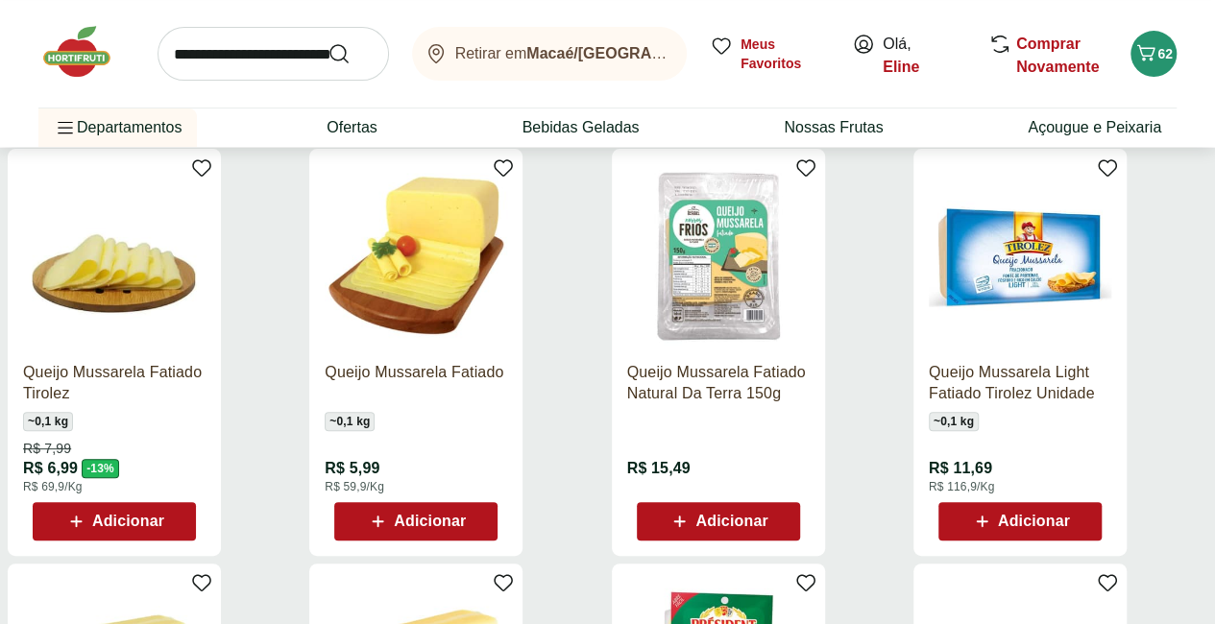
click at [466, 529] on span "Adicionar" at bounding box center [416, 521] width 100 height 23
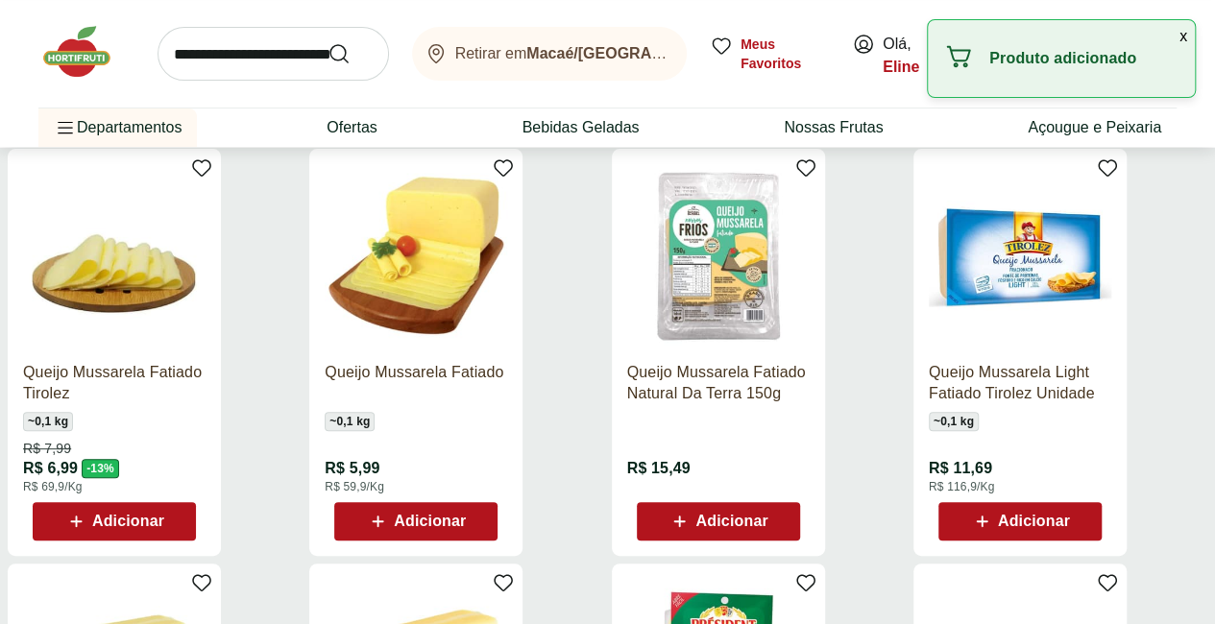
click at [482, 531] on div "Adicionar" at bounding box center [416, 521] width 133 height 35
click at [475, 524] on icon at bounding box center [470, 520] width 12 height 12
type input "*"
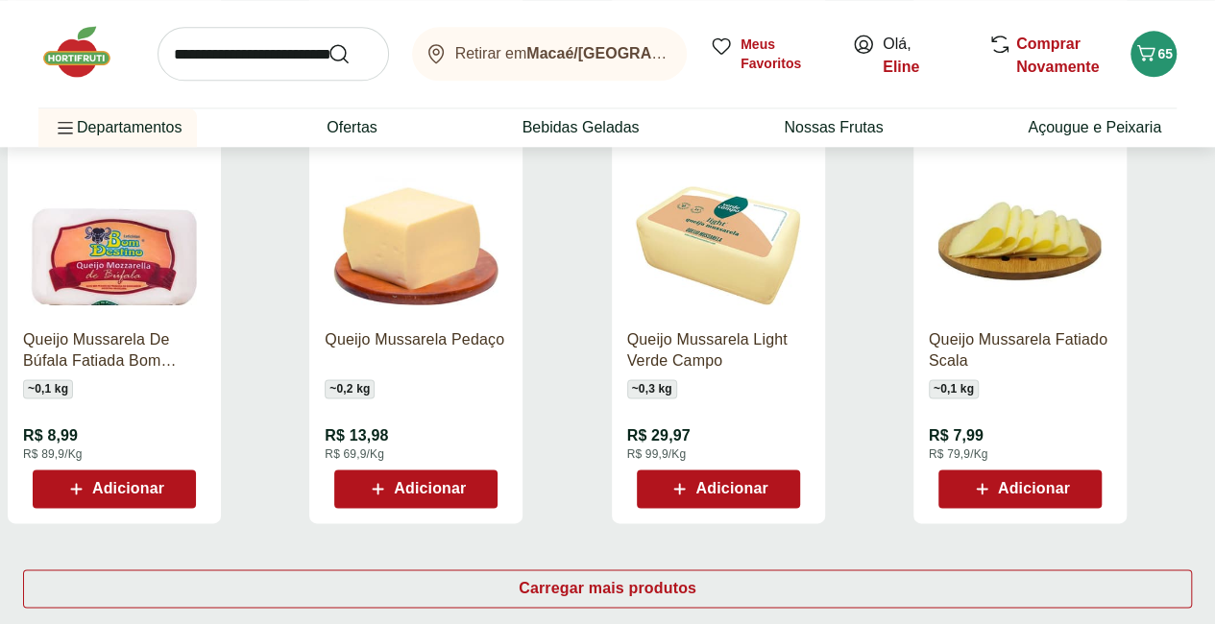
scroll to position [1339, 0]
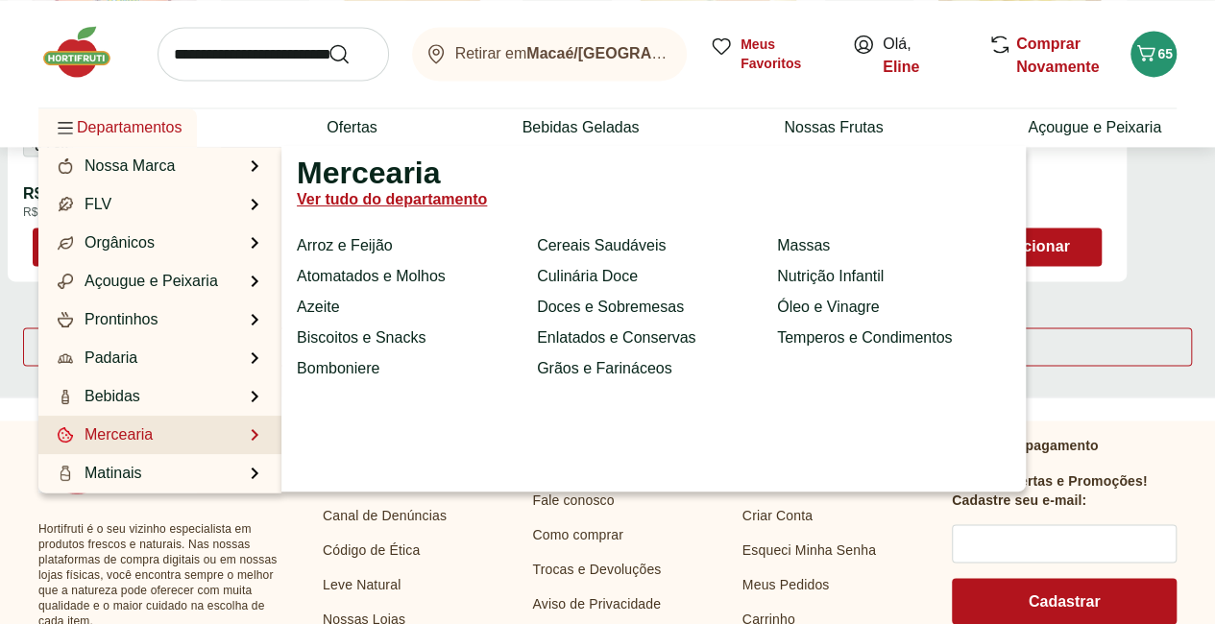
click at [218, 433] on li "Mercearia Mercearia Ver tudo do departamento Arroz e Feijão Atomatados e Molhos…" at bounding box center [159, 435] width 243 height 38
click at [169, 437] on li "Mercearia Mercearia Ver tudo do departamento Arroz e Feijão Atomatados e Molhos…" at bounding box center [159, 435] width 243 height 38
click at [252, 433] on li "Mercearia Mercearia Ver tudo do departamento Arroz e Feijão Atomatados e Molhos…" at bounding box center [159, 435] width 243 height 38
click at [396, 201] on link "Ver tudo do departamento" at bounding box center [392, 199] width 190 height 23
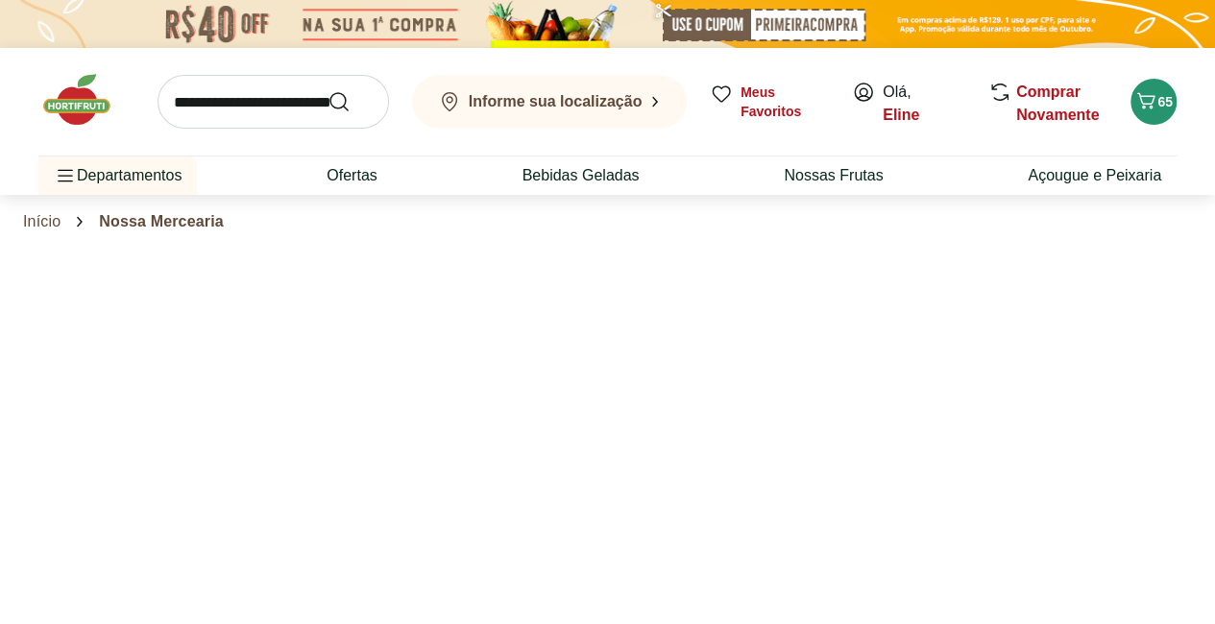
select select "**********"
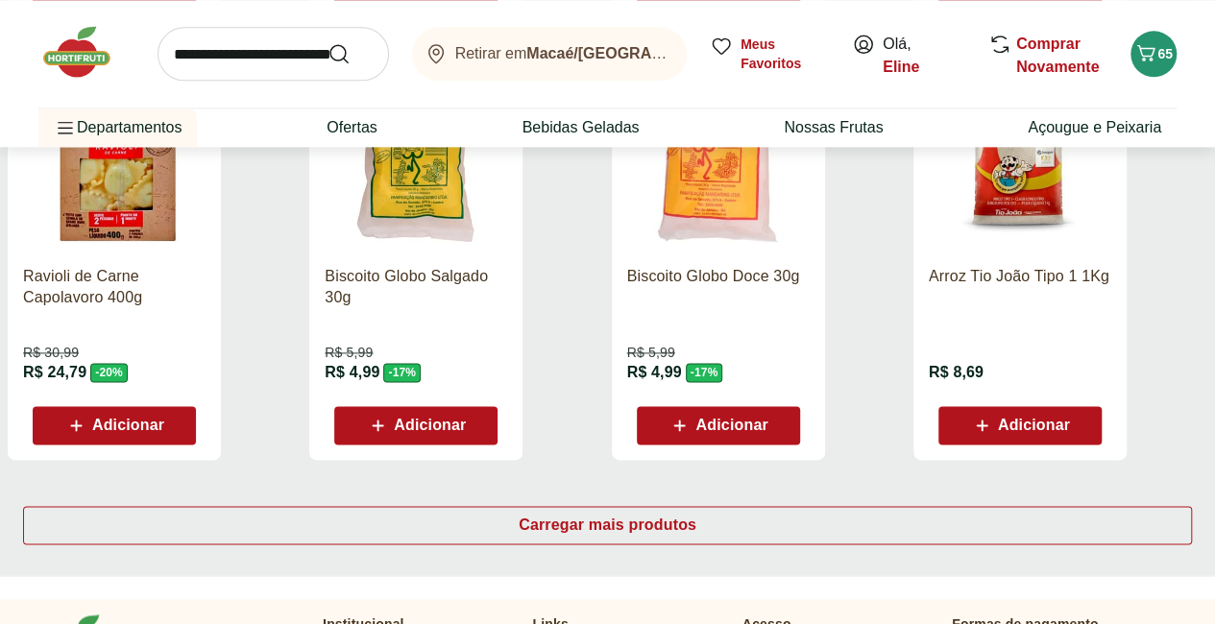
scroll to position [1160, 0]
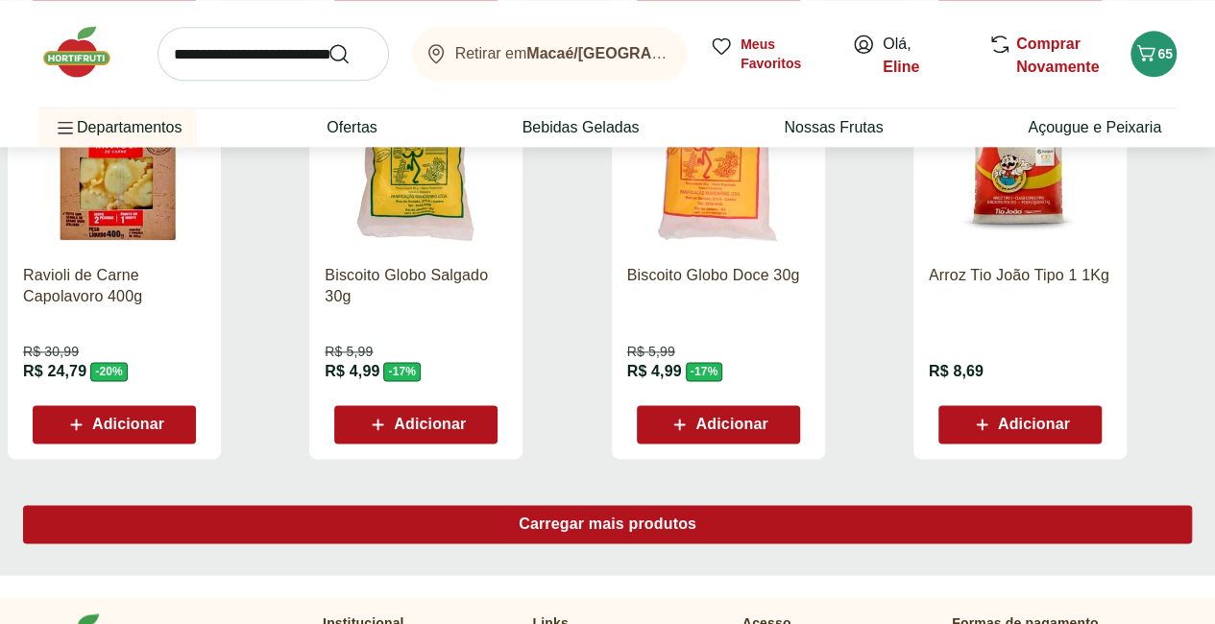
click at [696, 517] on span "Carregar mais produtos" at bounding box center [608, 524] width 178 height 15
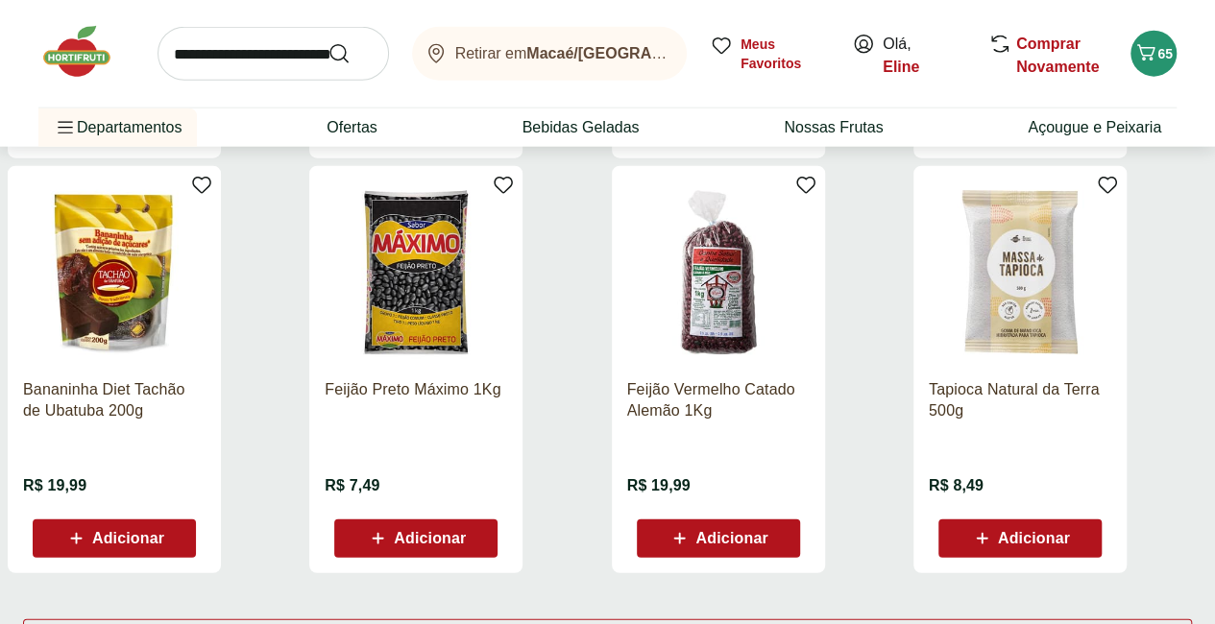
scroll to position [2323, 0]
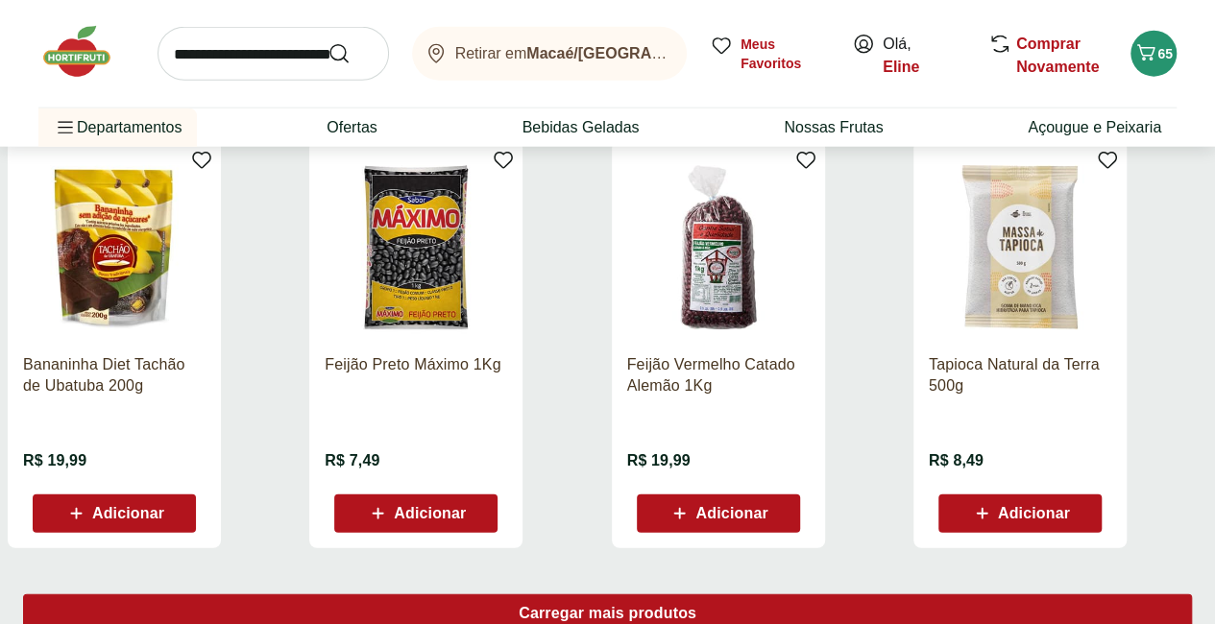
click at [696, 606] on span "Carregar mais produtos" at bounding box center [608, 613] width 178 height 15
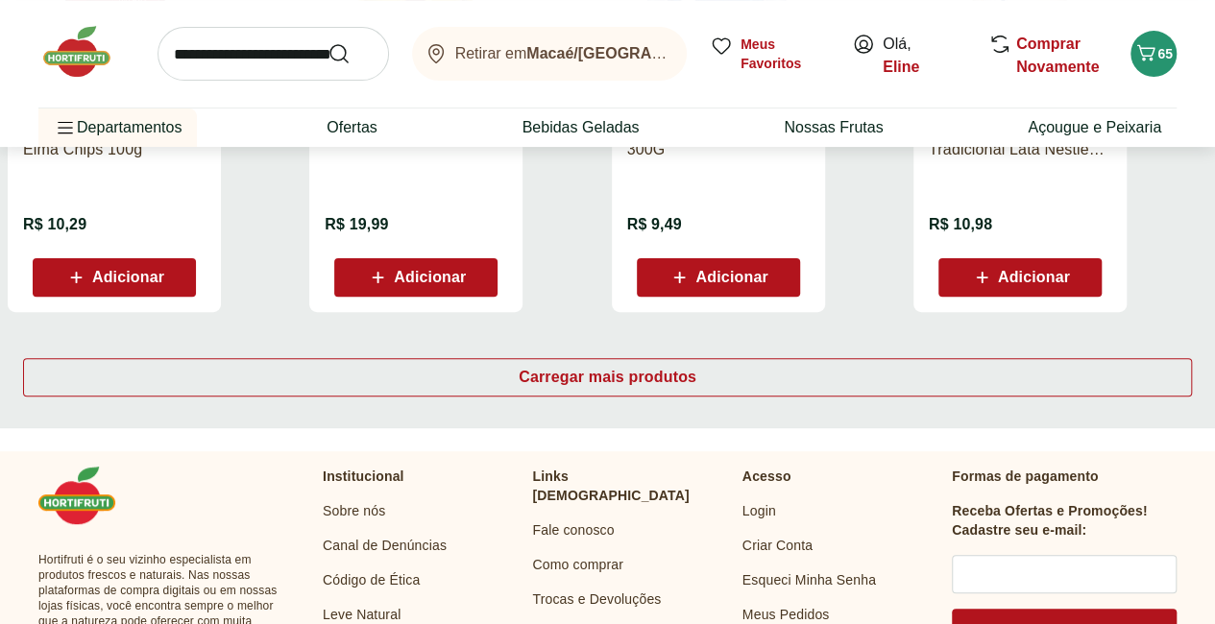
scroll to position [3812, 0]
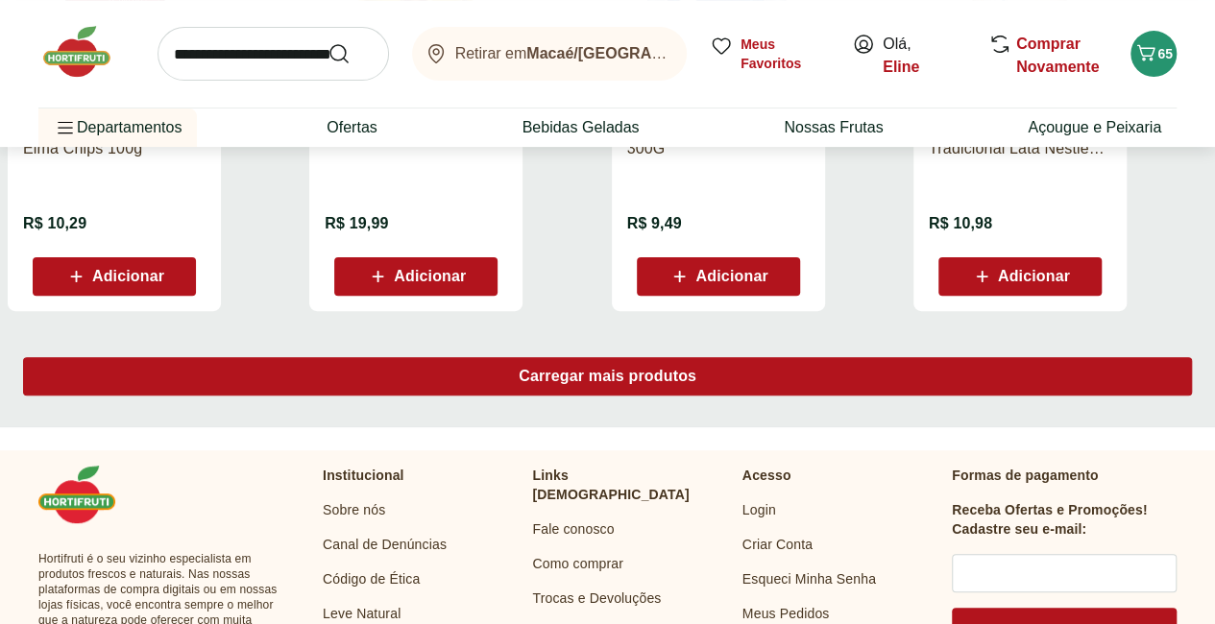
click at [696, 369] on span "Carregar mais produtos" at bounding box center [608, 376] width 178 height 15
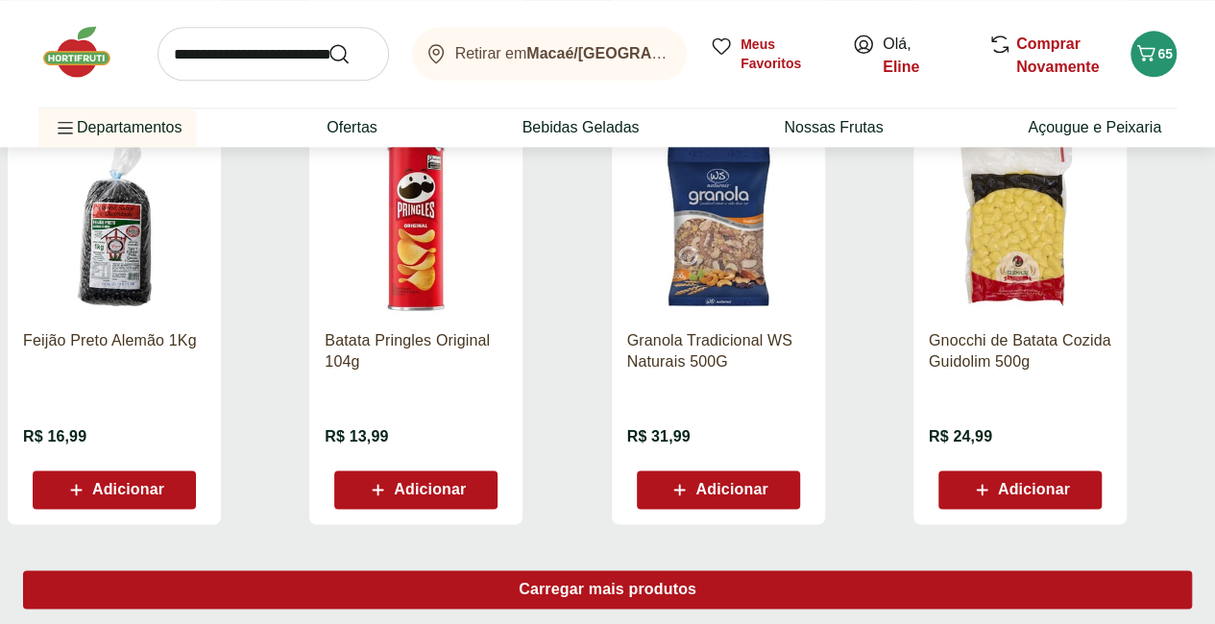
scroll to position [4884, 0]
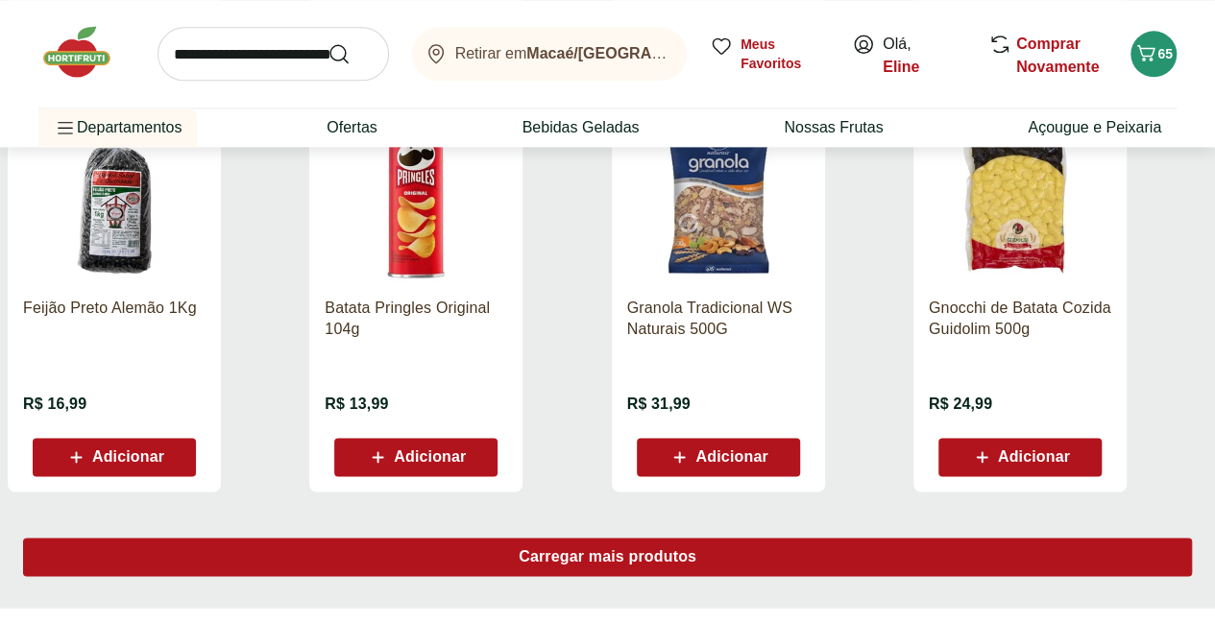
click at [696, 549] on span "Carregar mais produtos" at bounding box center [608, 556] width 178 height 15
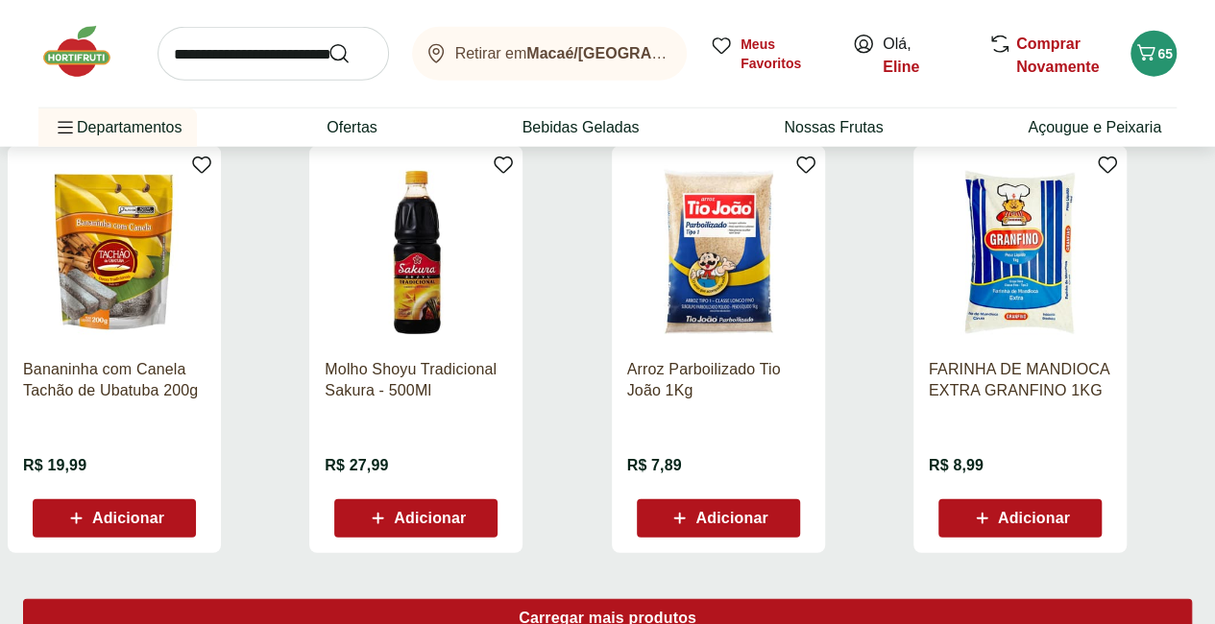
scroll to position [6078, 0]
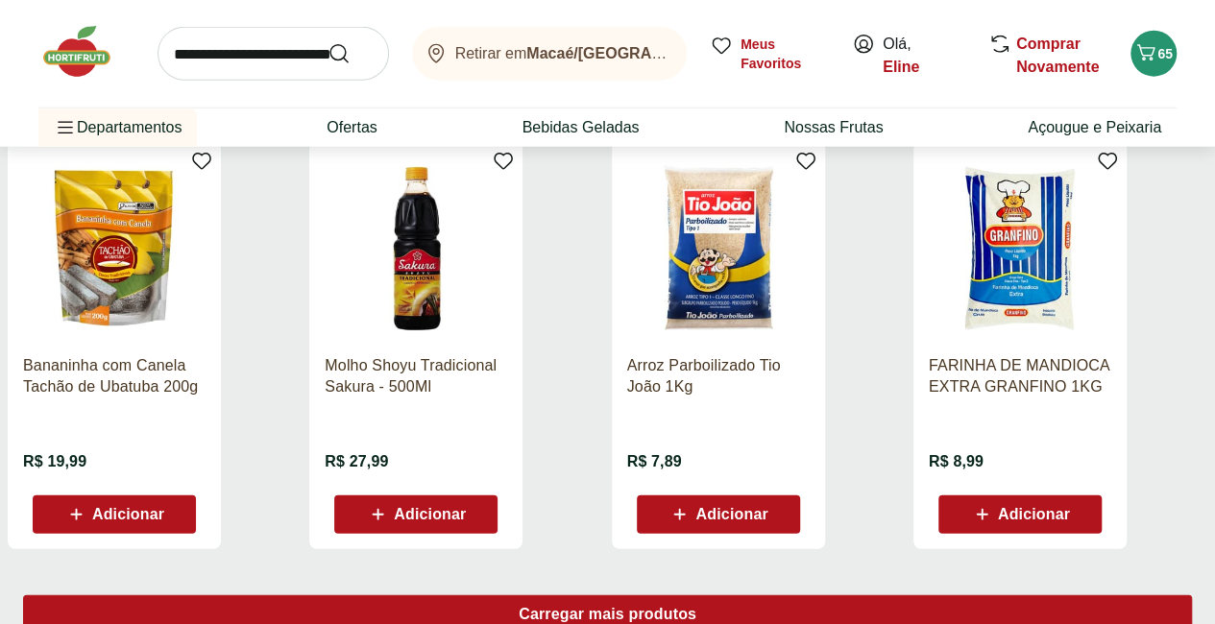
click at [697, 595] on div "Carregar mais produtos" at bounding box center [607, 614] width 1169 height 38
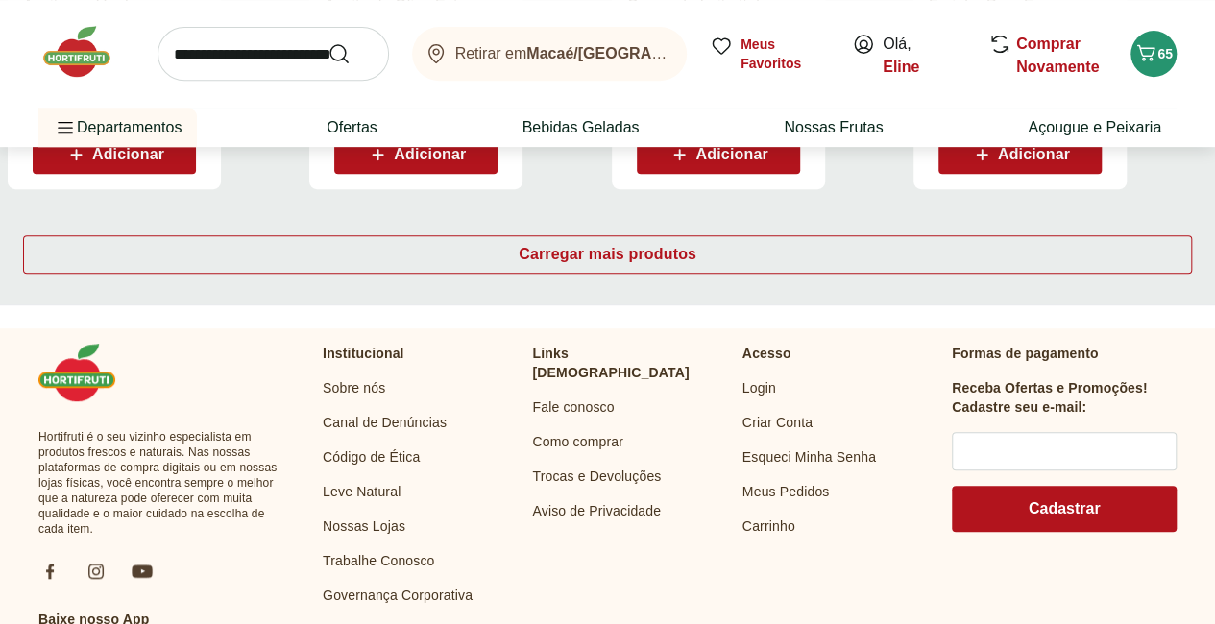
scroll to position [7691, 0]
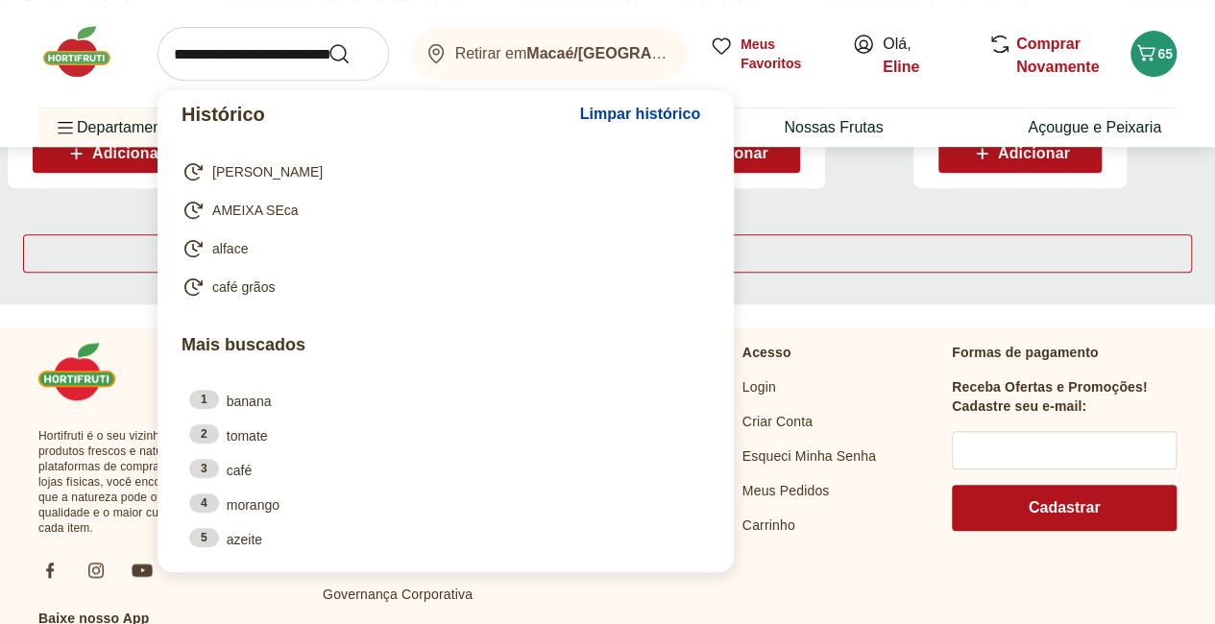
click at [233, 51] on input "search" at bounding box center [272, 54] width 231 height 54
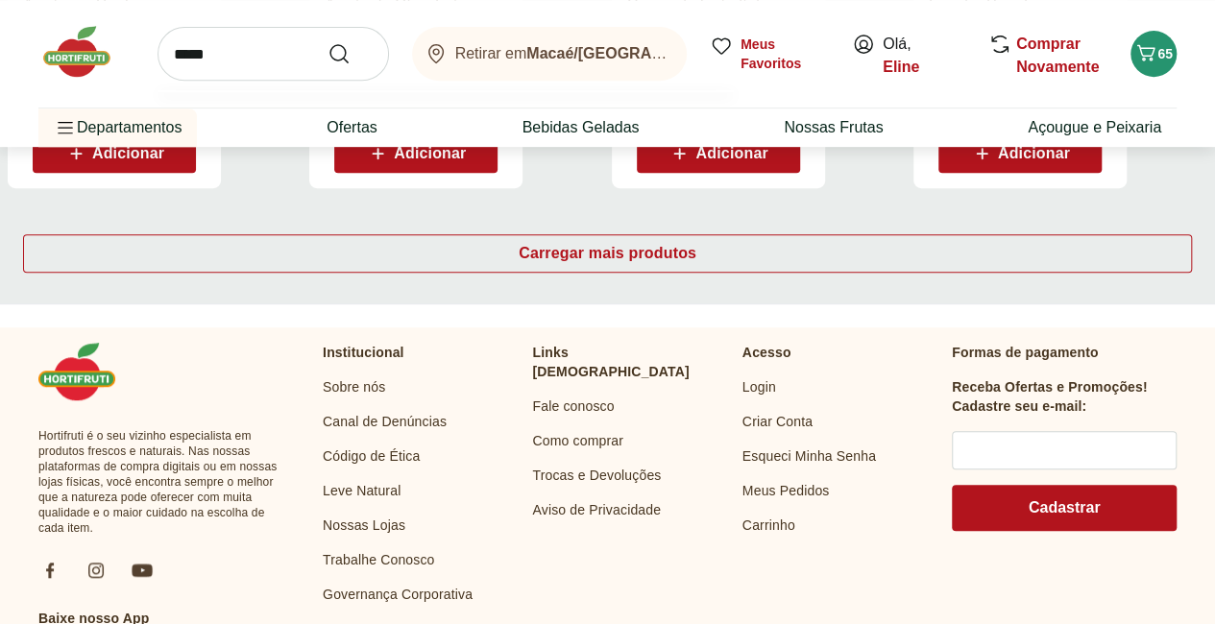
type input "*****"
click at [327, 42] on button "Submit Search" at bounding box center [350, 53] width 46 height 23
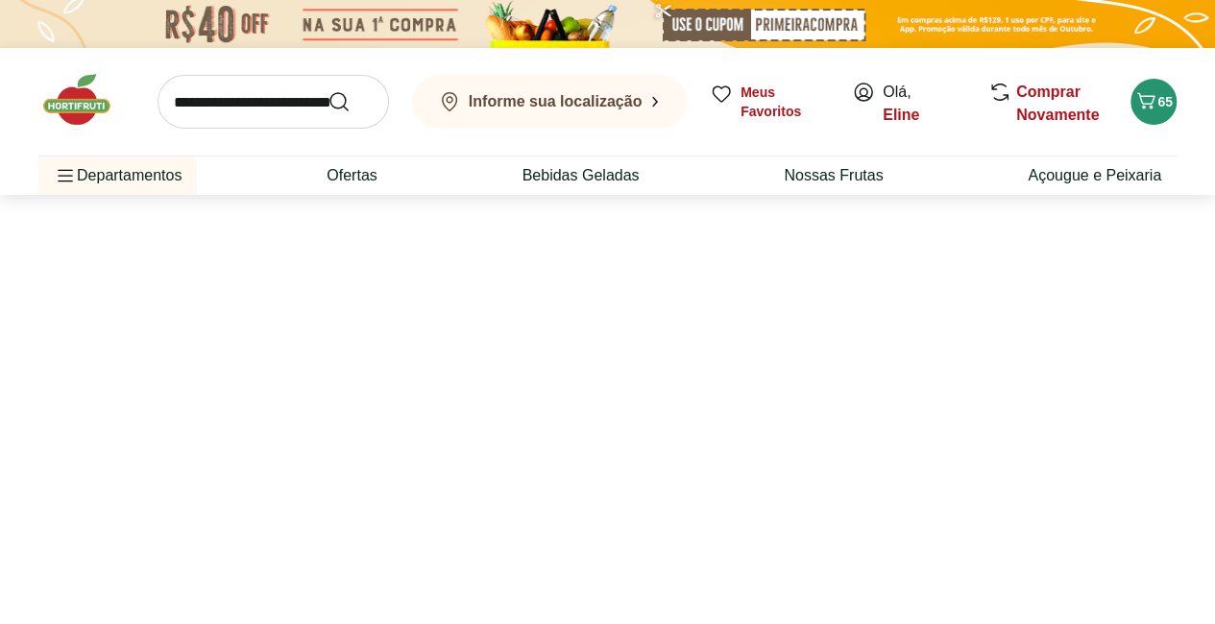
select select "**********"
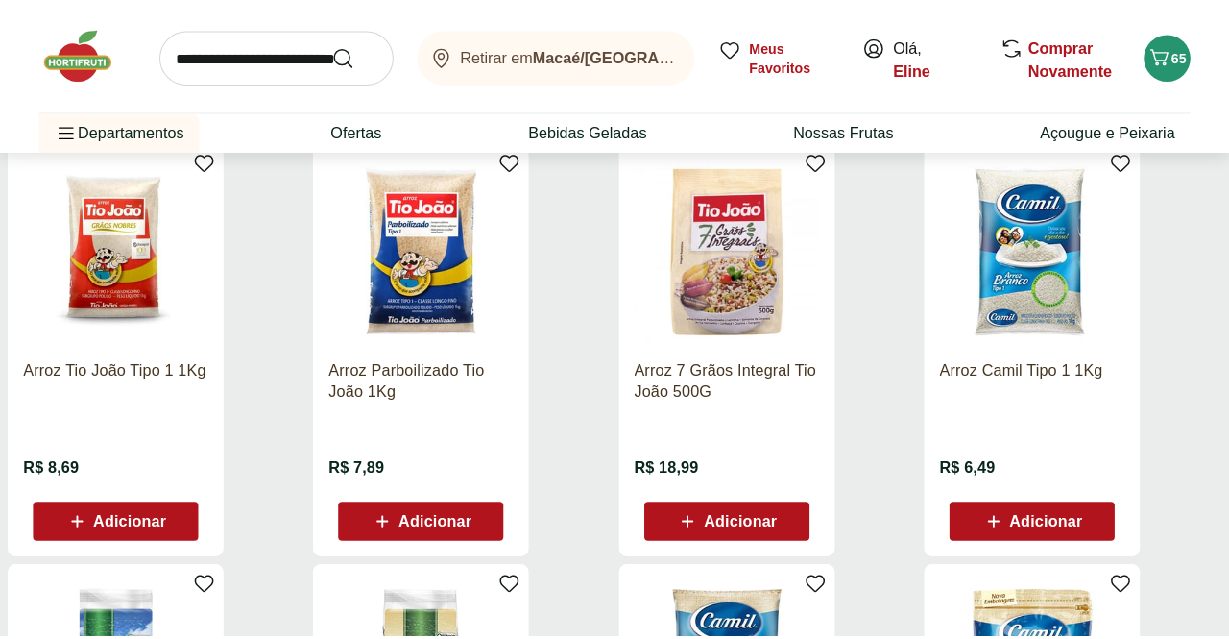
scroll to position [241, 8]
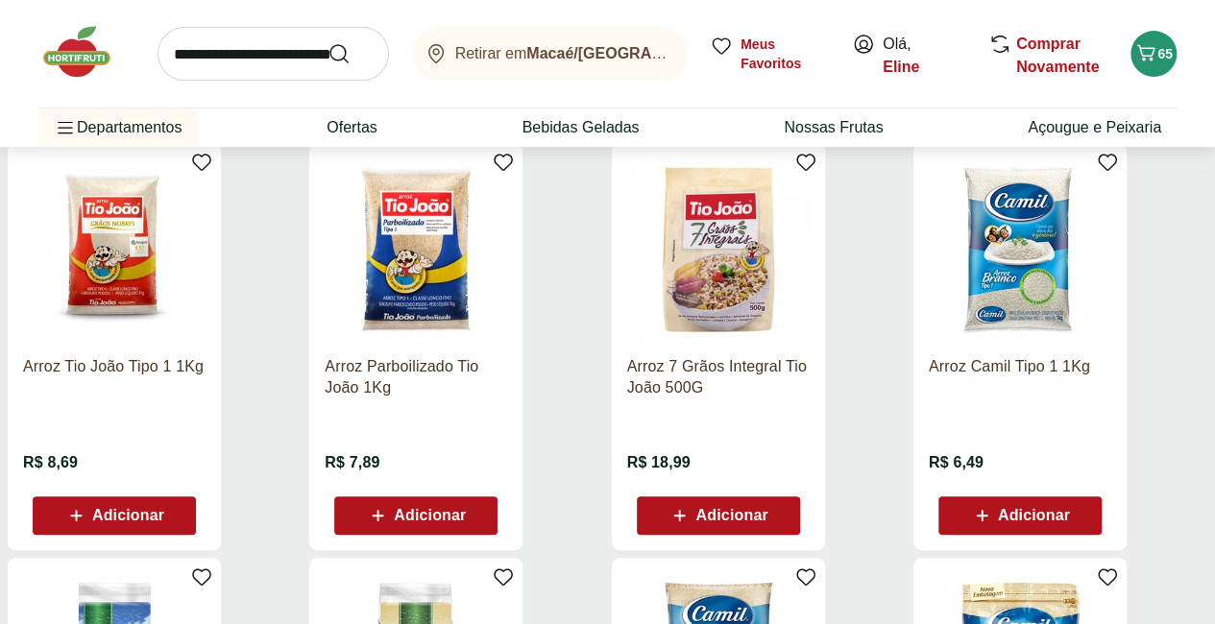
click at [994, 512] on icon at bounding box center [982, 515] width 24 height 23
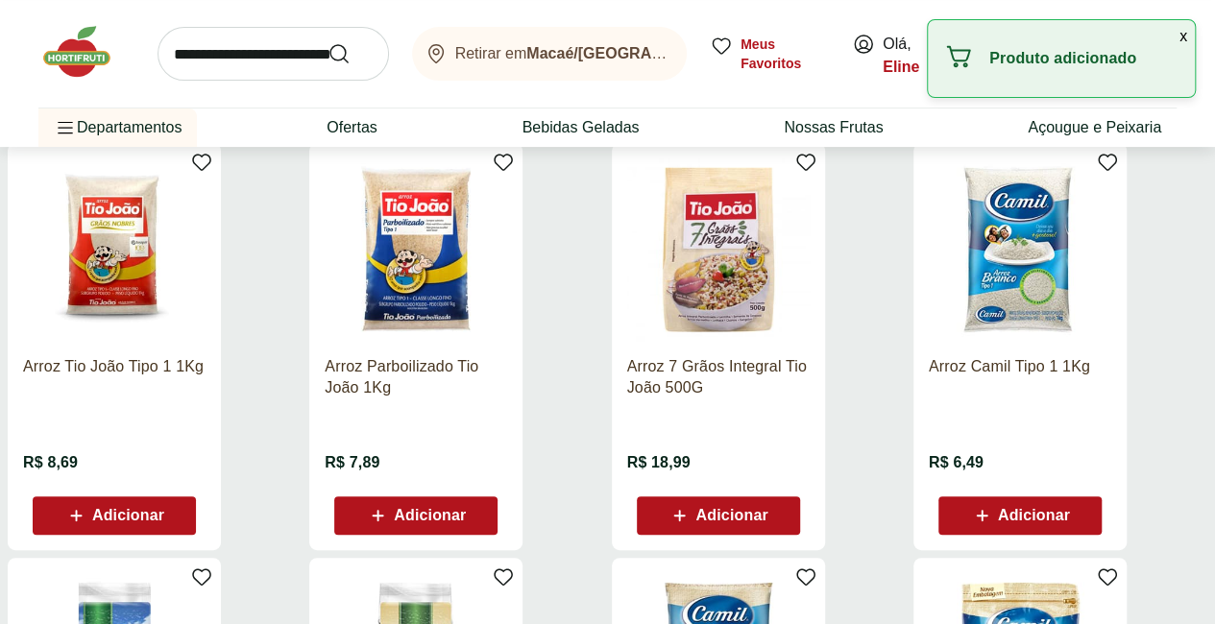
click at [1070, 521] on span "Adicionar" at bounding box center [1034, 515] width 72 height 15
click at [1079, 519] on icon at bounding box center [1074, 514] width 12 height 12
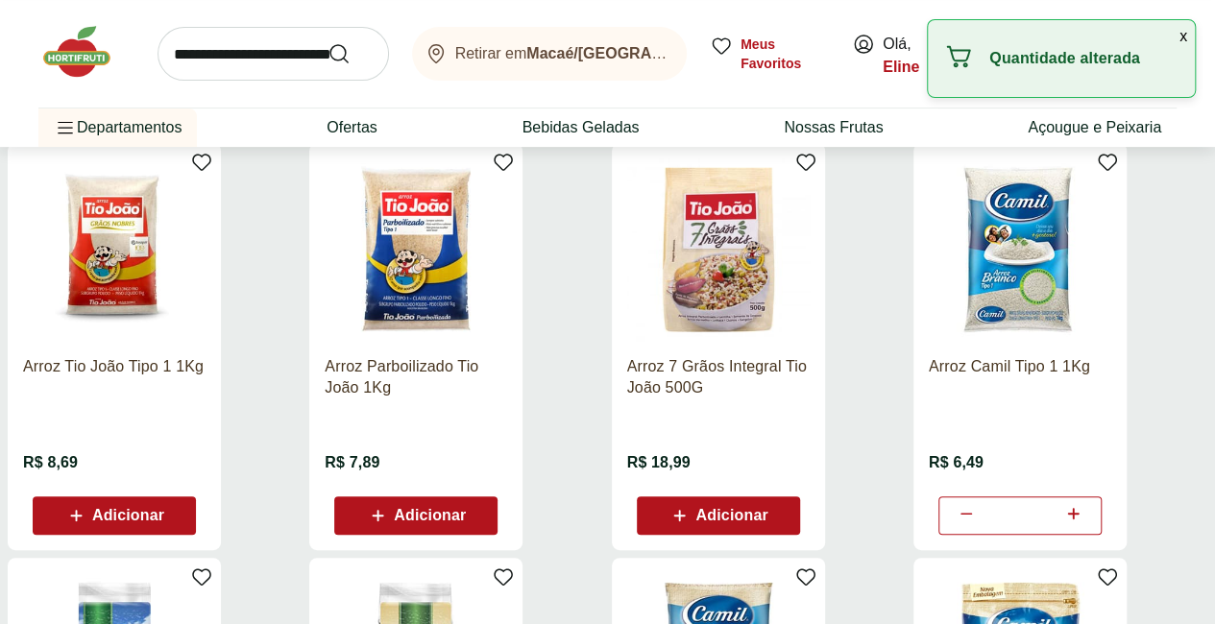
click at [1079, 519] on icon at bounding box center [1074, 514] width 12 height 12
click at [1085, 519] on icon at bounding box center [1073, 513] width 24 height 23
type input "*"
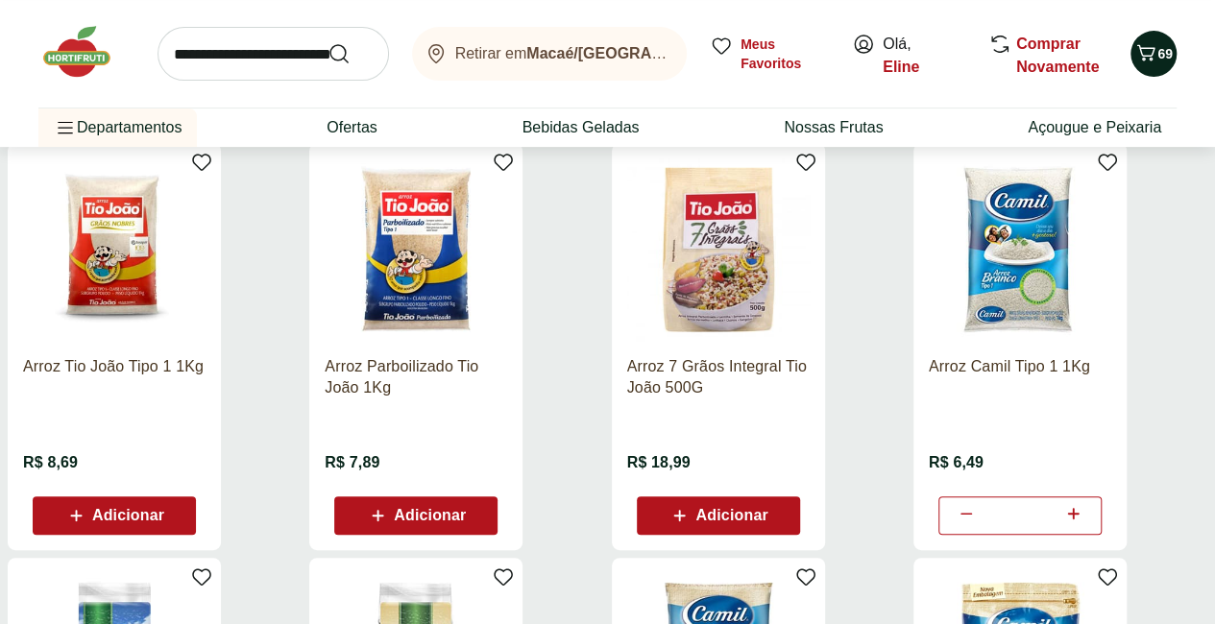
click at [1134, 62] on icon "Carrinho" at bounding box center [1145, 52] width 23 height 23
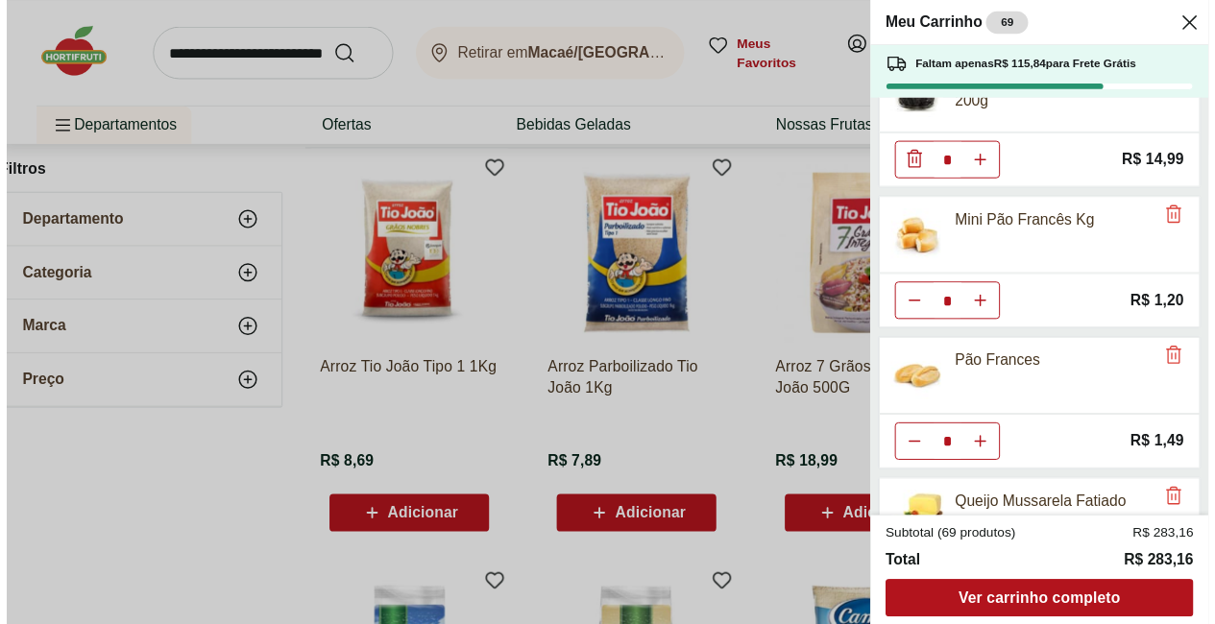
scroll to position [3274, 0]
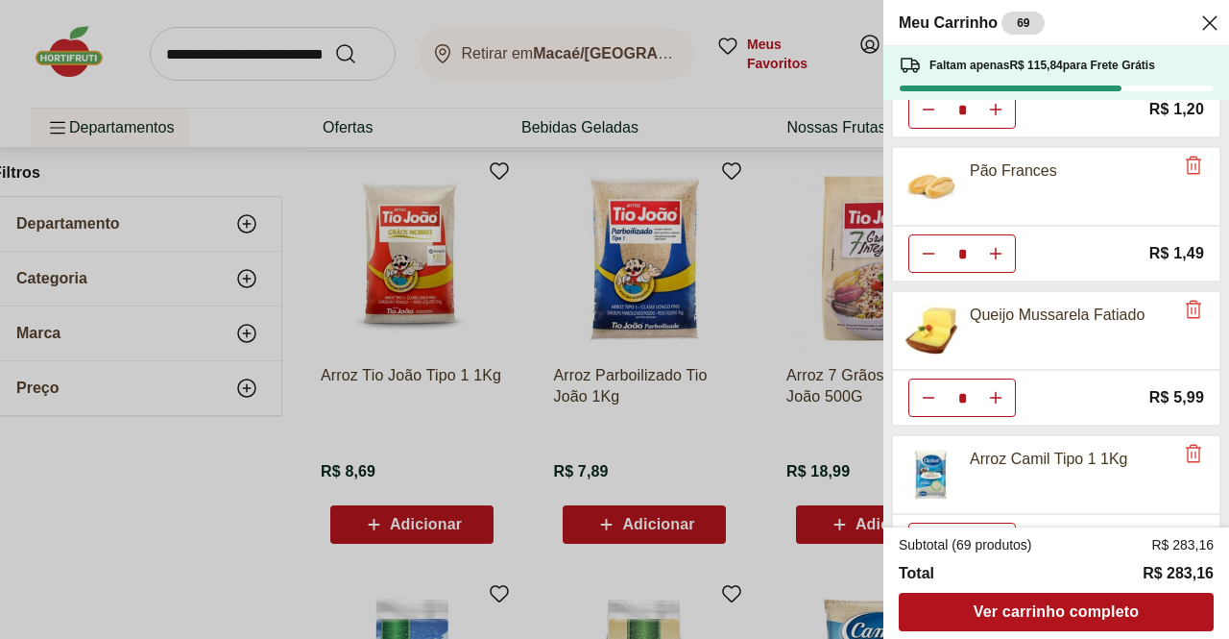
click at [123, 125] on div "Meu Carrinho 69 Faltam apenas R$ 115,84 para Frete Grátis Banana Prata Orgânica…" at bounding box center [614, 319] width 1229 height 639
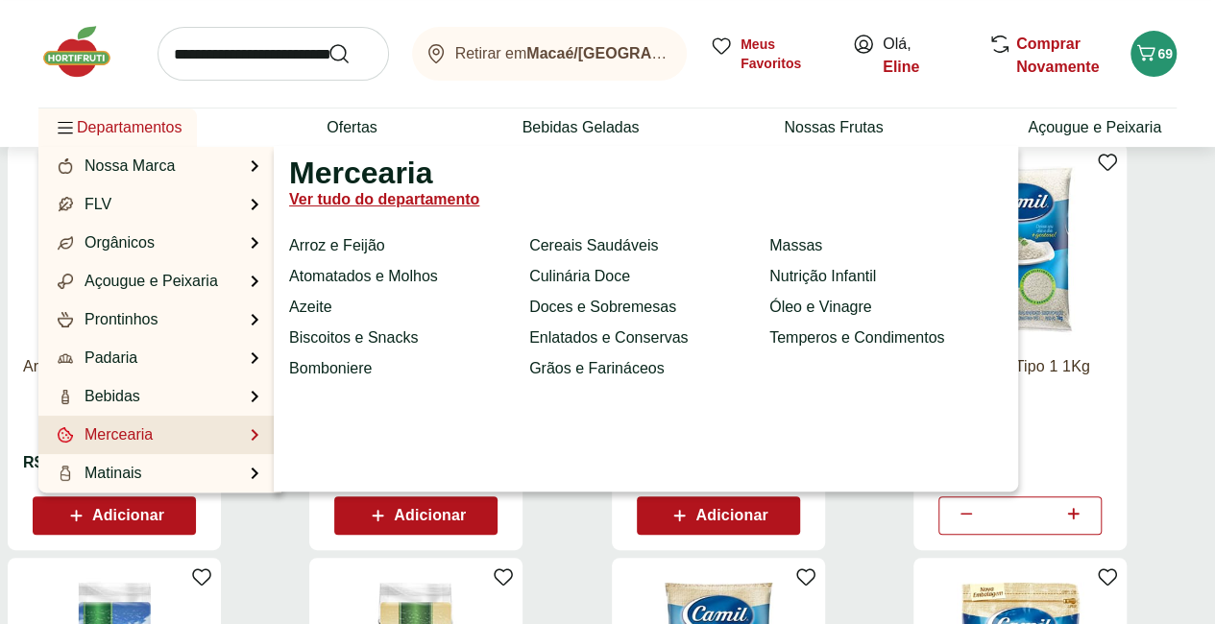
click at [369, 203] on link "Ver tudo do departamento" at bounding box center [384, 199] width 190 height 23
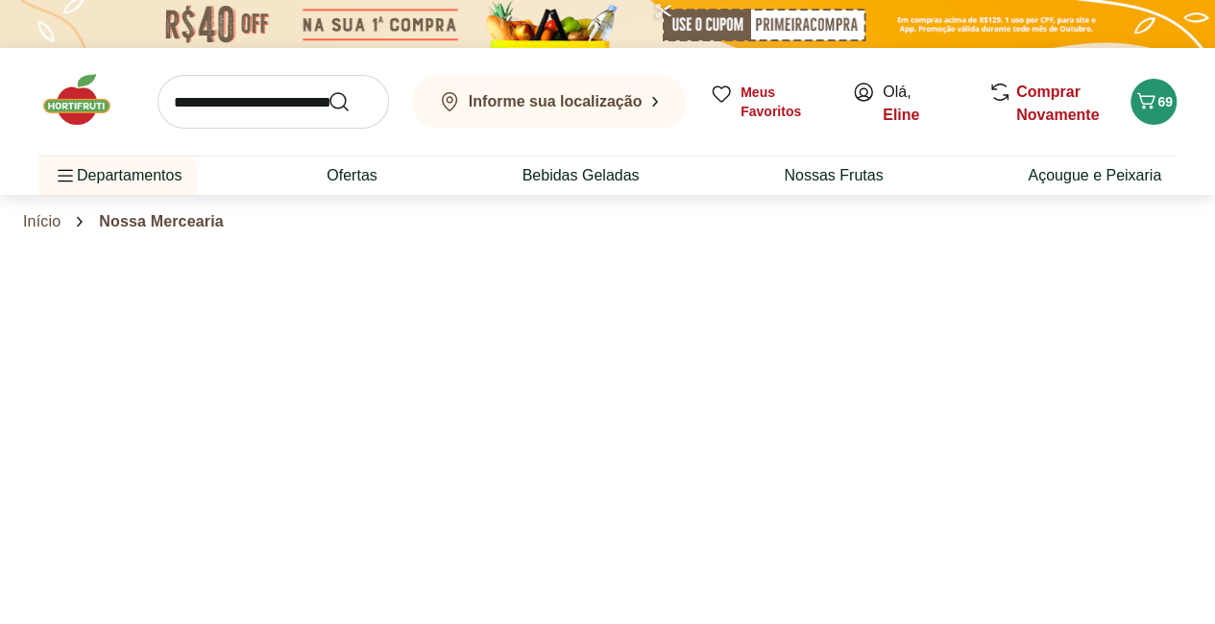
select select "**********"
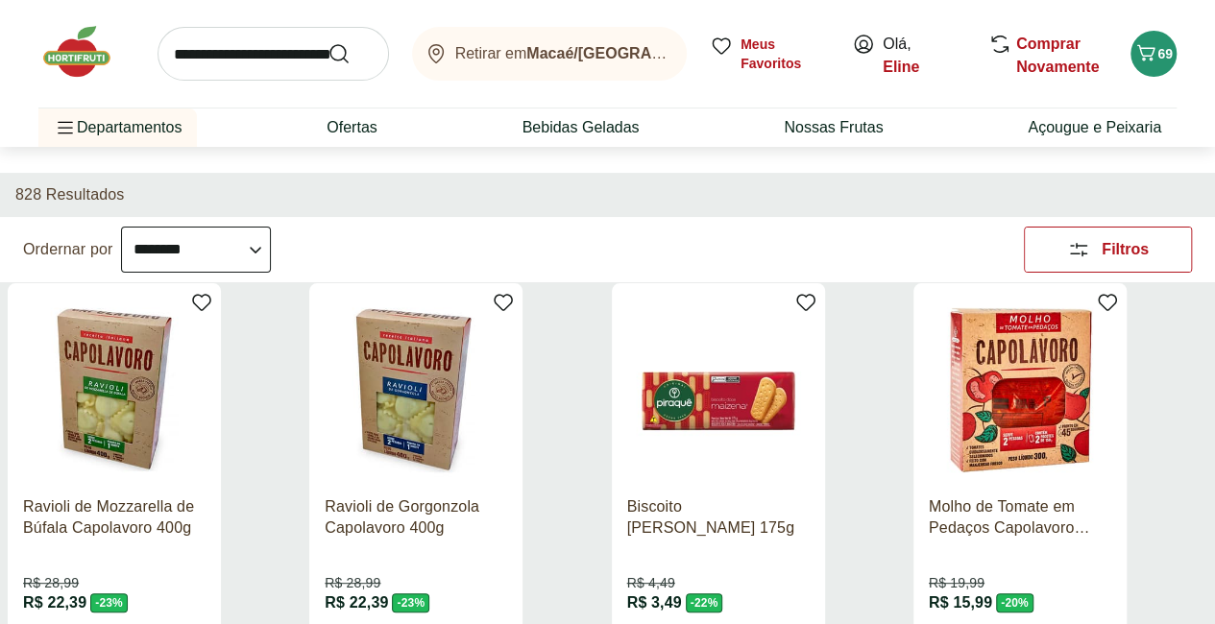
scroll to position [102, 0]
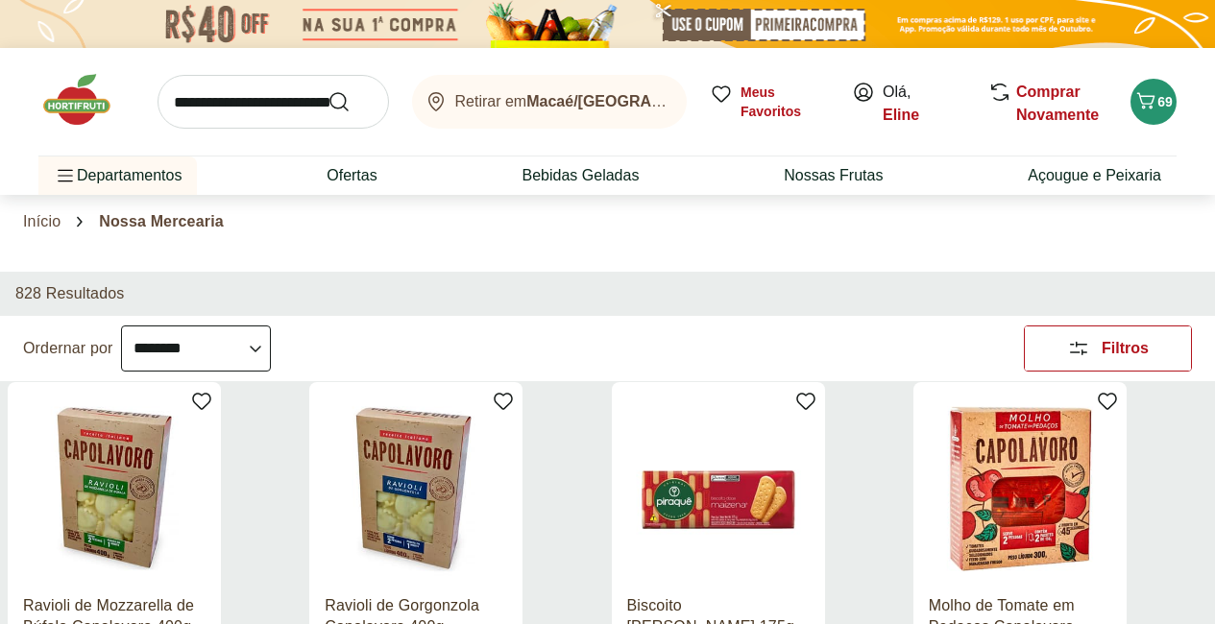
select select "**********"
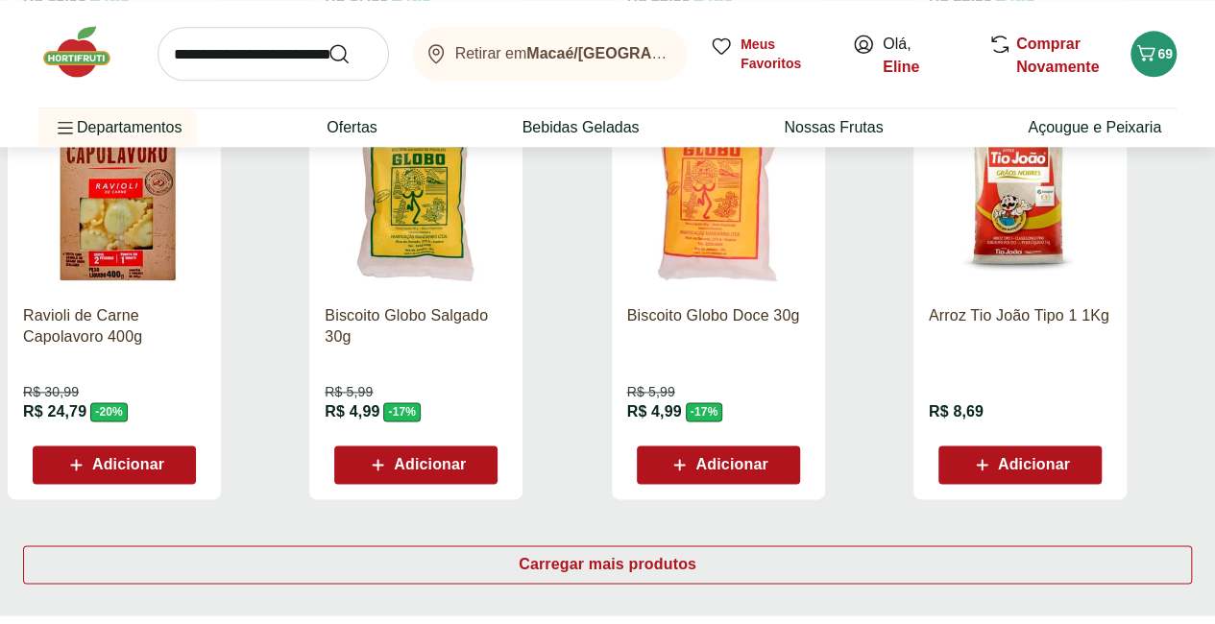
scroll to position [1122, 0]
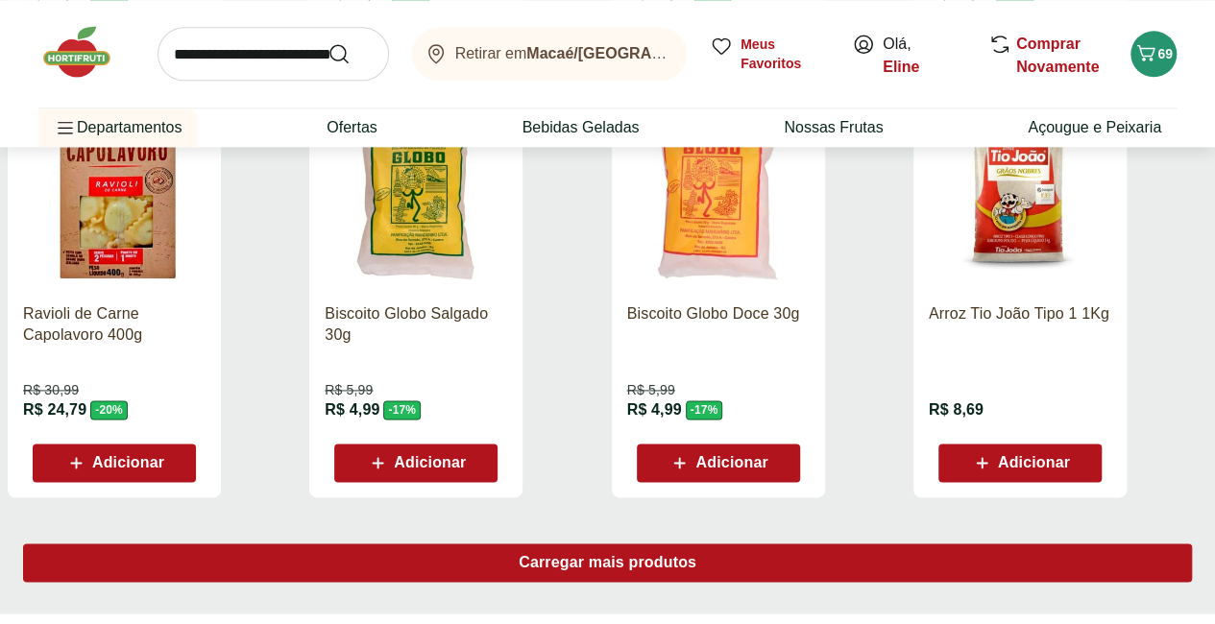
click at [696, 555] on span "Carregar mais produtos" at bounding box center [608, 562] width 178 height 15
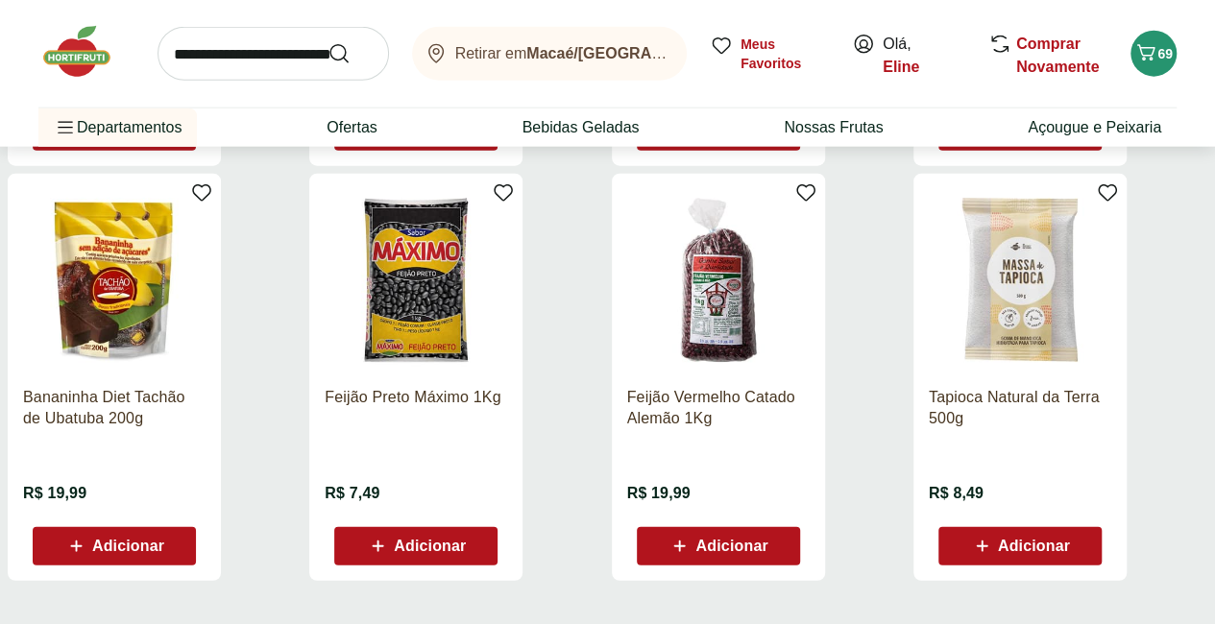
scroll to position [2309, 0]
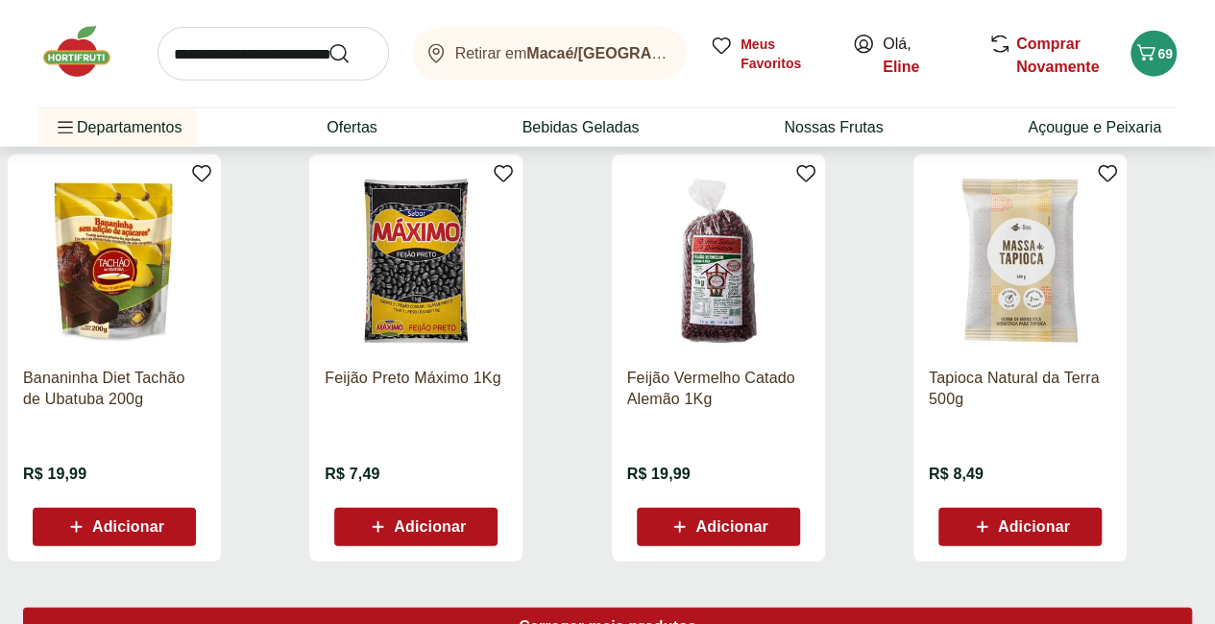
click at [696, 619] on span "Carregar mais produtos" at bounding box center [608, 626] width 178 height 15
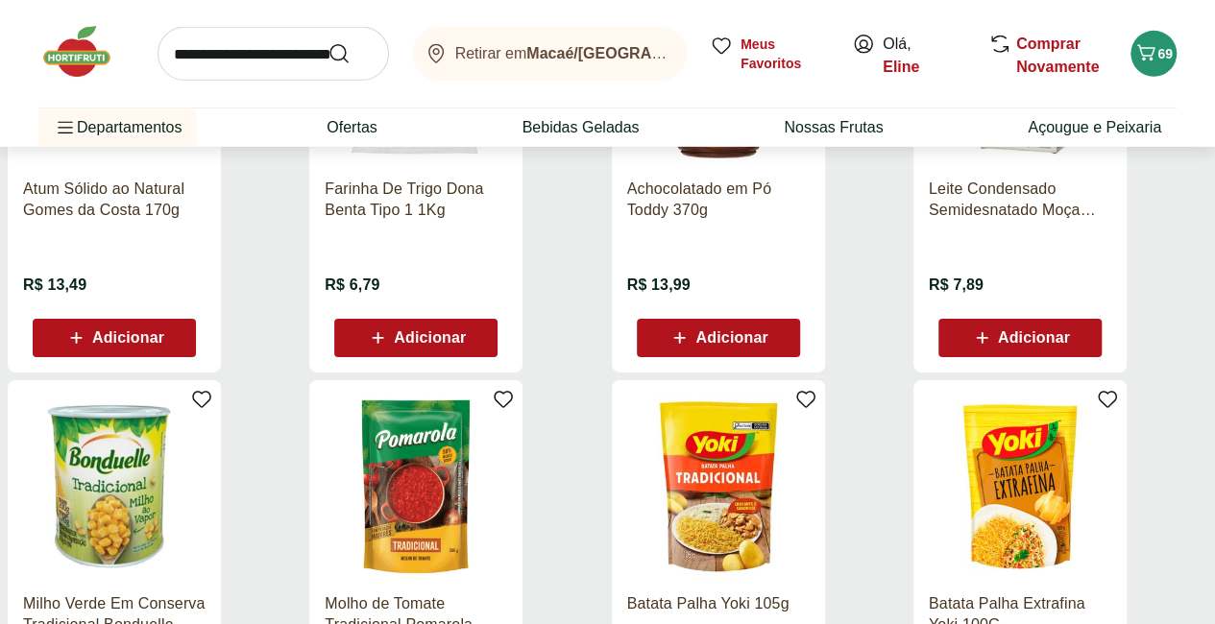
scroll to position [2922, 0]
